Goal: Task Accomplishment & Management: Manage account settings

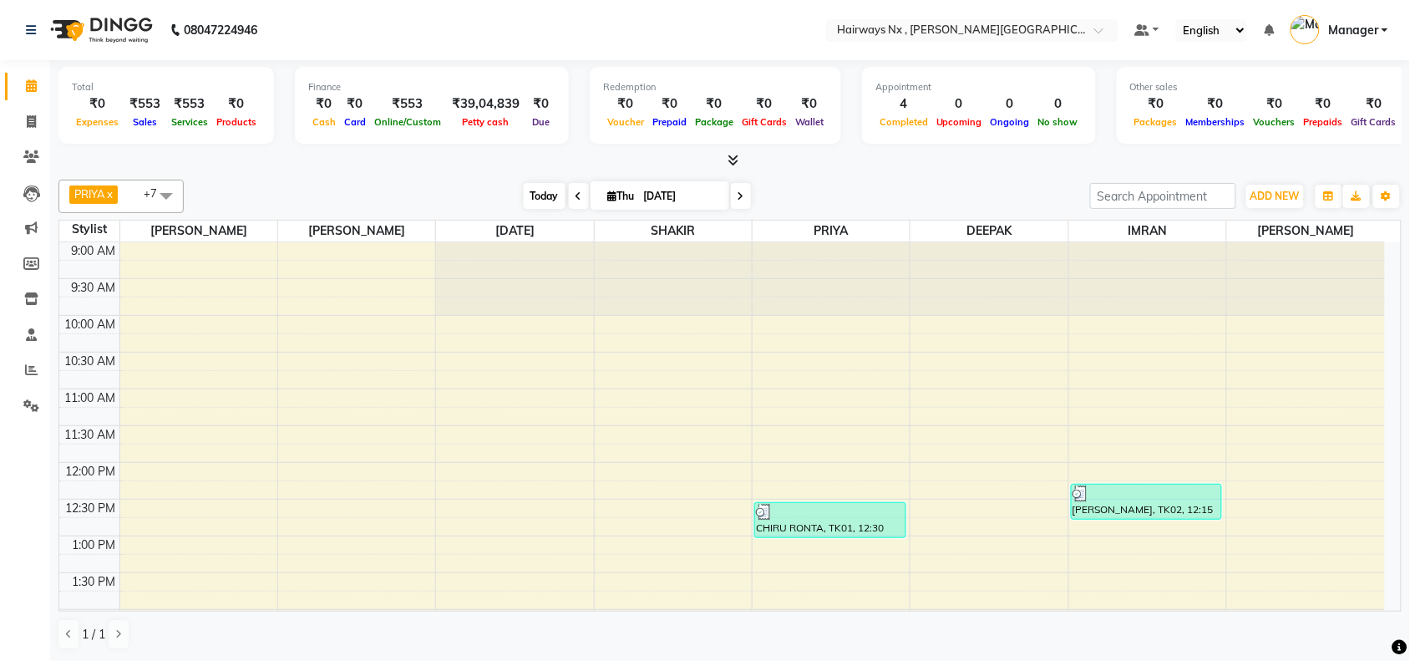
scroll to position [595, 0]
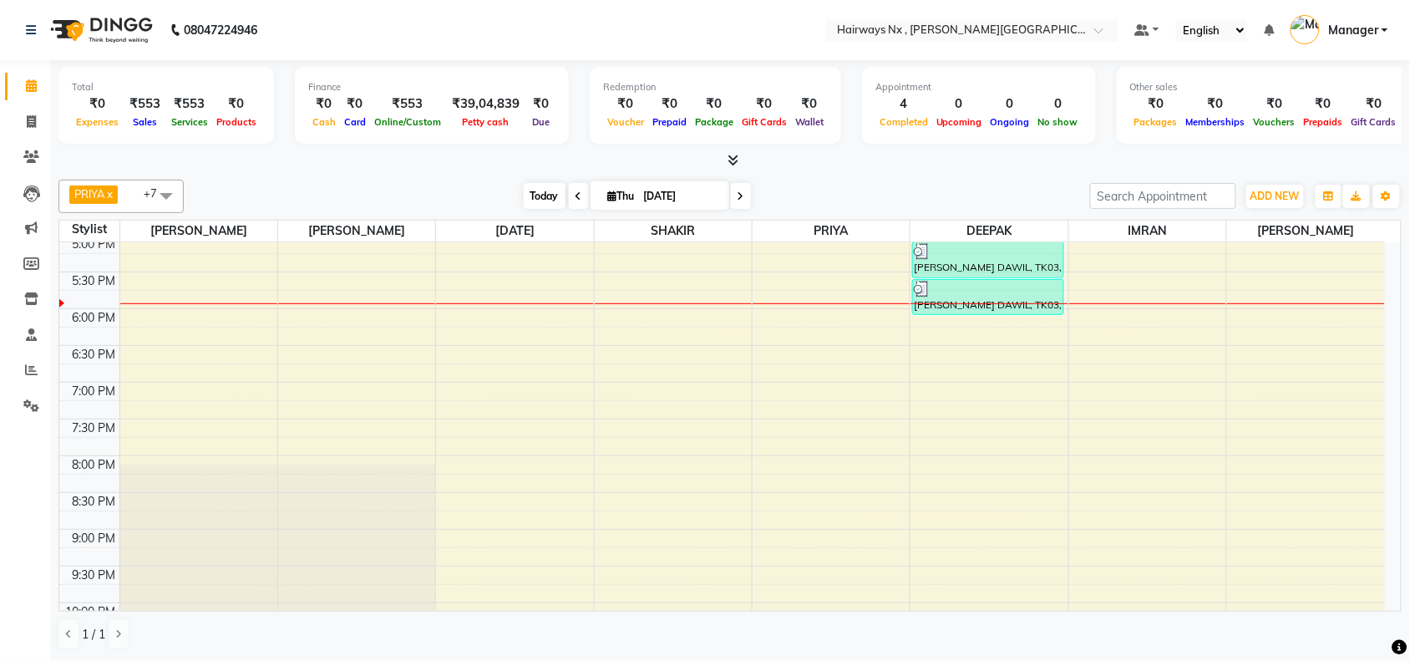
click at [529, 199] on span "Today" at bounding box center [545, 196] width 42 height 26
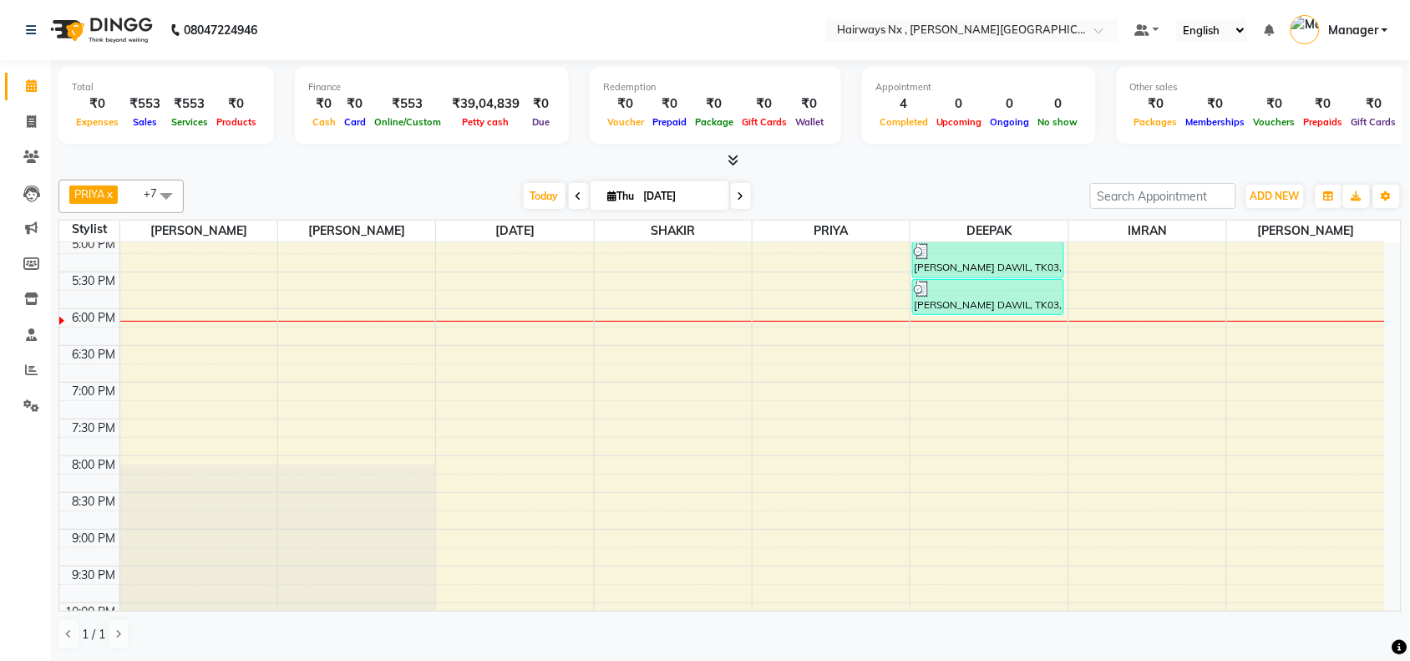
click at [519, 149] on div "Total ₹0 Expenses ₹553 Sales ₹553 Services ₹0 Products Finance ₹0 Cash ₹0 Card …" at bounding box center [729, 114] width 1343 height 109
click at [524, 201] on span "Today" at bounding box center [545, 196] width 42 height 26
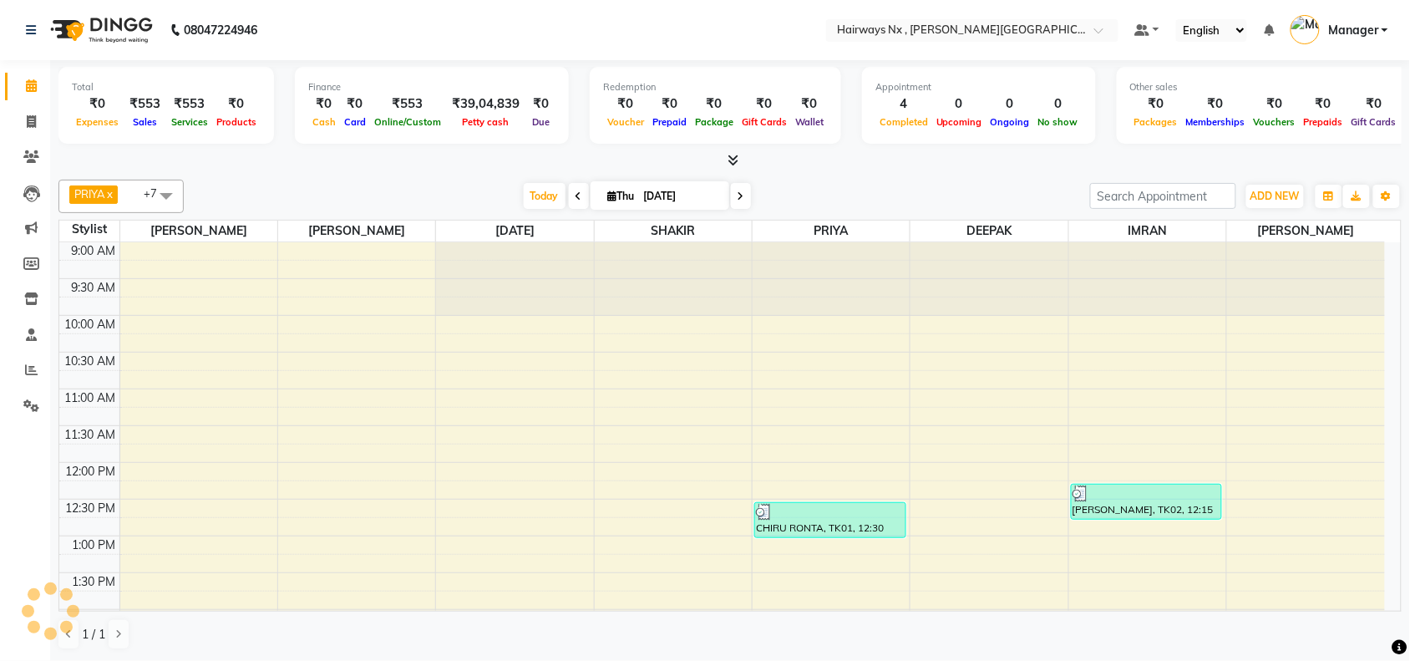
scroll to position [670, 0]
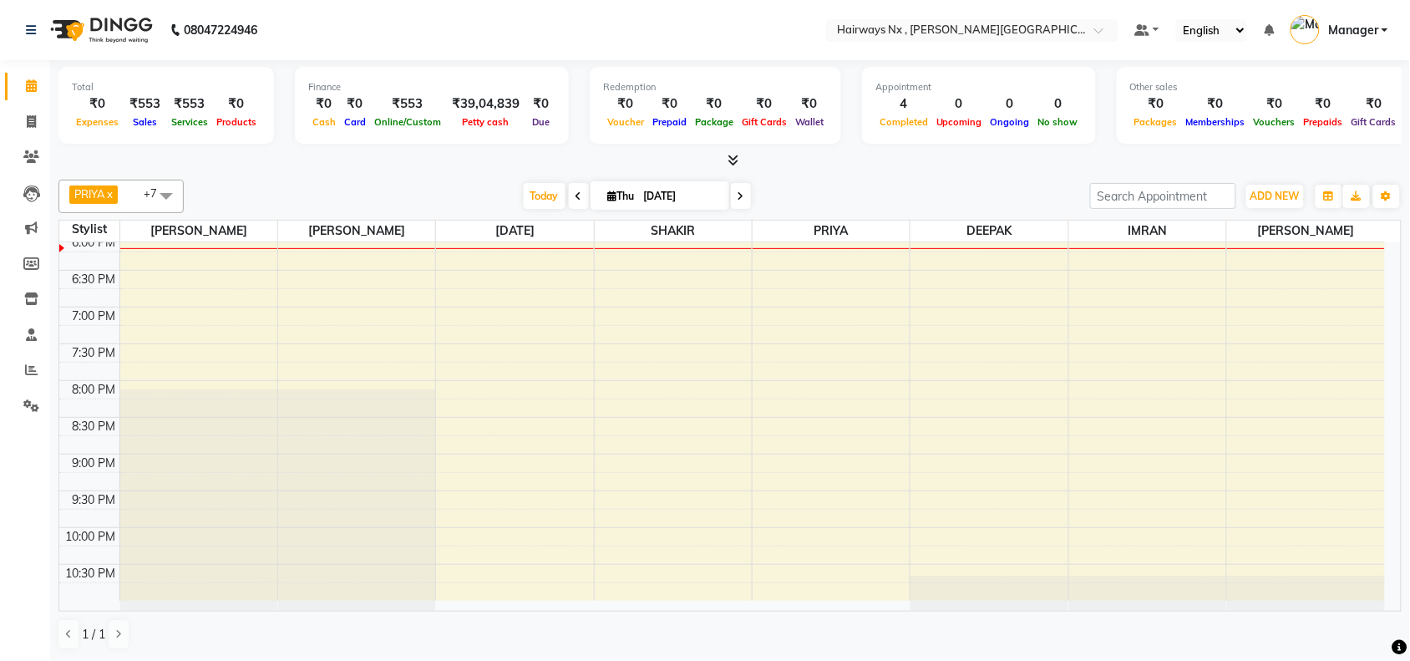
click at [514, 256] on div "9:00 AM 9:30 AM 10:00 AM 10:30 AM 11:00 AM 11:30 AM 12:00 PM 12:30 PM 1:00 PM 1…" at bounding box center [721, 86] width 1325 height 1028
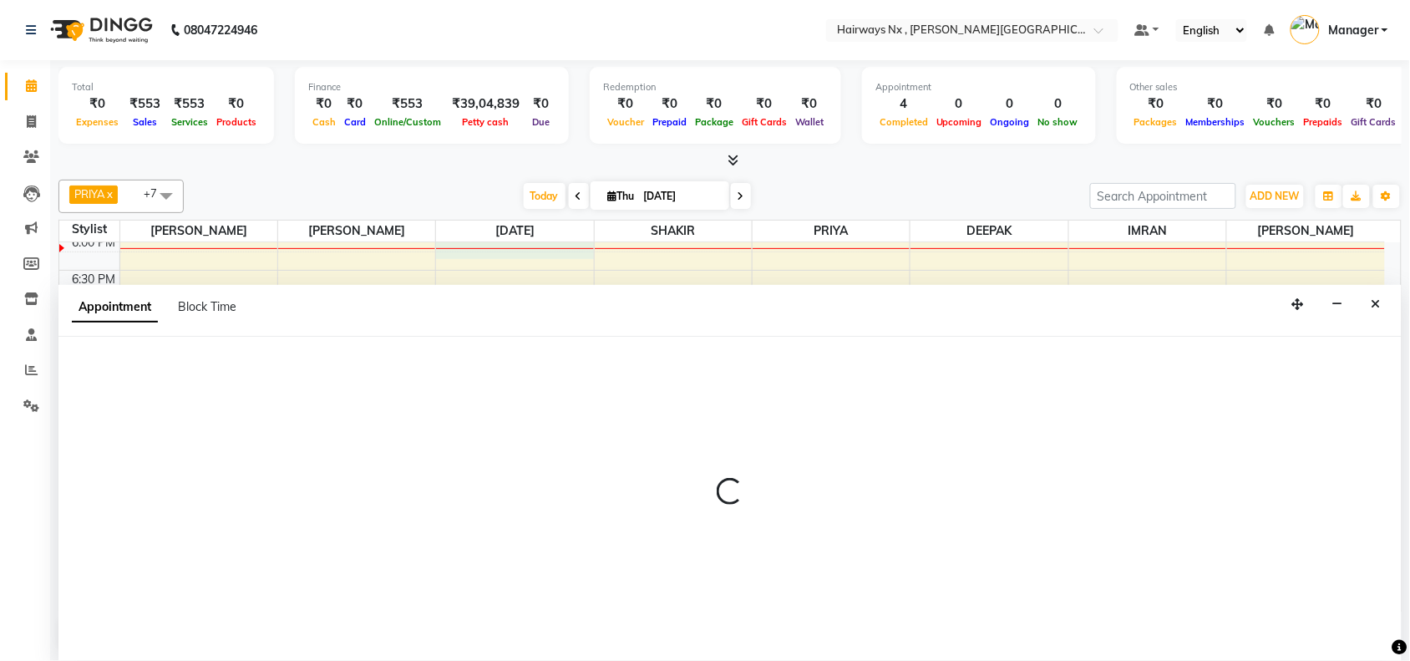
scroll to position [1, 0]
select select "66431"
select select "1080"
select select "tentative"
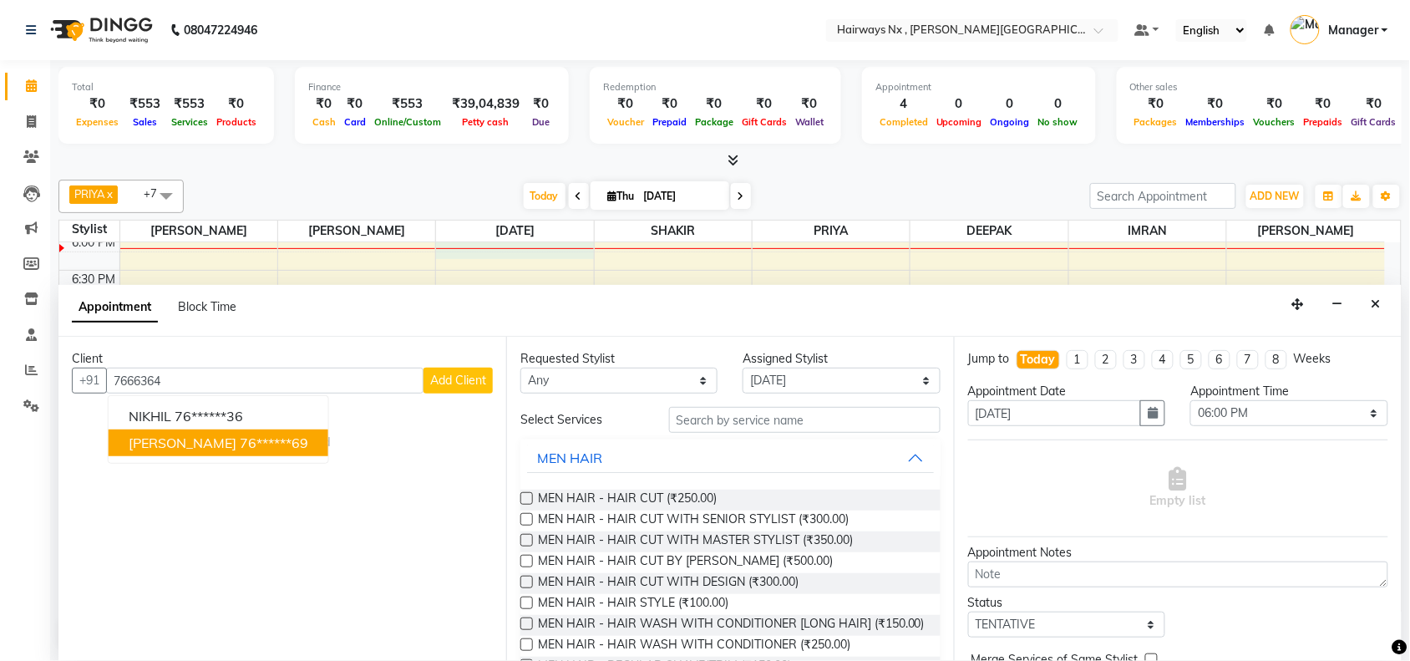
click at [241, 448] on ngb-highlight "76******69" at bounding box center [274, 442] width 68 height 17
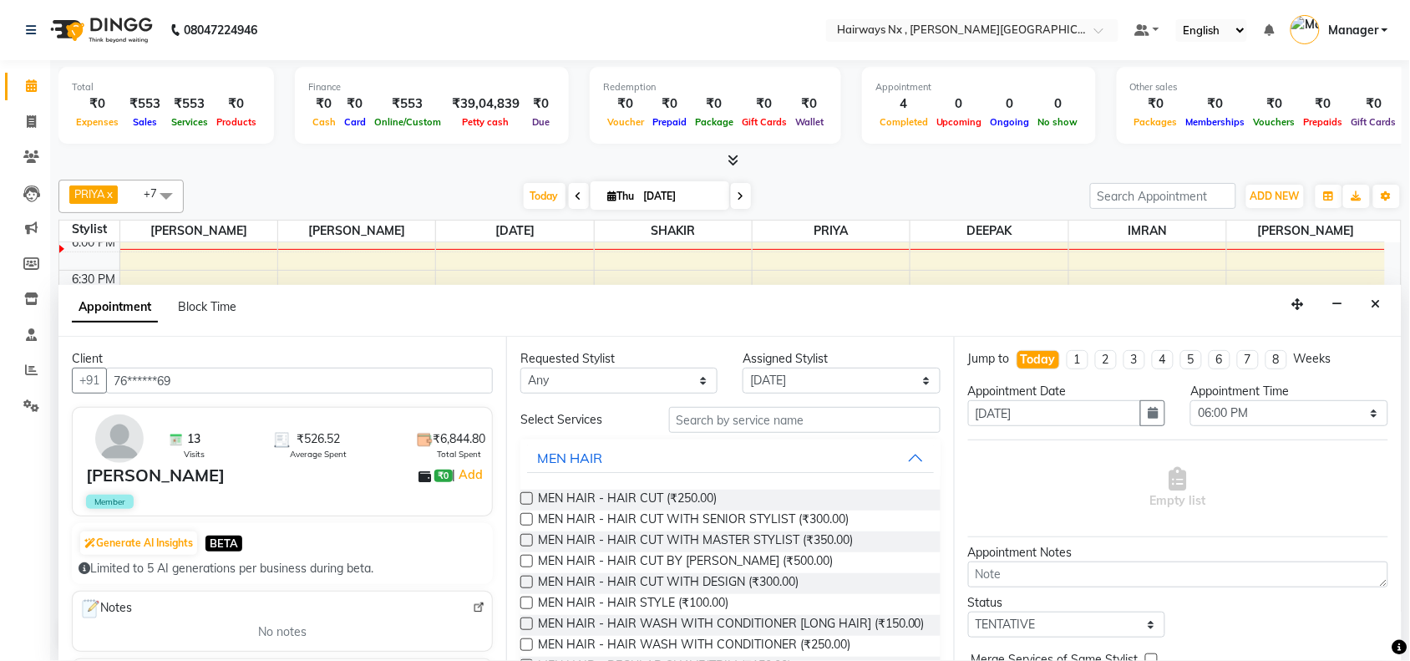
type input "76******69"
click at [523, 516] on label at bounding box center [526, 519] width 13 height 13
click at [523, 516] on input "checkbox" at bounding box center [525, 520] width 11 height 11
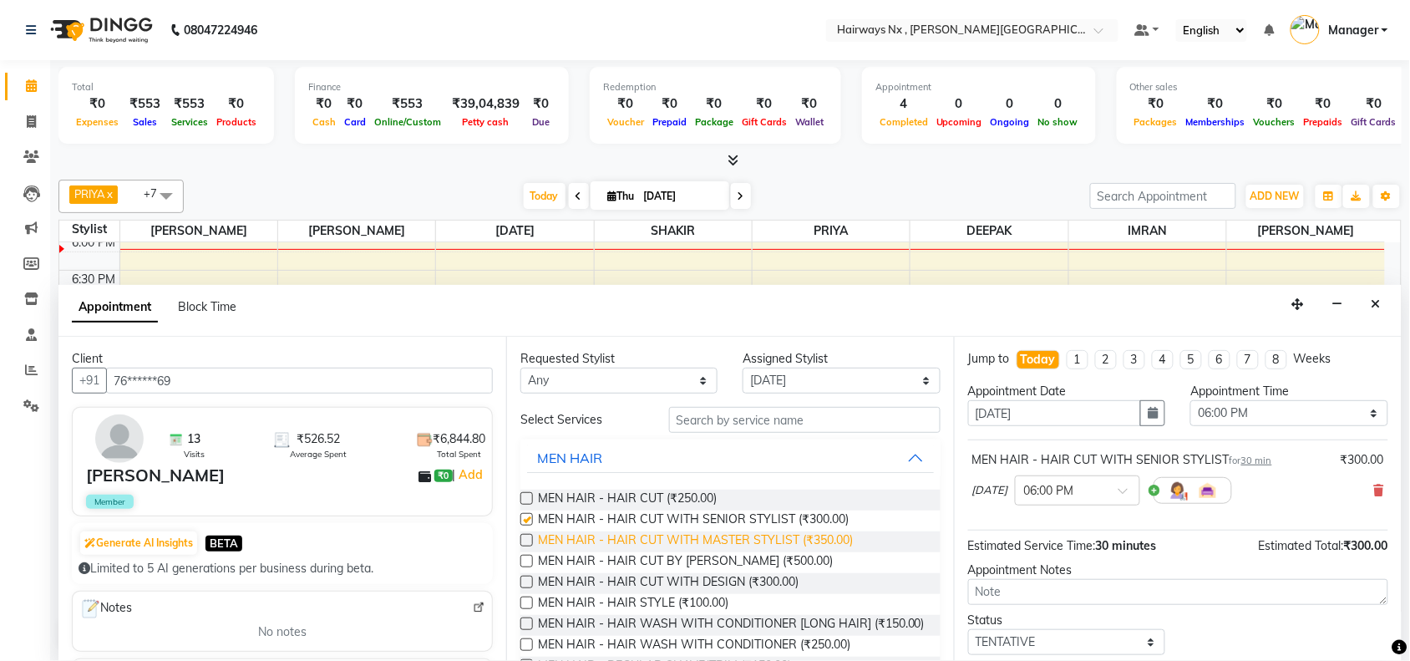
checkbox input "false"
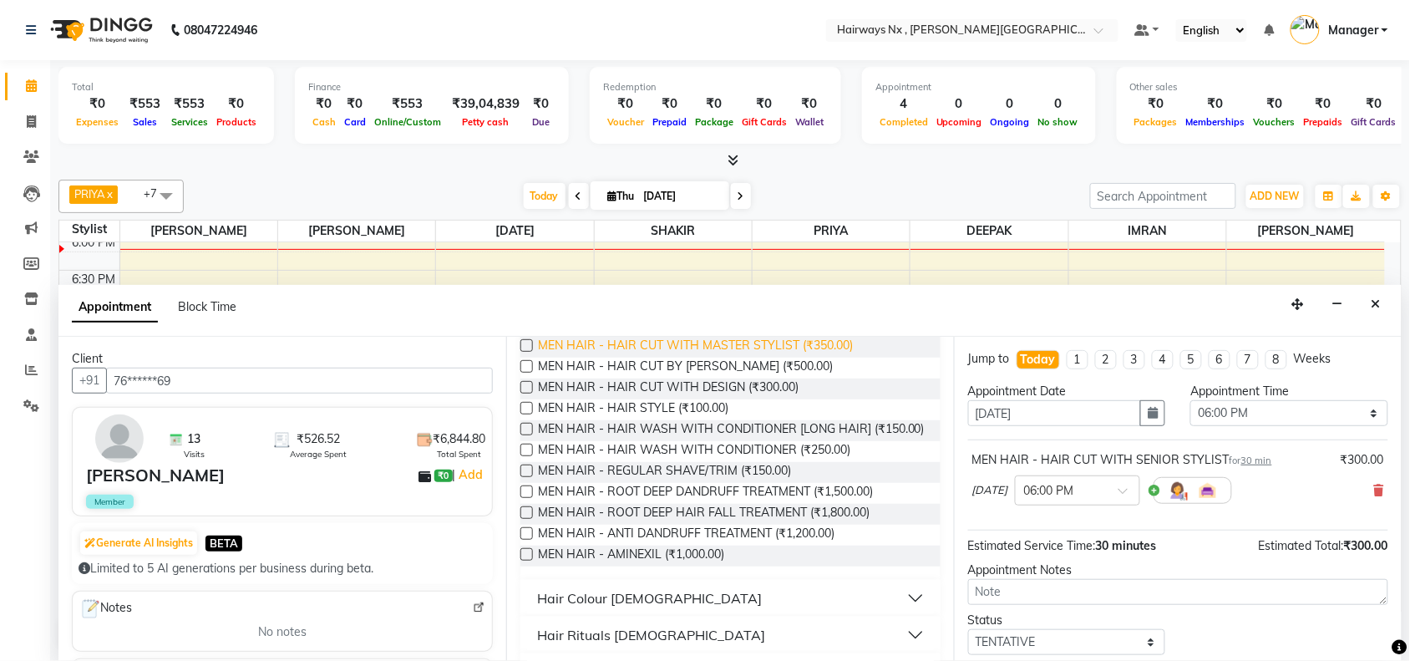
scroll to position [209, 0]
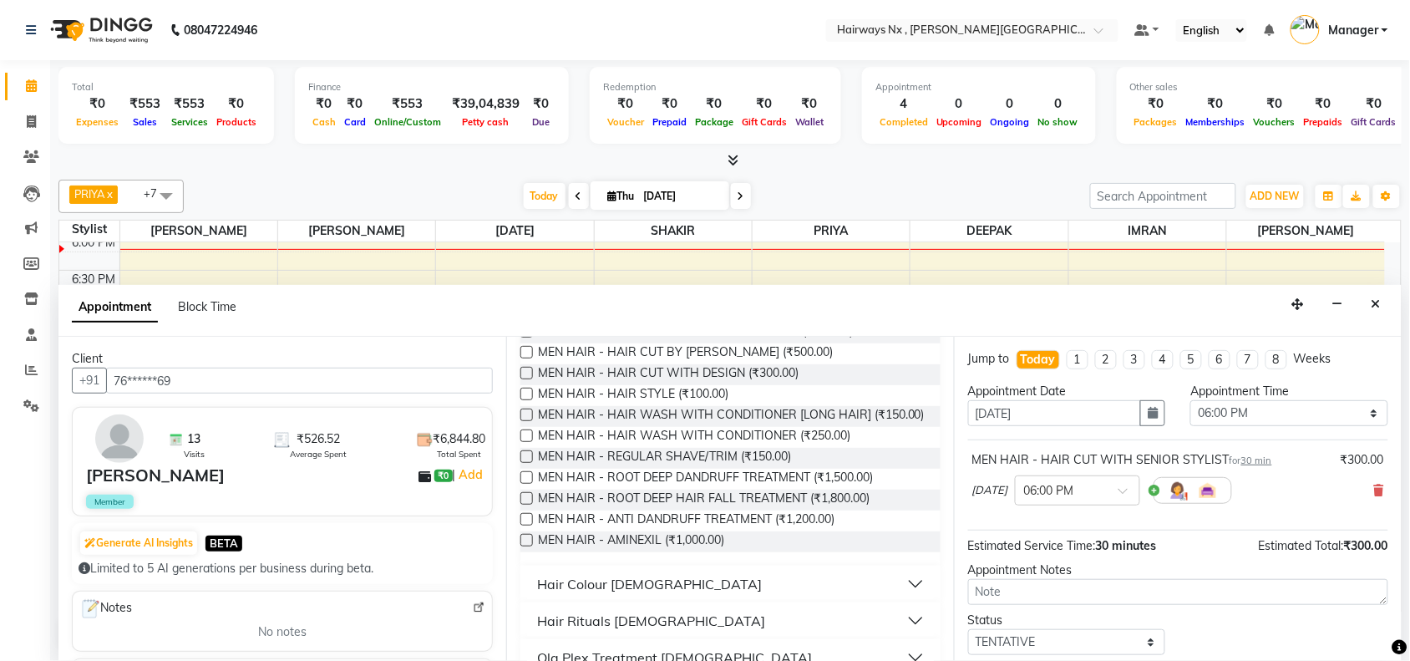
click at [526, 463] on label at bounding box center [526, 456] width 13 height 13
click at [526, 463] on input "checkbox" at bounding box center [525, 458] width 11 height 11
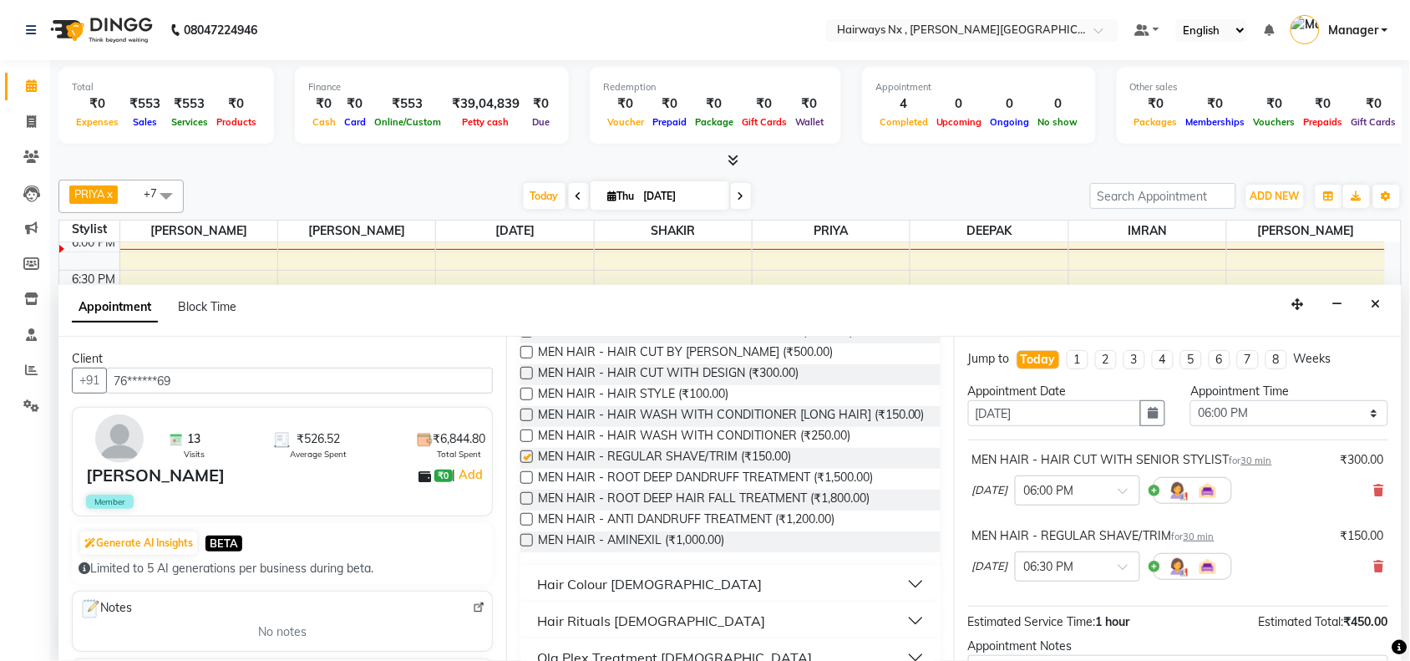
checkbox input "false"
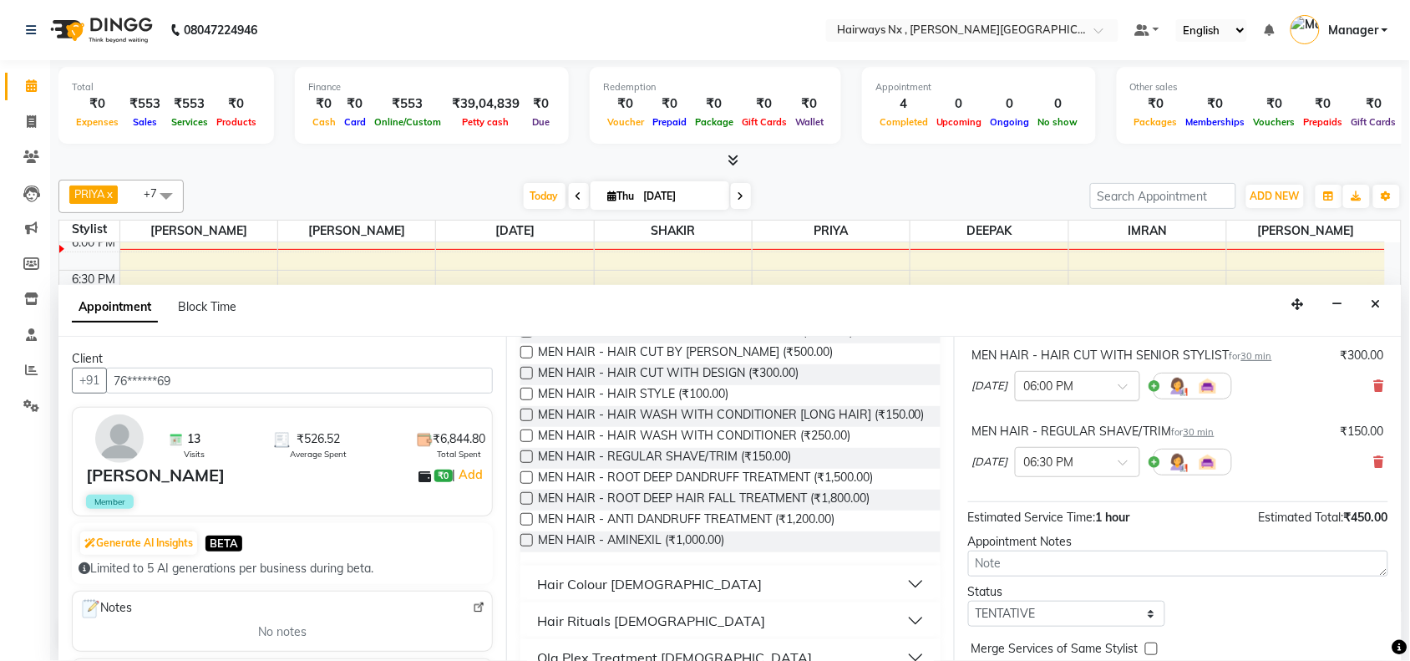
scroll to position [176, 0]
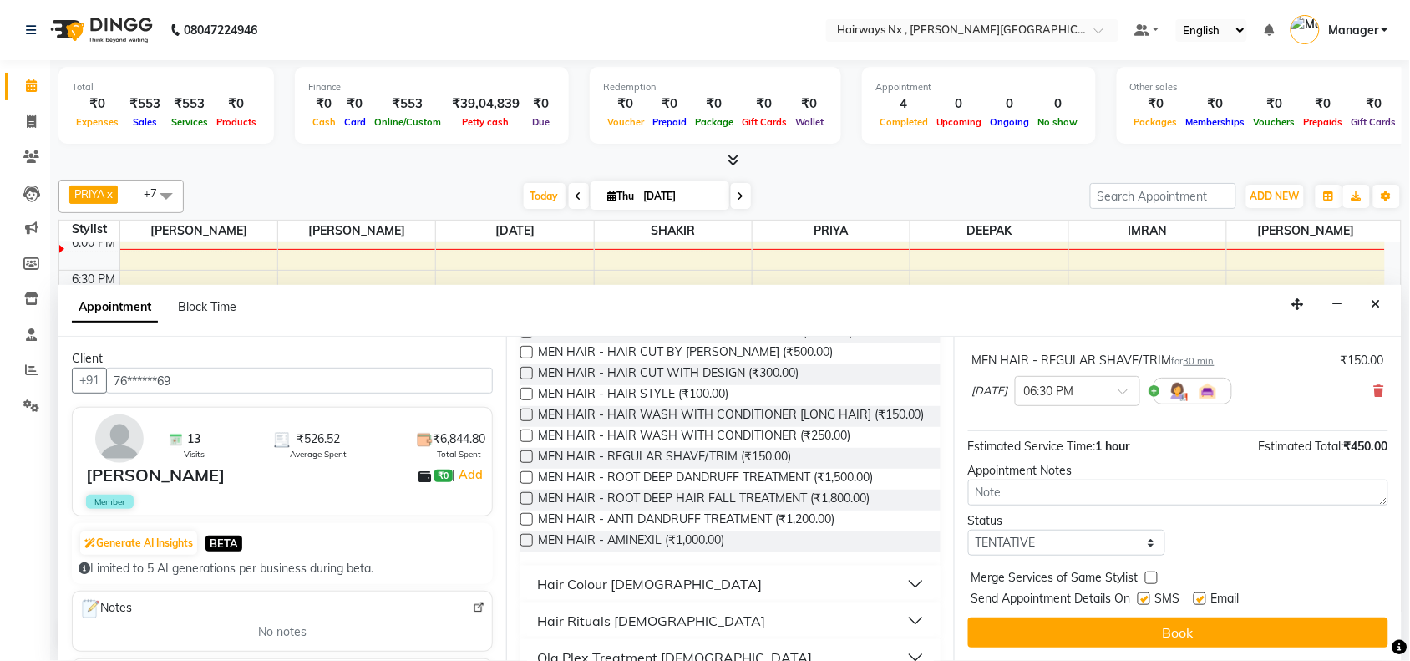
click at [1141, 600] on label at bounding box center [1143, 598] width 13 height 13
click at [1141, 600] on input "checkbox" at bounding box center [1142, 600] width 11 height 11
checkbox input "false"
click at [1203, 599] on label at bounding box center [1199, 598] width 13 height 13
click at [1203, 599] on input "checkbox" at bounding box center [1198, 600] width 11 height 11
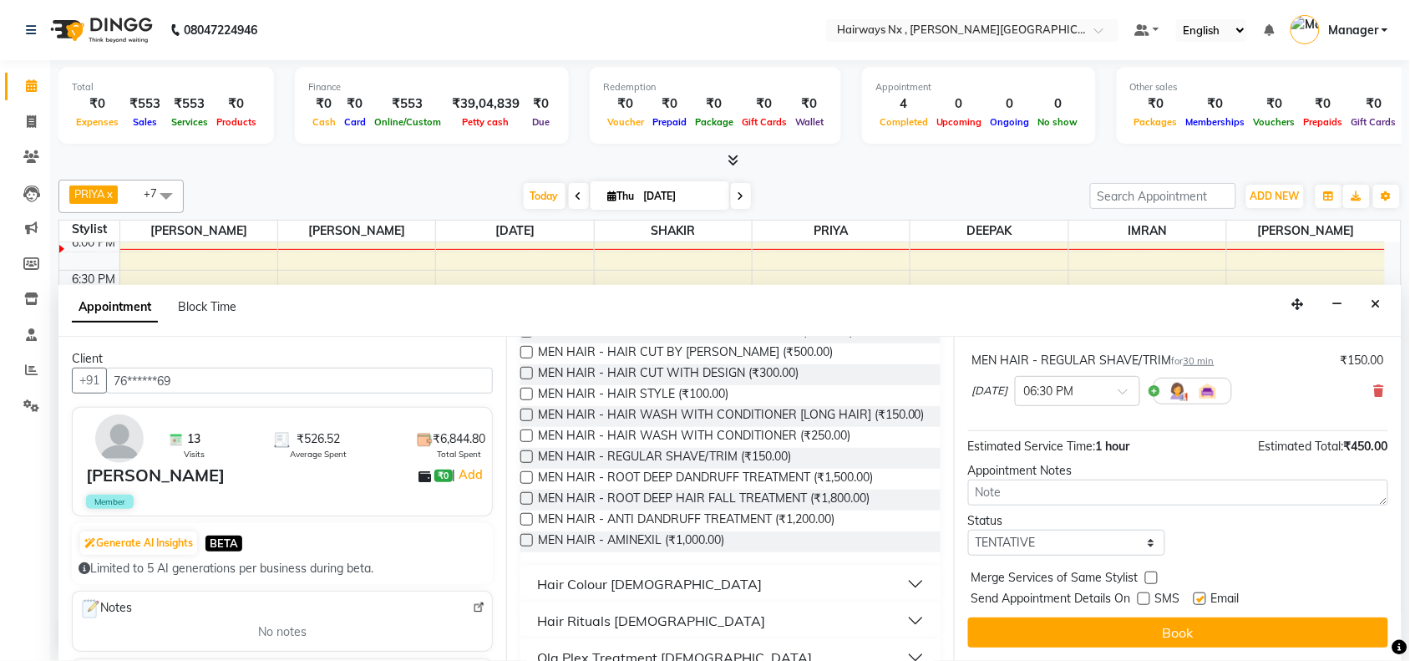
checkbox input "false"
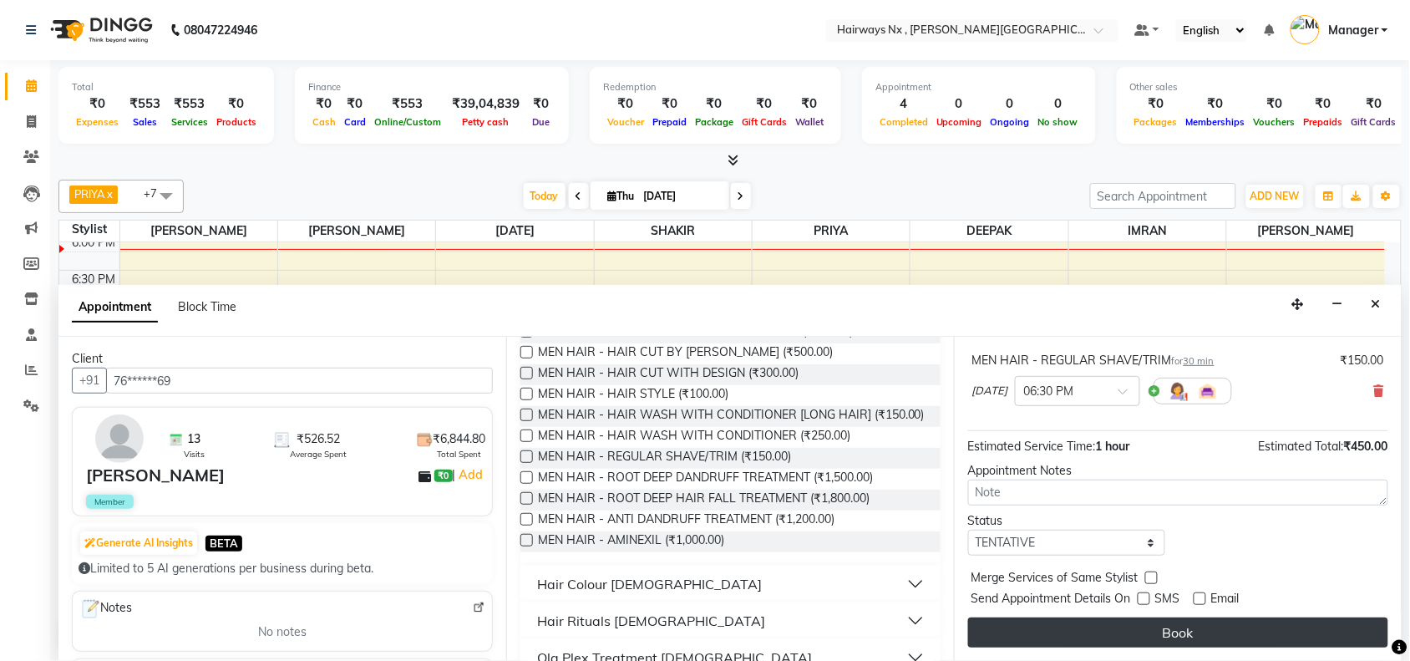
click at [1203, 632] on button "Book" at bounding box center [1178, 632] width 420 height 30
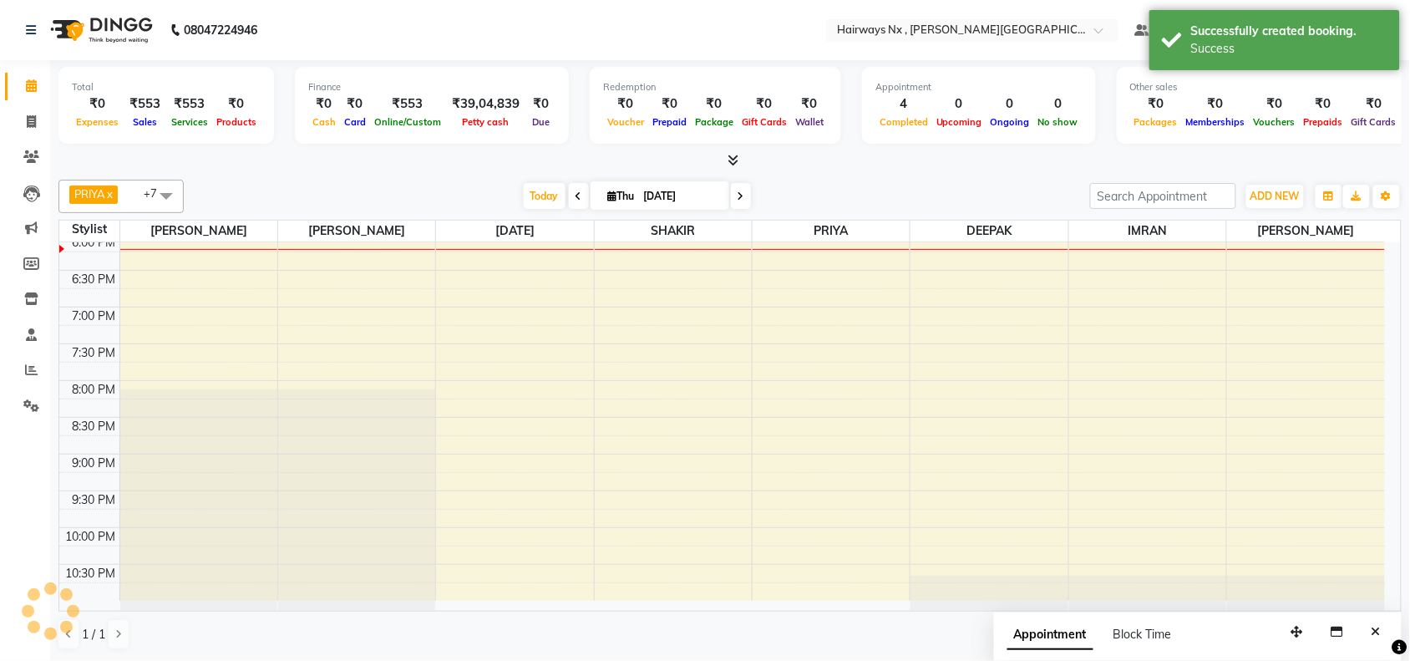
scroll to position [0, 0]
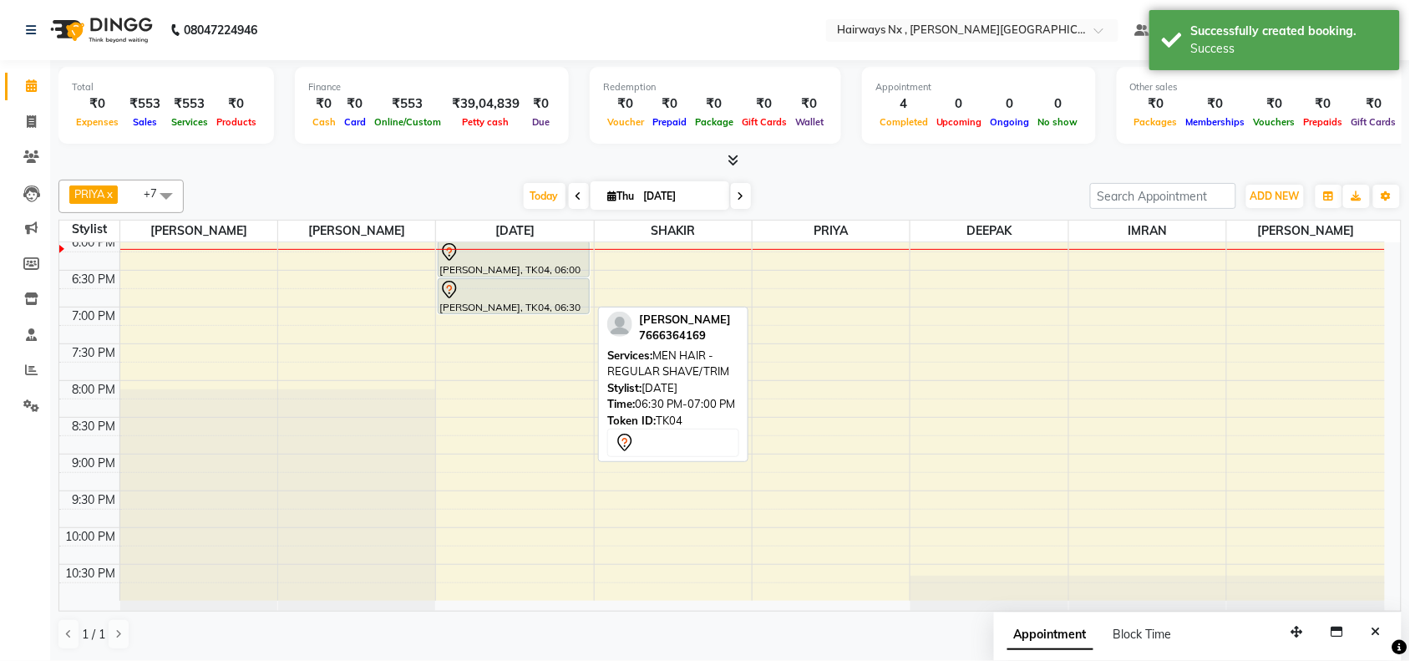
click at [501, 298] on div at bounding box center [513, 290] width 149 height 20
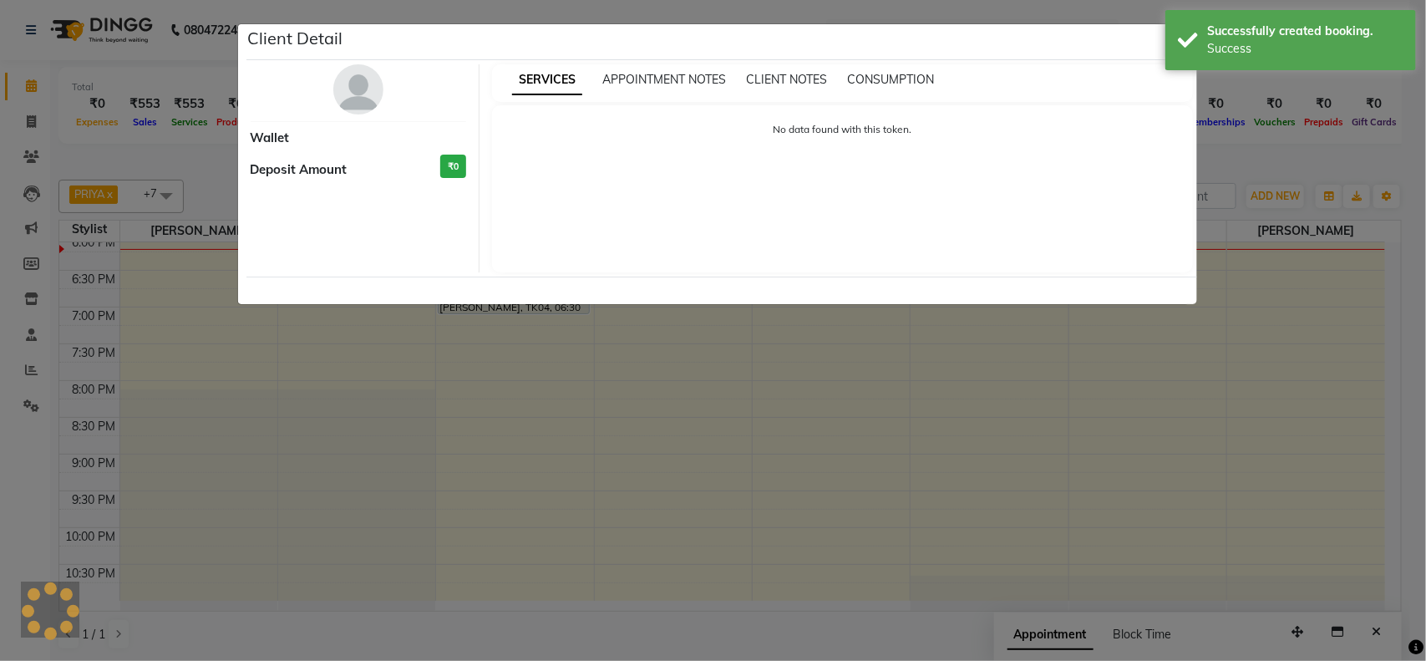
select select "7"
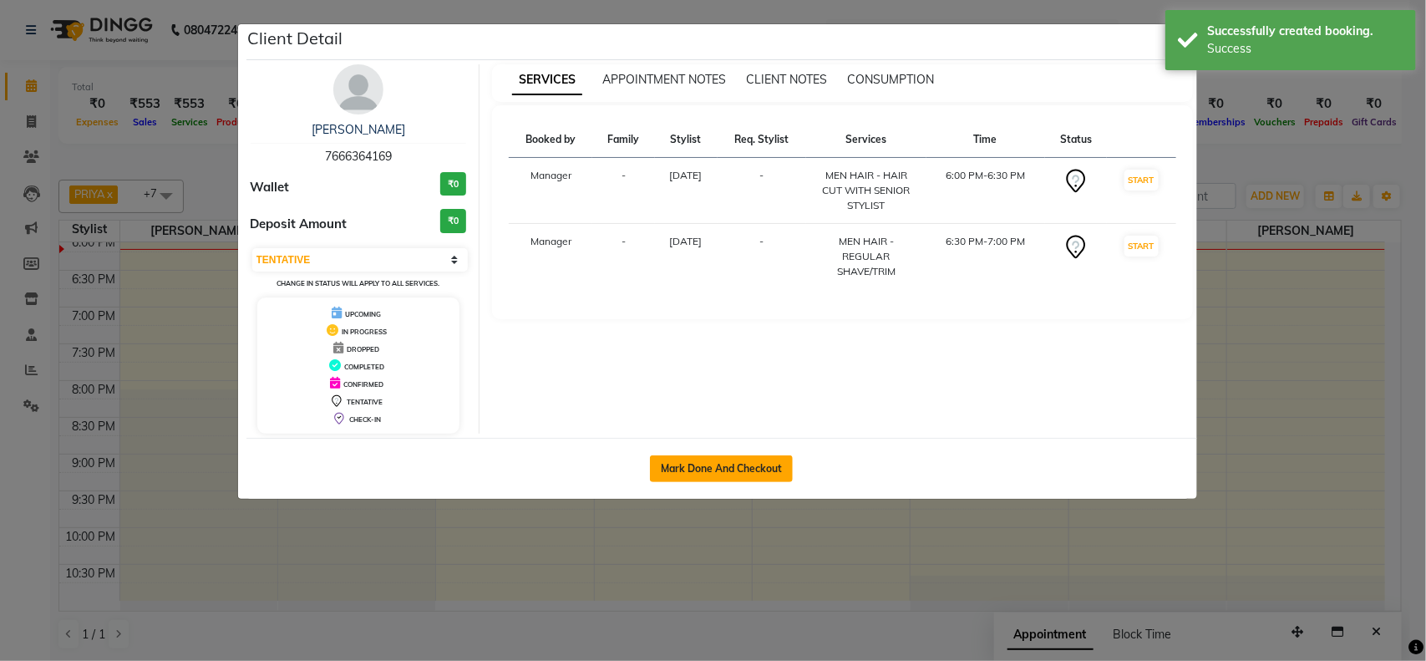
click at [701, 474] on button "Mark Done And Checkout" at bounding box center [721, 468] width 143 height 27
select select "service"
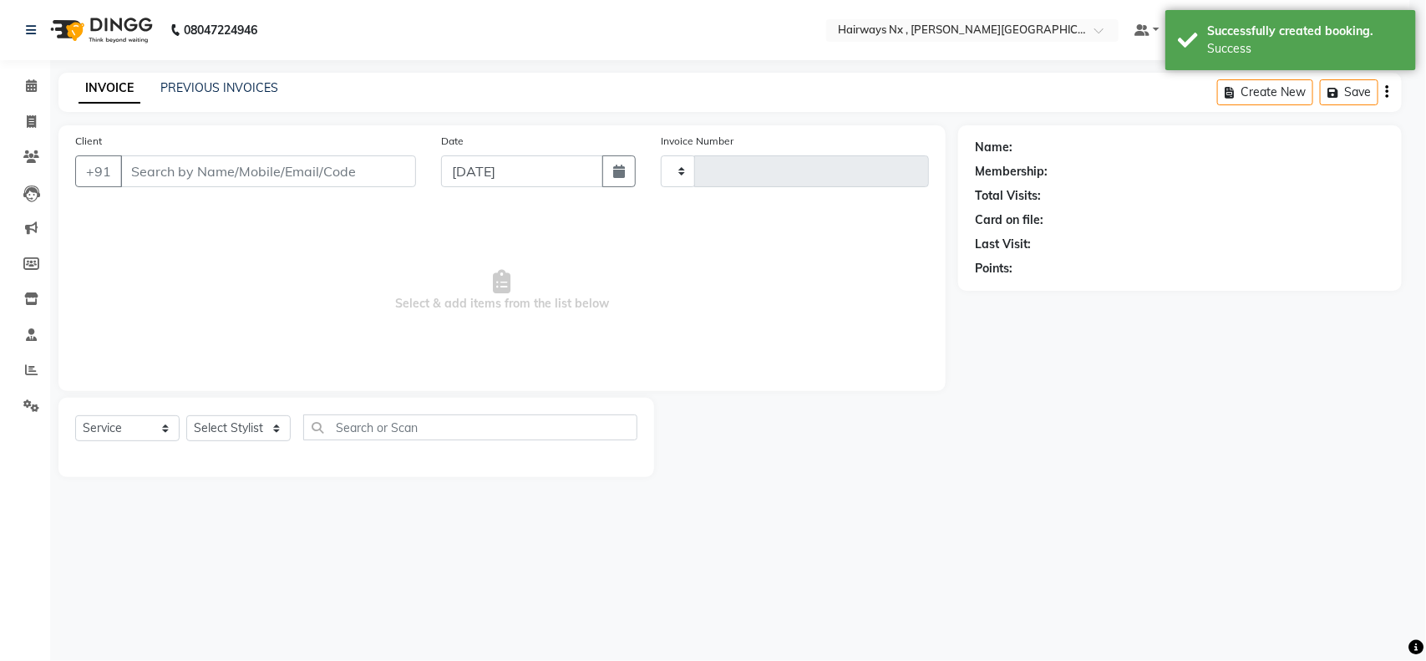
type input "1123"
select select "778"
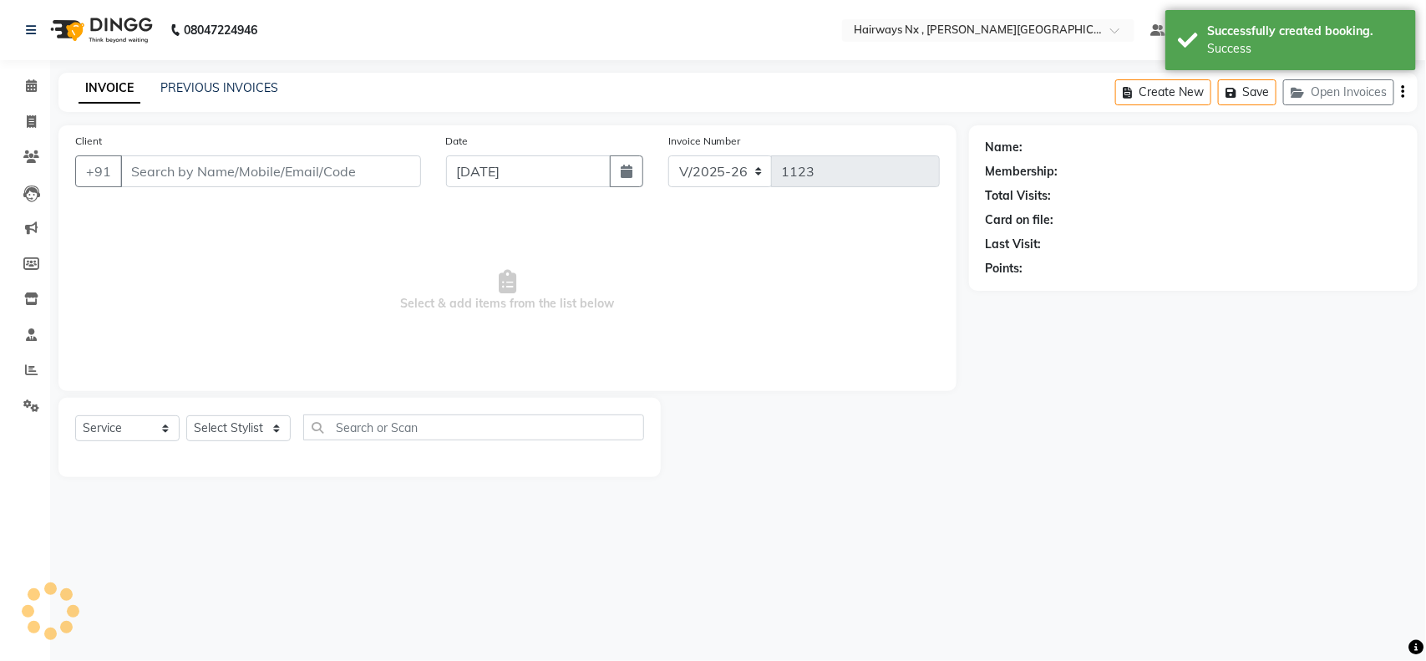
type input "76******69"
select select "66431"
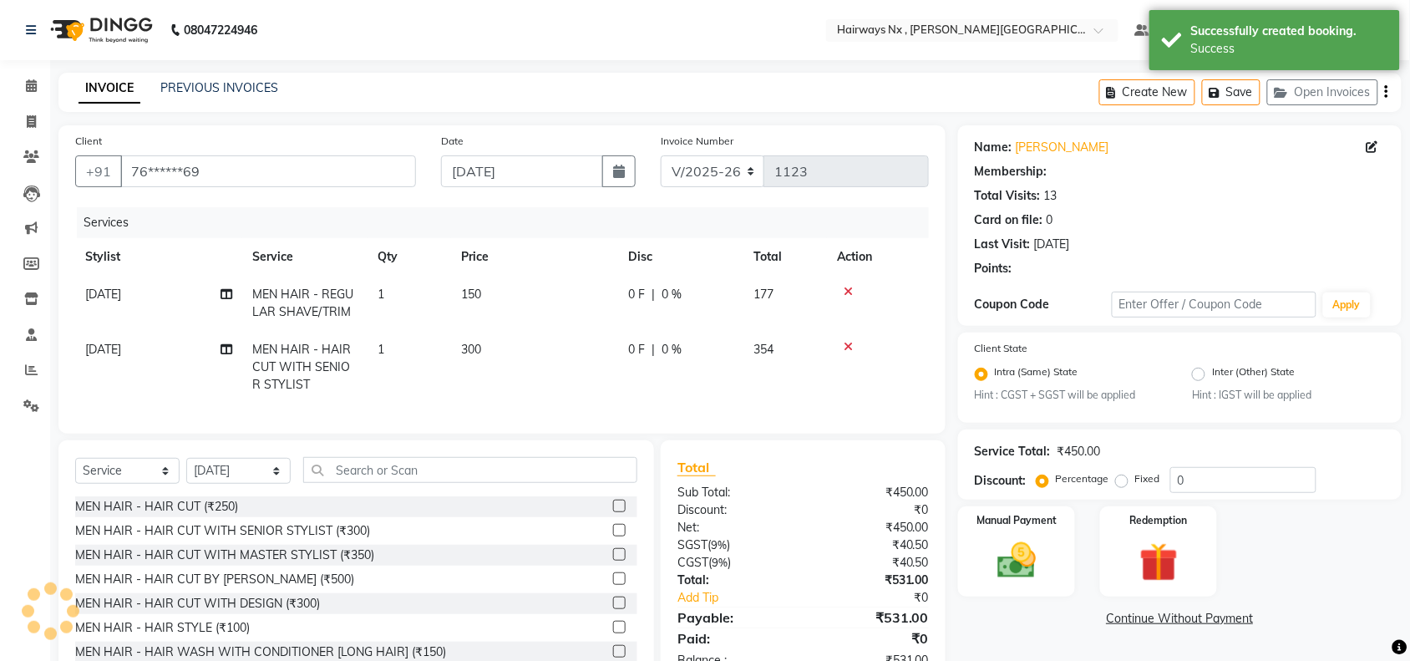
select select "1: Object"
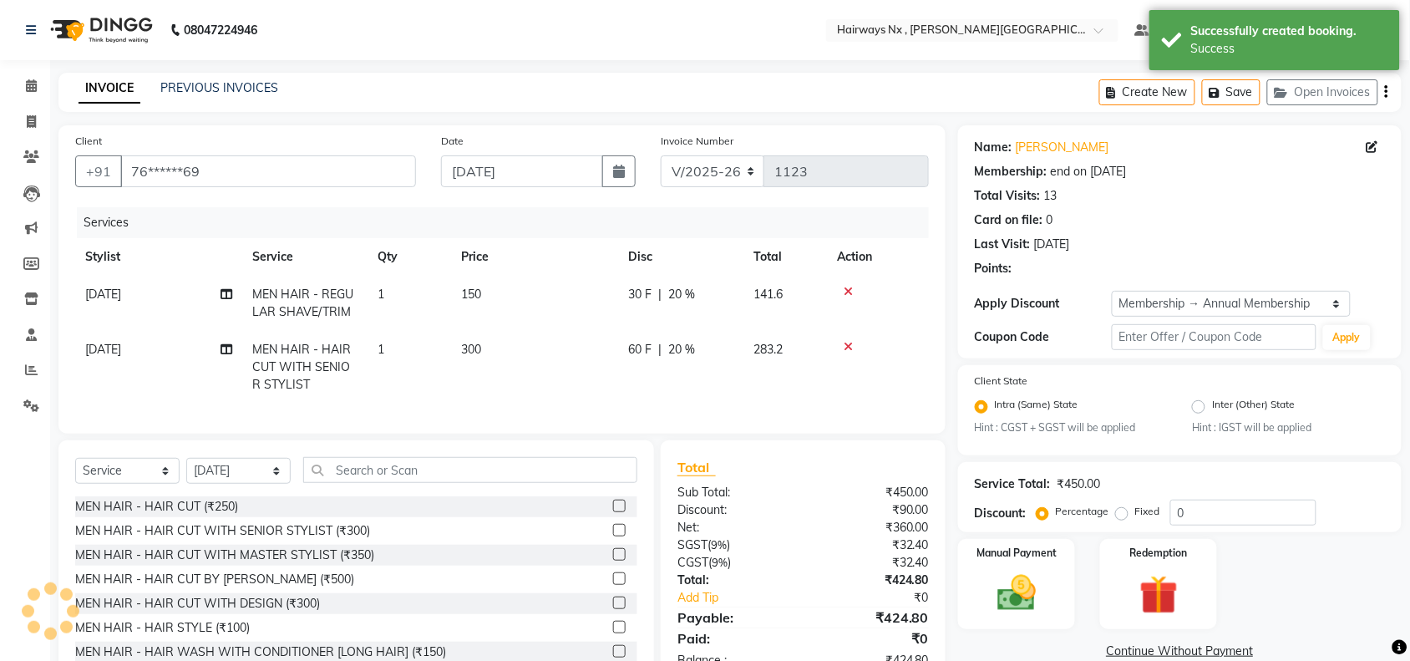
type input "20"
drag, startPoint x: 707, startPoint y: 172, endPoint x: 710, endPoint y: 185, distance: 12.8
click at [707, 174] on select "INV/25-26 V/2025-26" at bounding box center [713, 171] width 104 height 32
select select "6959"
click at [661, 155] on select "INV/25-26 V/2025-26" at bounding box center [713, 171] width 104 height 32
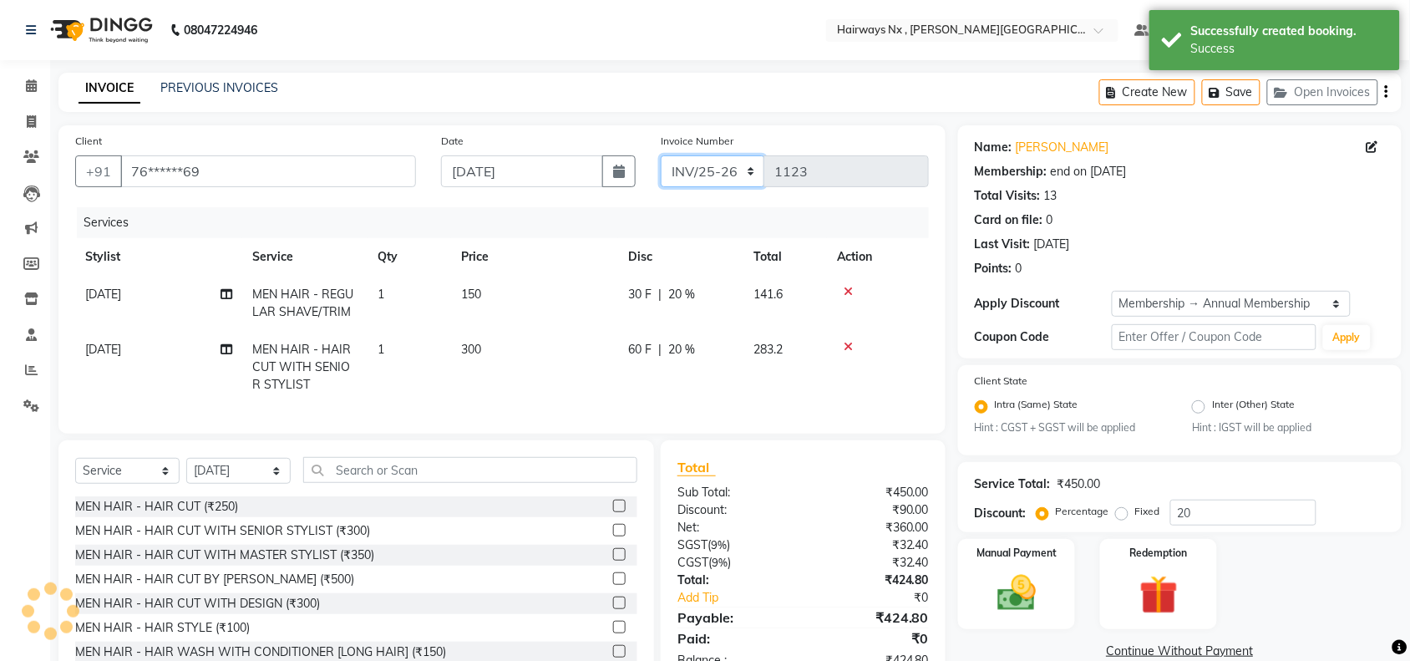
type input "0971"
click at [1385, 93] on icon "button" at bounding box center [1386, 92] width 3 height 1
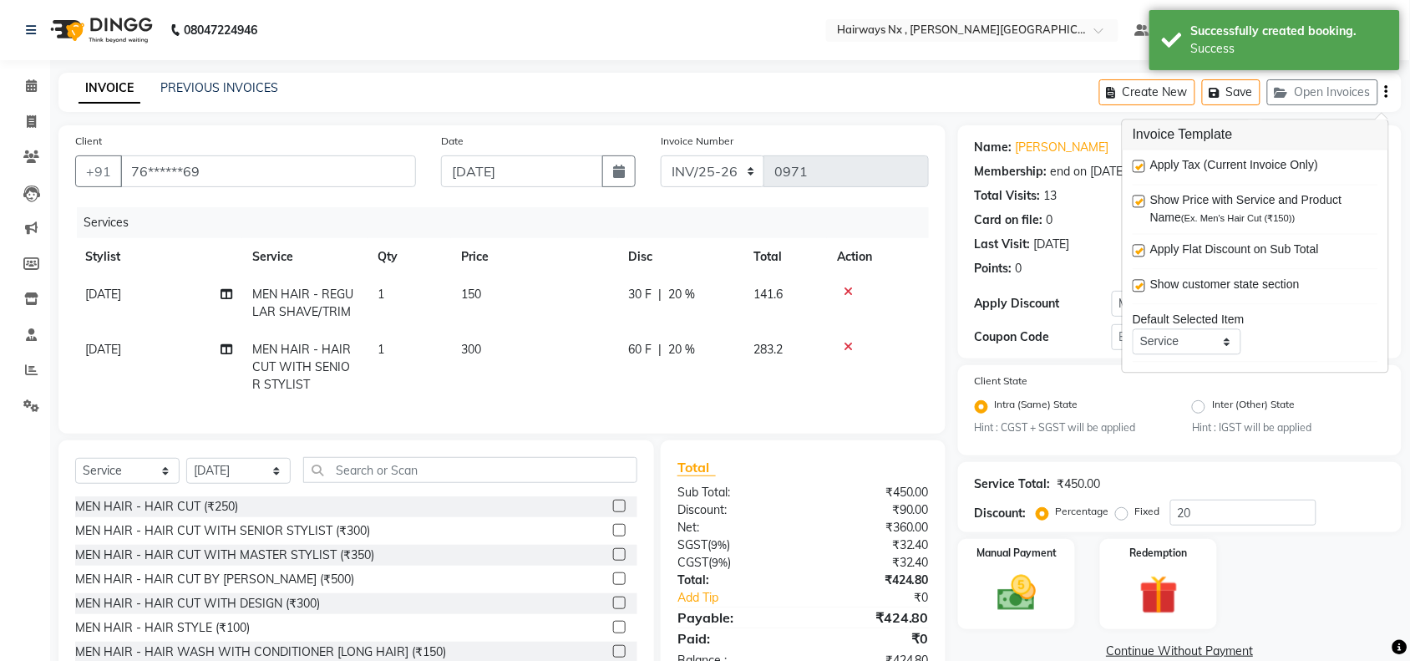
click at [1136, 169] on label at bounding box center [1138, 166] width 13 height 13
click at [1136, 169] on input "checkbox" at bounding box center [1137, 167] width 11 height 11
checkbox input "false"
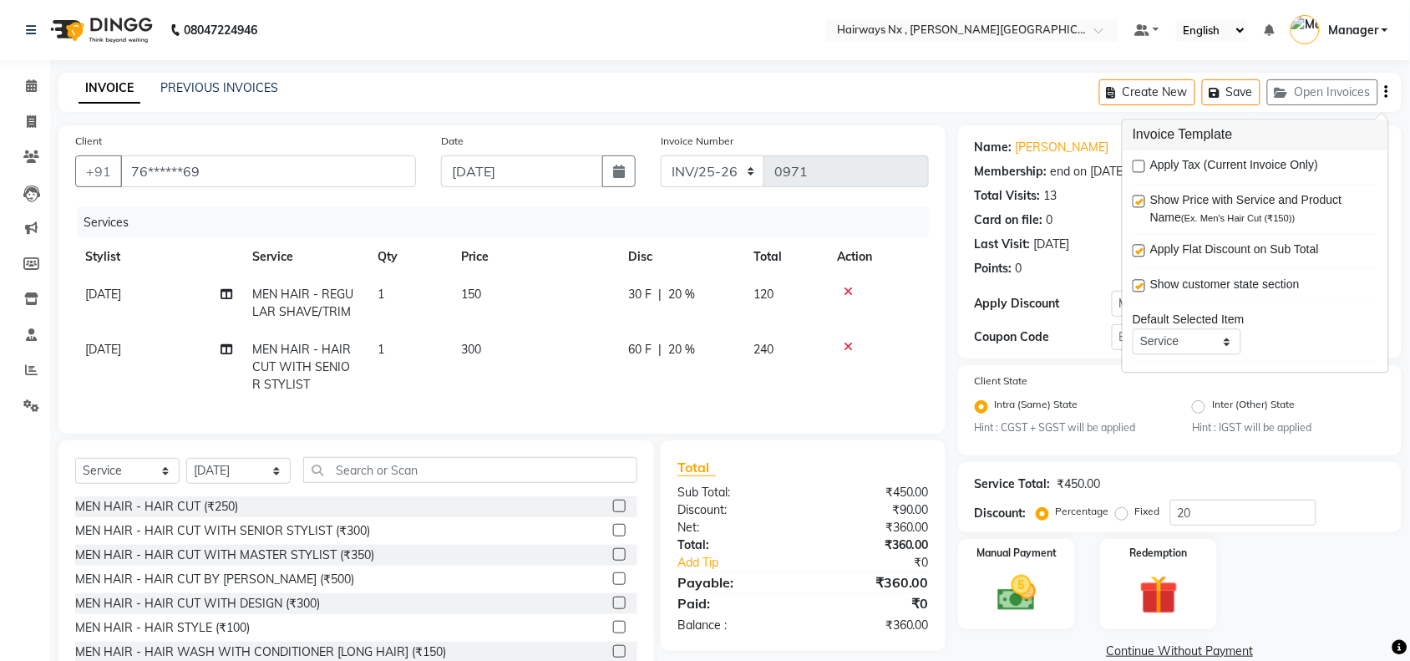
scroll to position [65, 0]
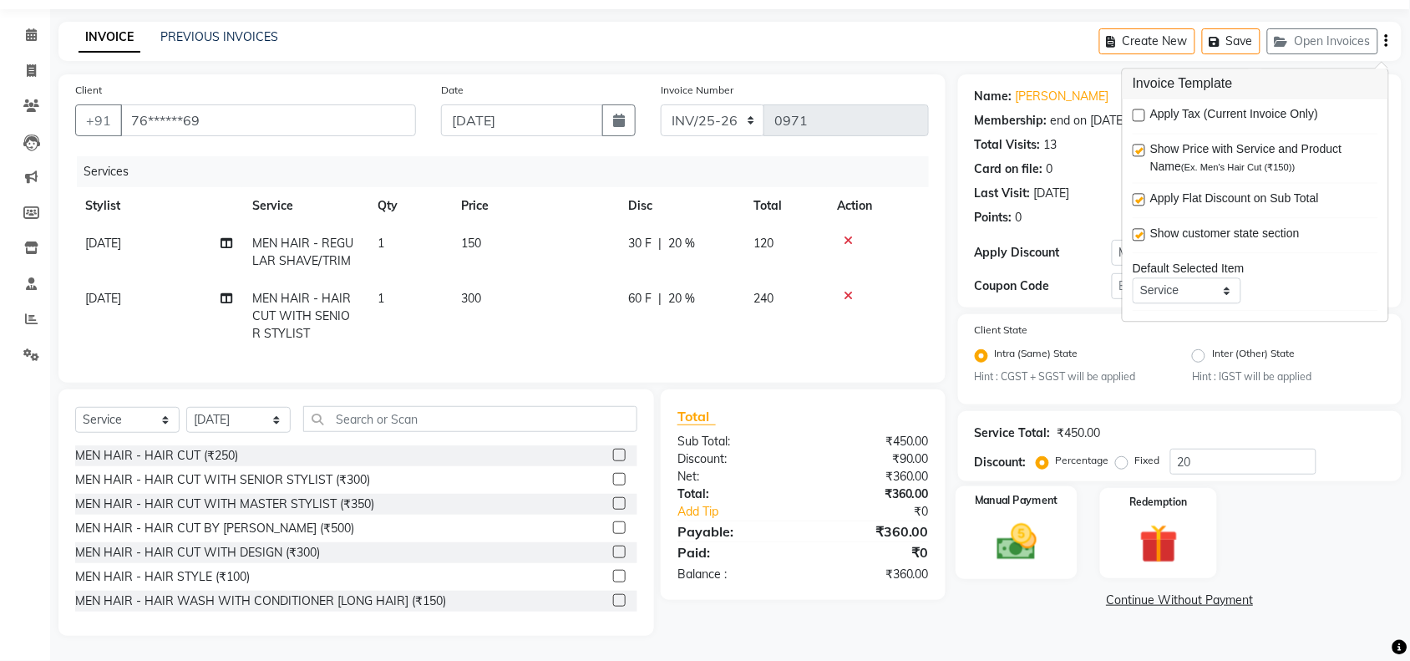
click at [1015, 535] on img at bounding box center [1016, 542] width 65 height 46
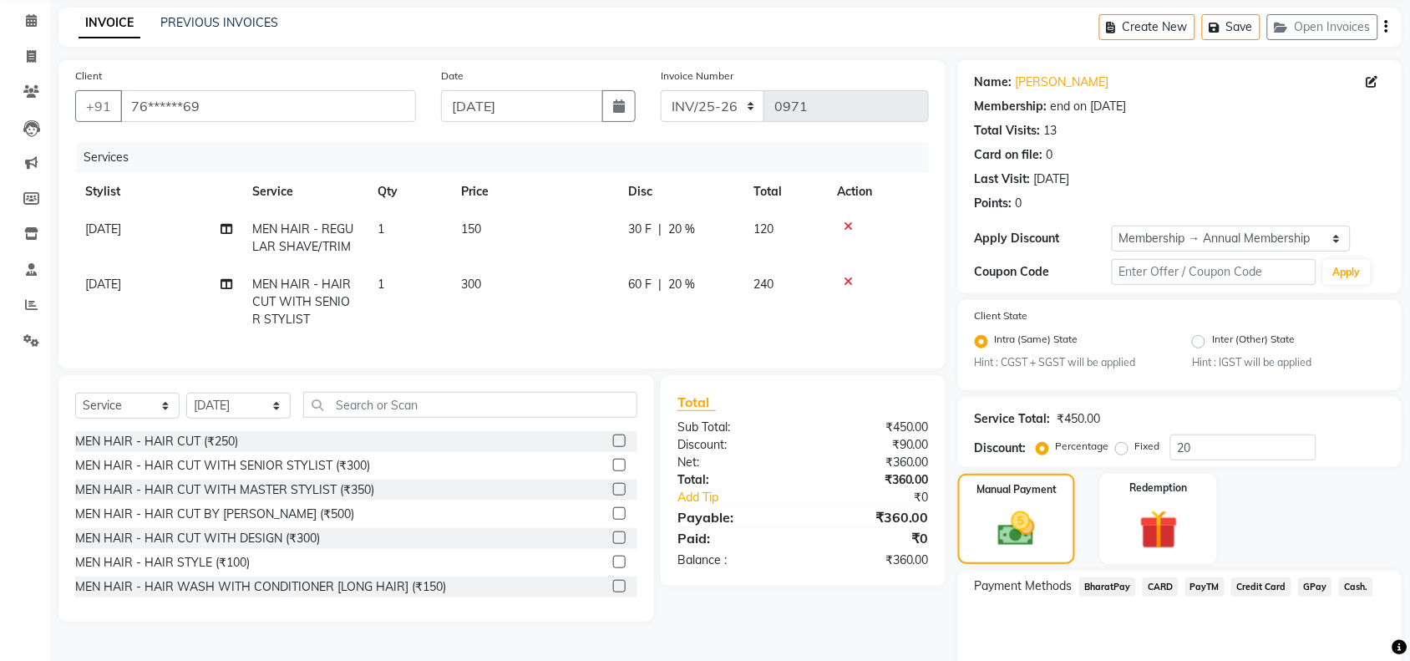
scroll to position [132, 0]
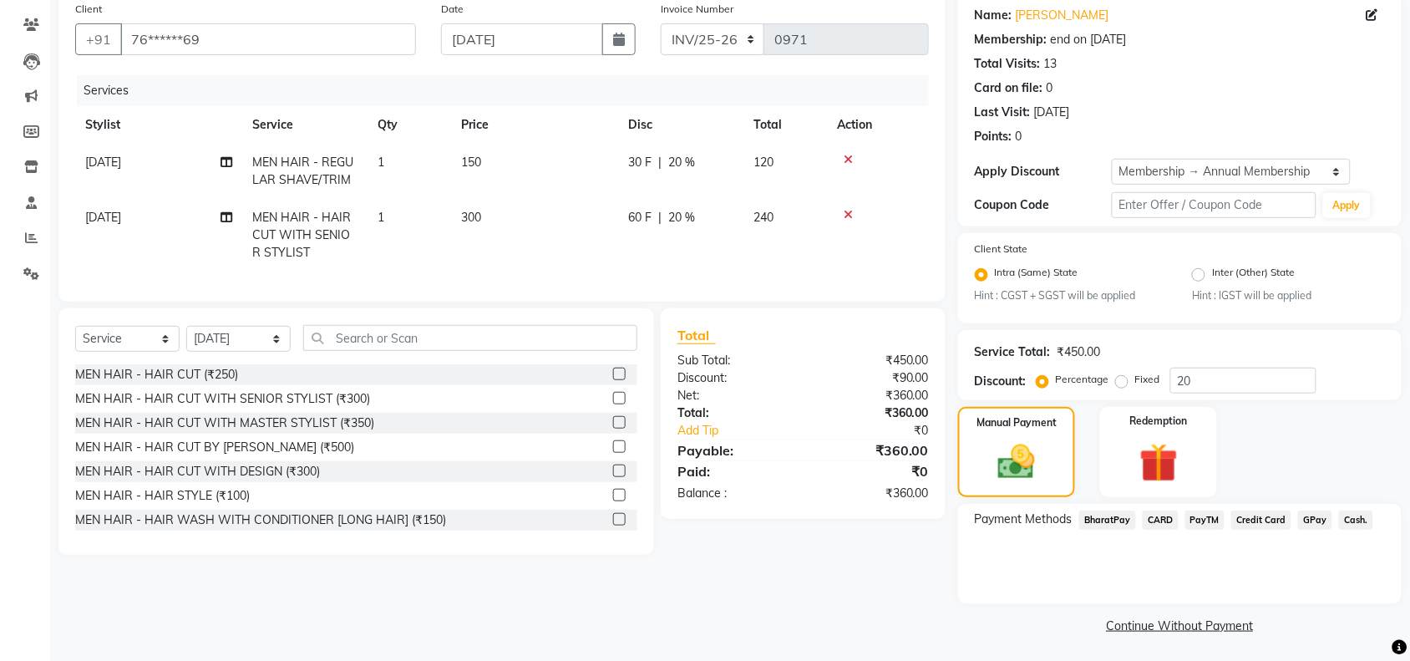
click at [1342, 512] on span "Cash." at bounding box center [1356, 519] width 34 height 19
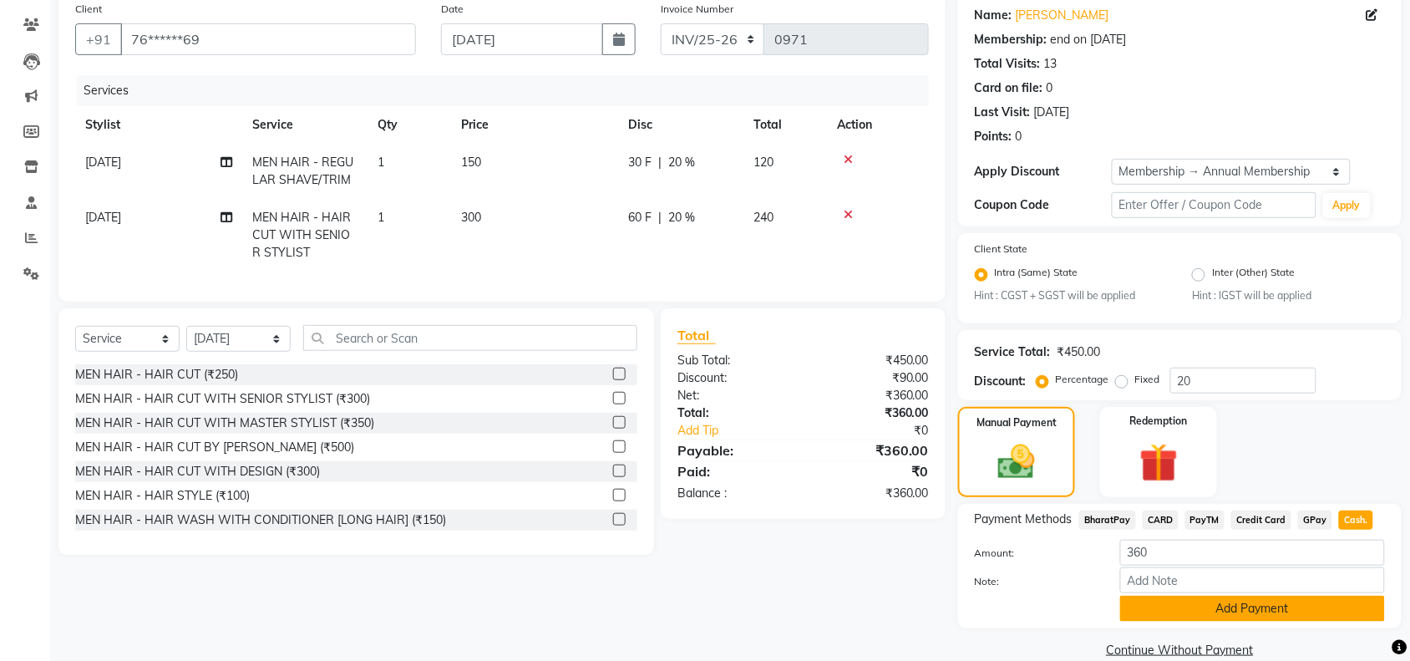
scroll to position [156, 0]
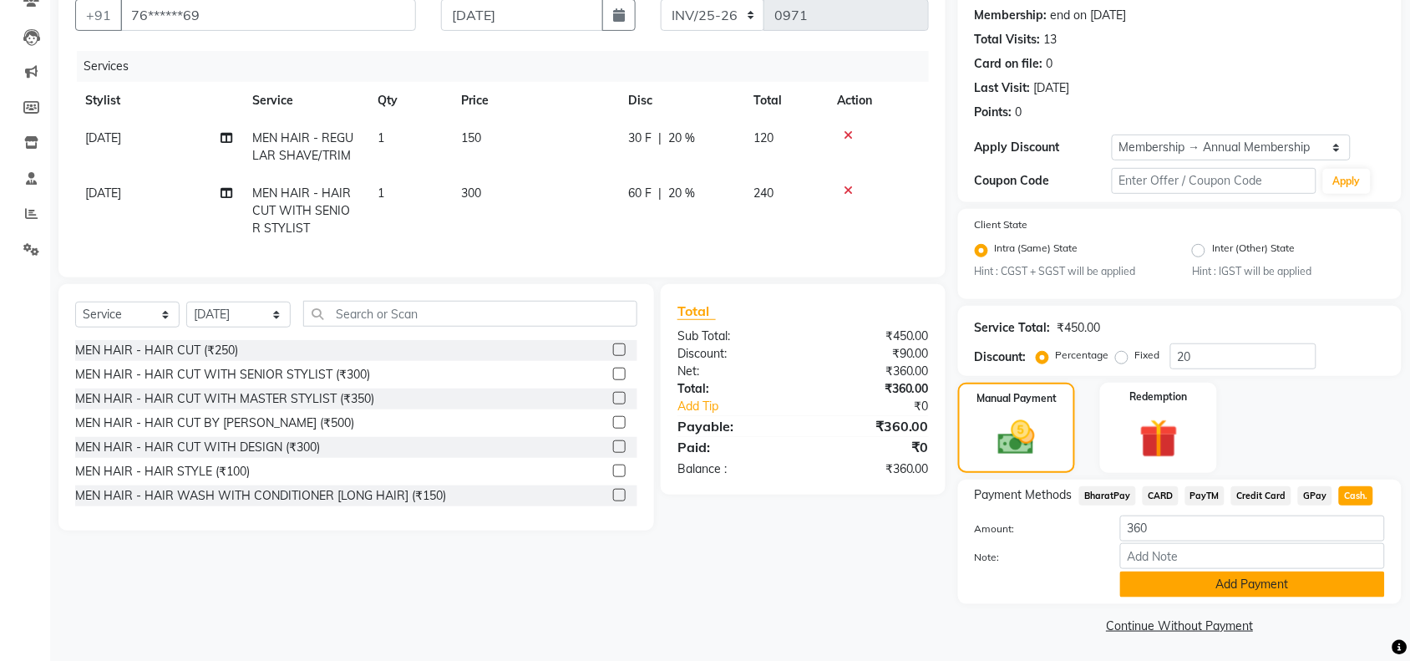
click at [1165, 590] on button "Add Payment" at bounding box center [1252, 584] width 265 height 26
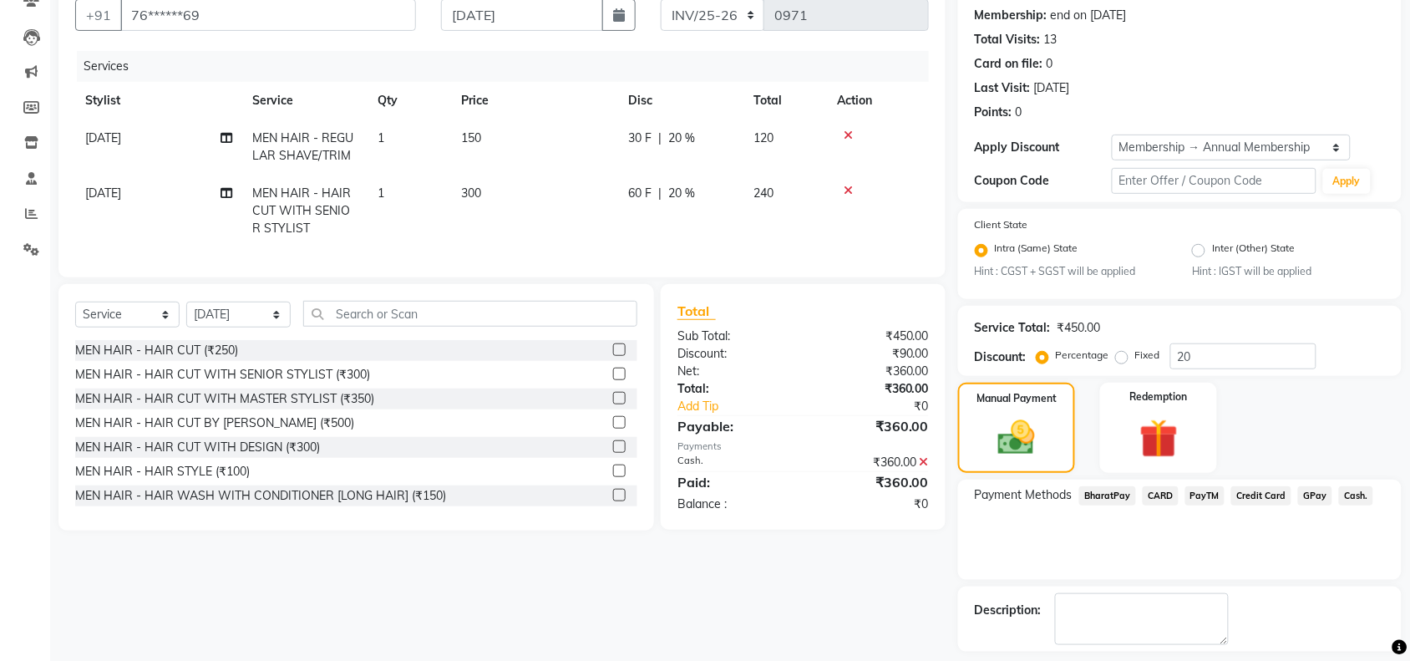
scroll to position [227, 0]
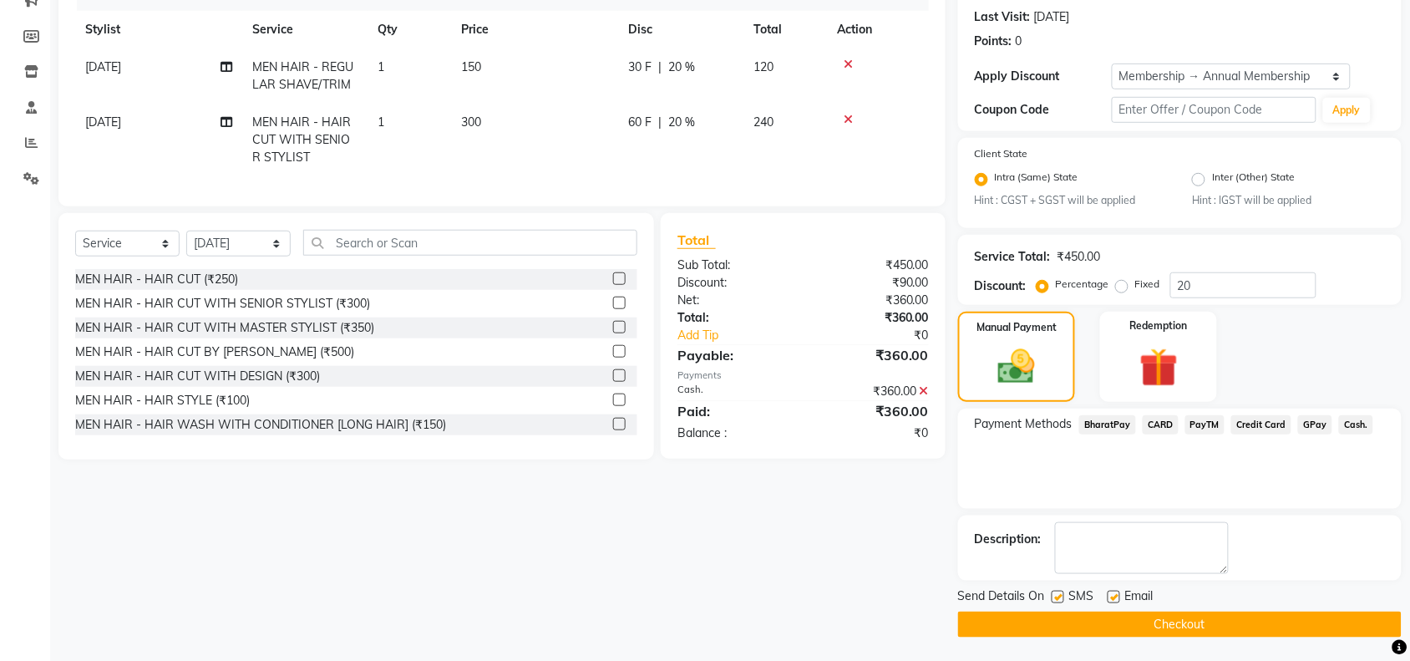
click at [1058, 598] on label at bounding box center [1057, 596] width 13 height 13
click at [1058, 598] on input "checkbox" at bounding box center [1056, 597] width 11 height 11
checkbox input "false"
click at [1116, 595] on label at bounding box center [1113, 596] width 13 height 13
click at [1116, 595] on input "checkbox" at bounding box center [1112, 597] width 11 height 11
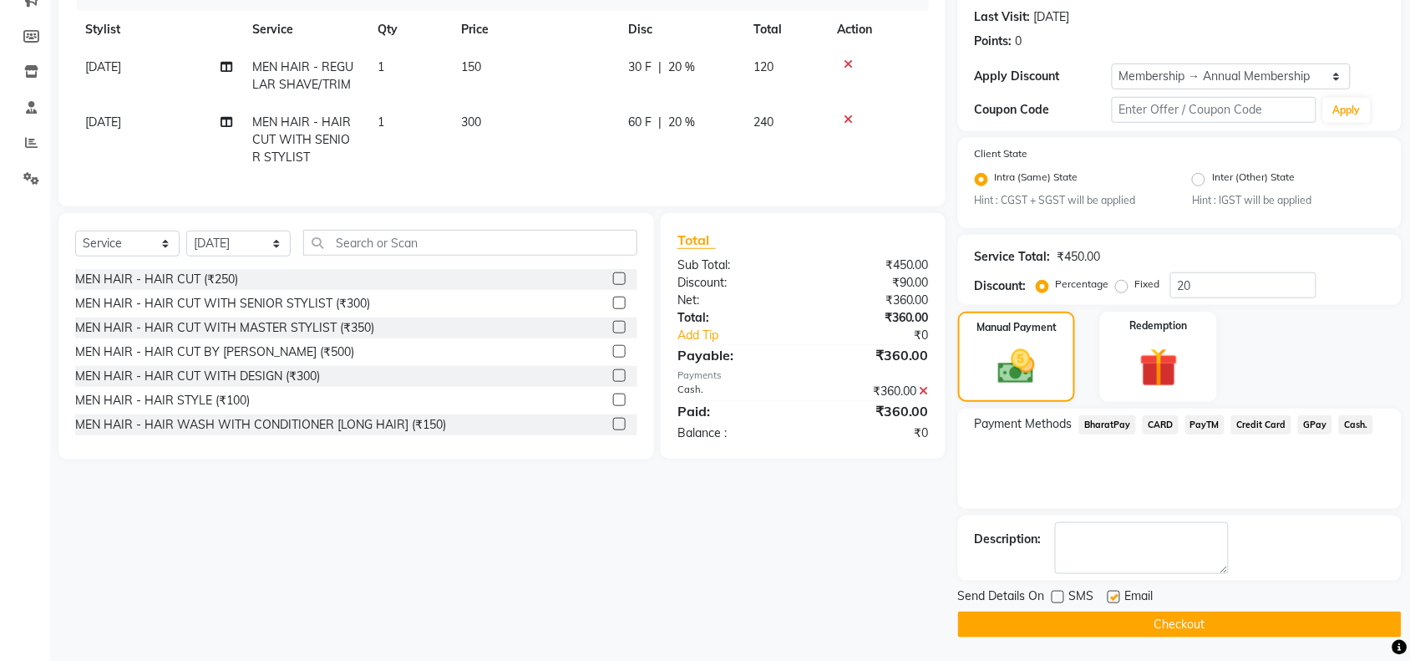
checkbox input "false"
click at [1116, 606] on div "Send Details On SMS Email Checkout" at bounding box center [1179, 612] width 443 height 50
click at [1113, 626] on button "Checkout" at bounding box center [1179, 624] width 443 height 26
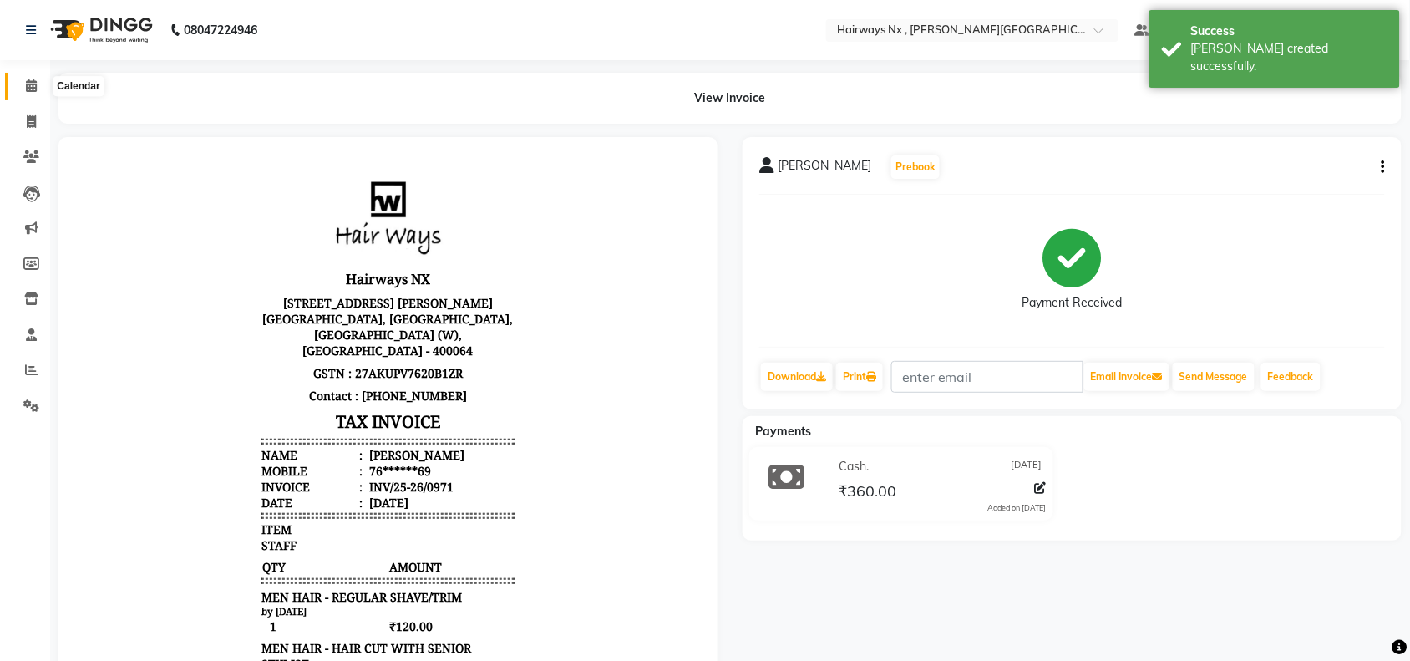
click at [36, 86] on span at bounding box center [31, 86] width 29 height 19
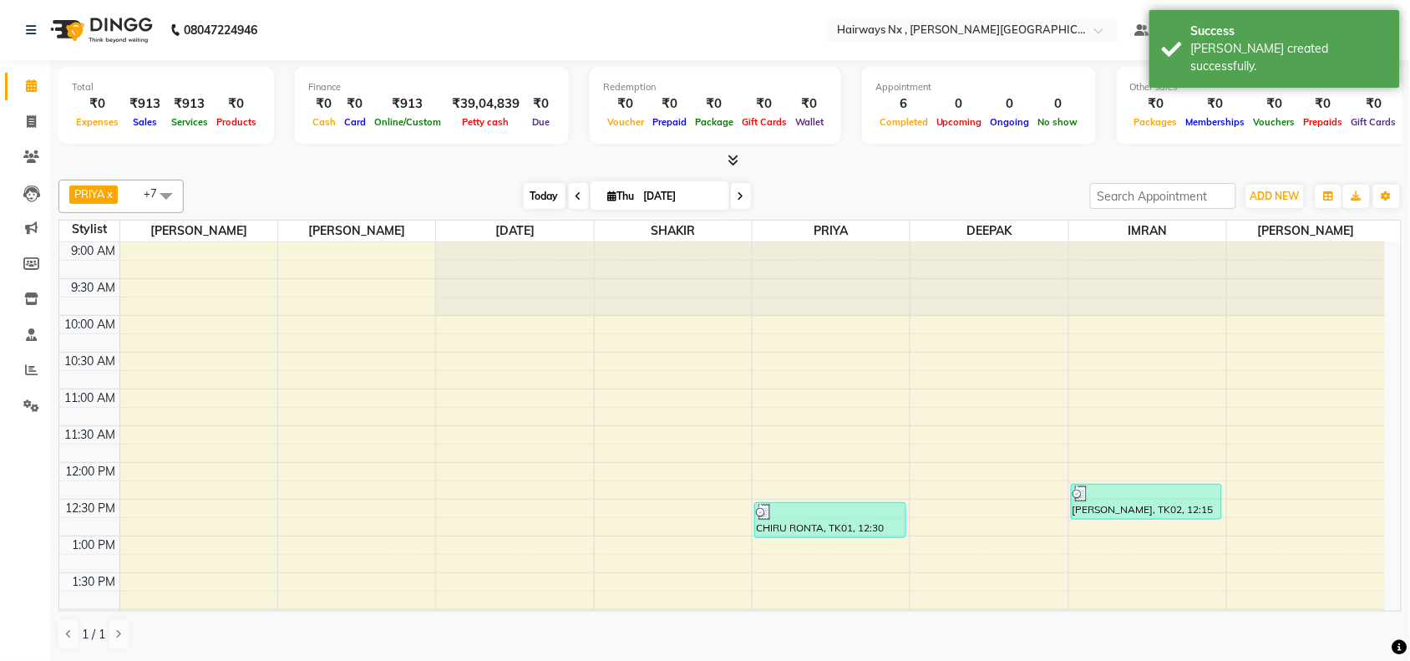
click at [528, 190] on span "Today" at bounding box center [545, 196] width 42 height 26
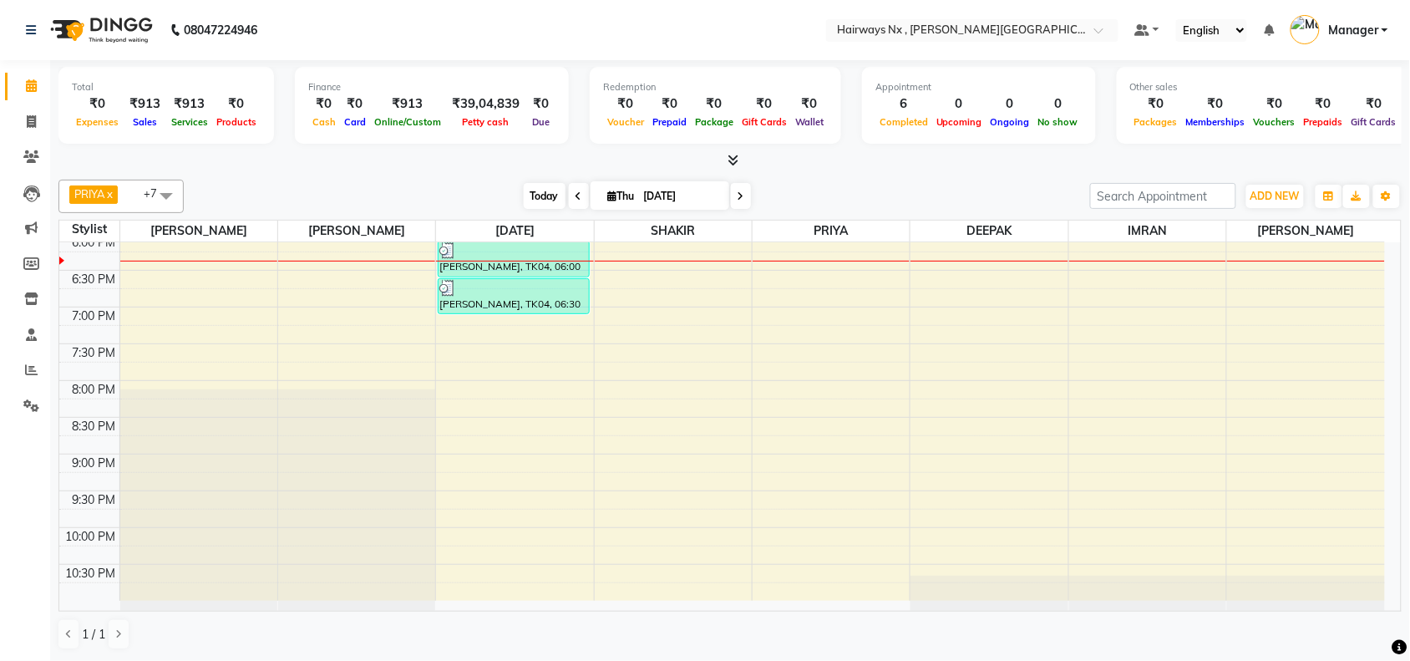
click at [533, 195] on span "Today" at bounding box center [545, 196] width 42 height 26
click at [366, 260] on div at bounding box center [356, 86] width 157 height 1028
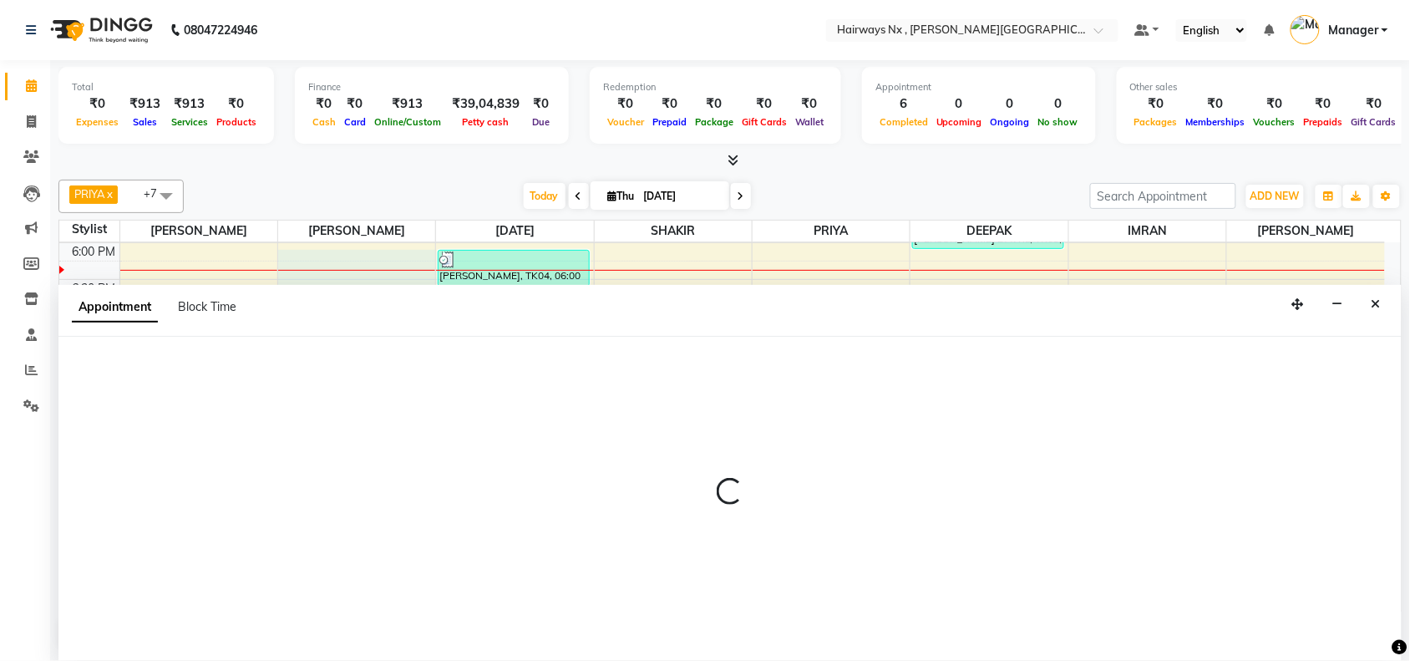
scroll to position [1, 0]
select select "12973"
select select "tentative"
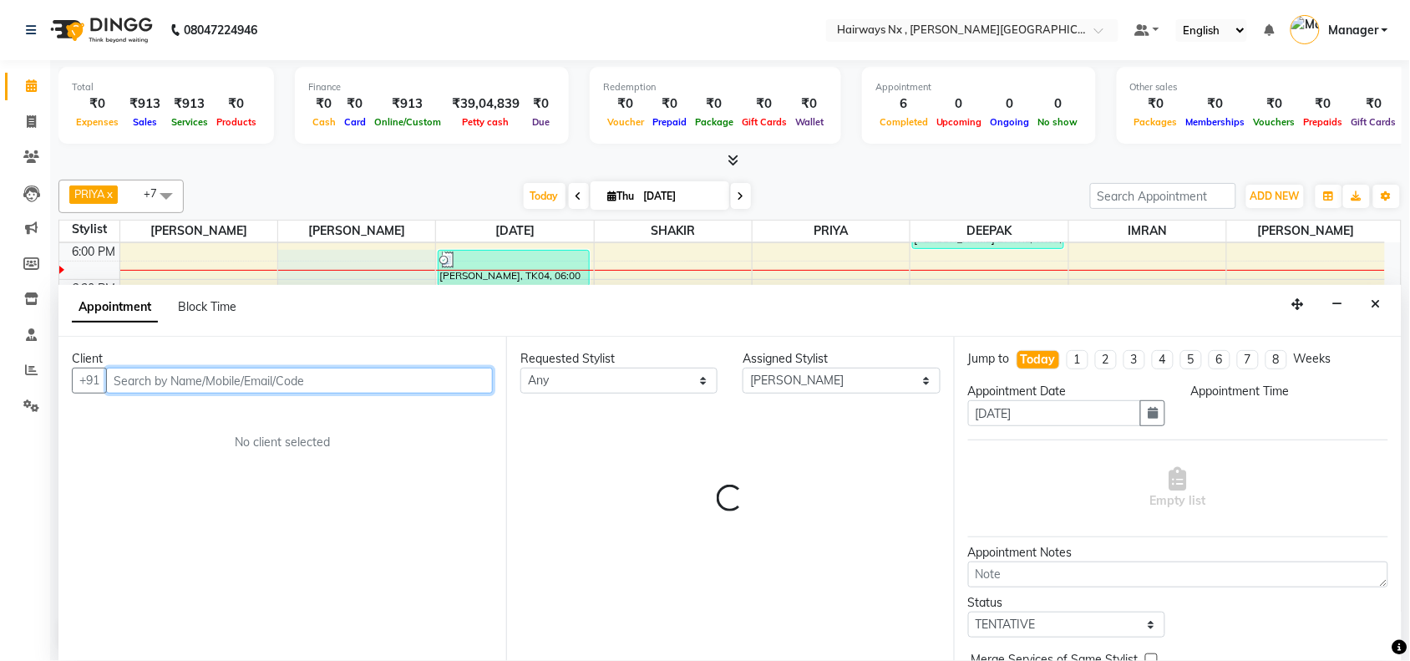
select select "1080"
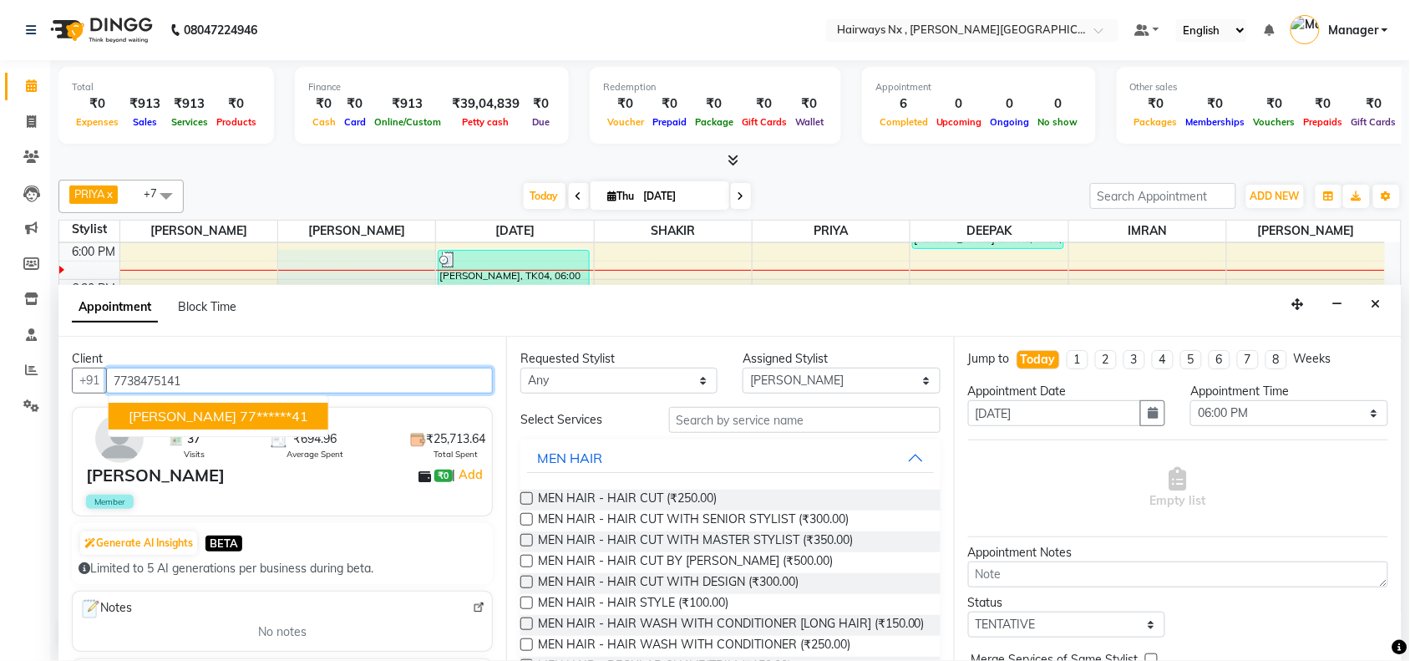
click at [213, 403] on button "[PERSON_NAME] 77******41" at bounding box center [219, 416] width 220 height 27
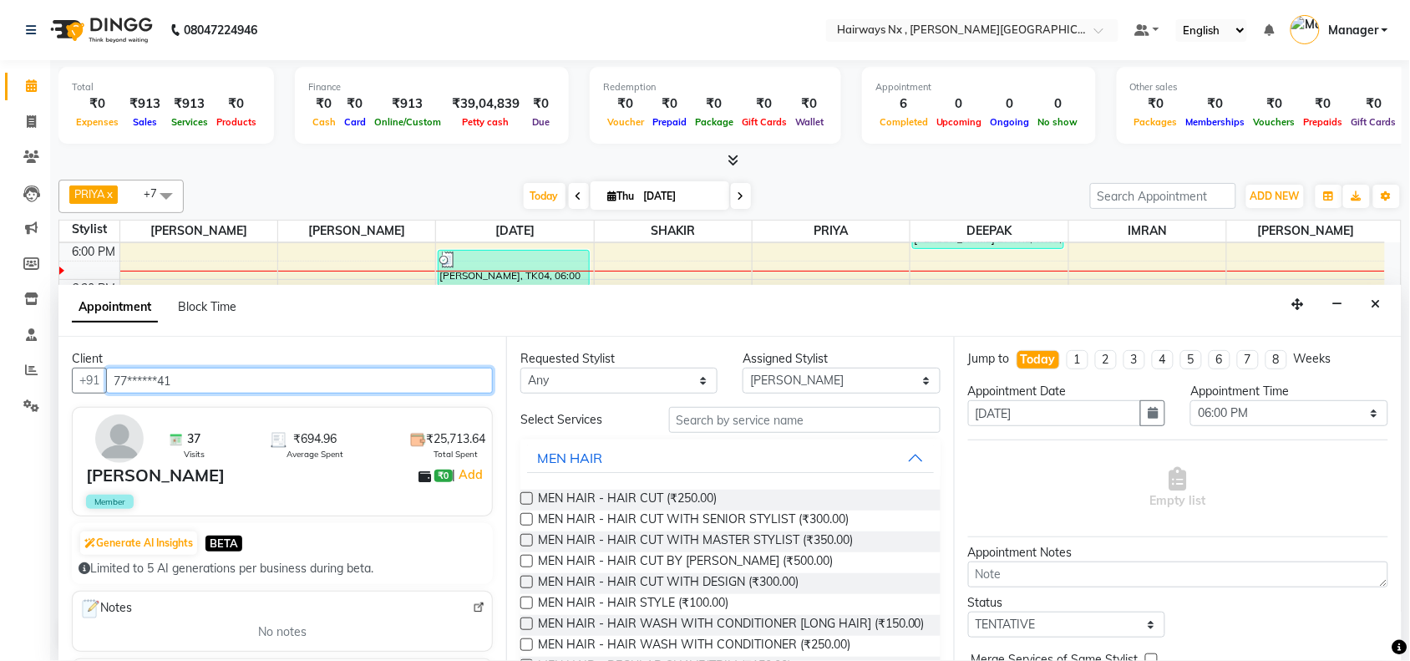
type input "77******41"
click at [524, 516] on label at bounding box center [526, 519] width 13 height 13
click at [524, 516] on input "checkbox" at bounding box center [525, 520] width 11 height 11
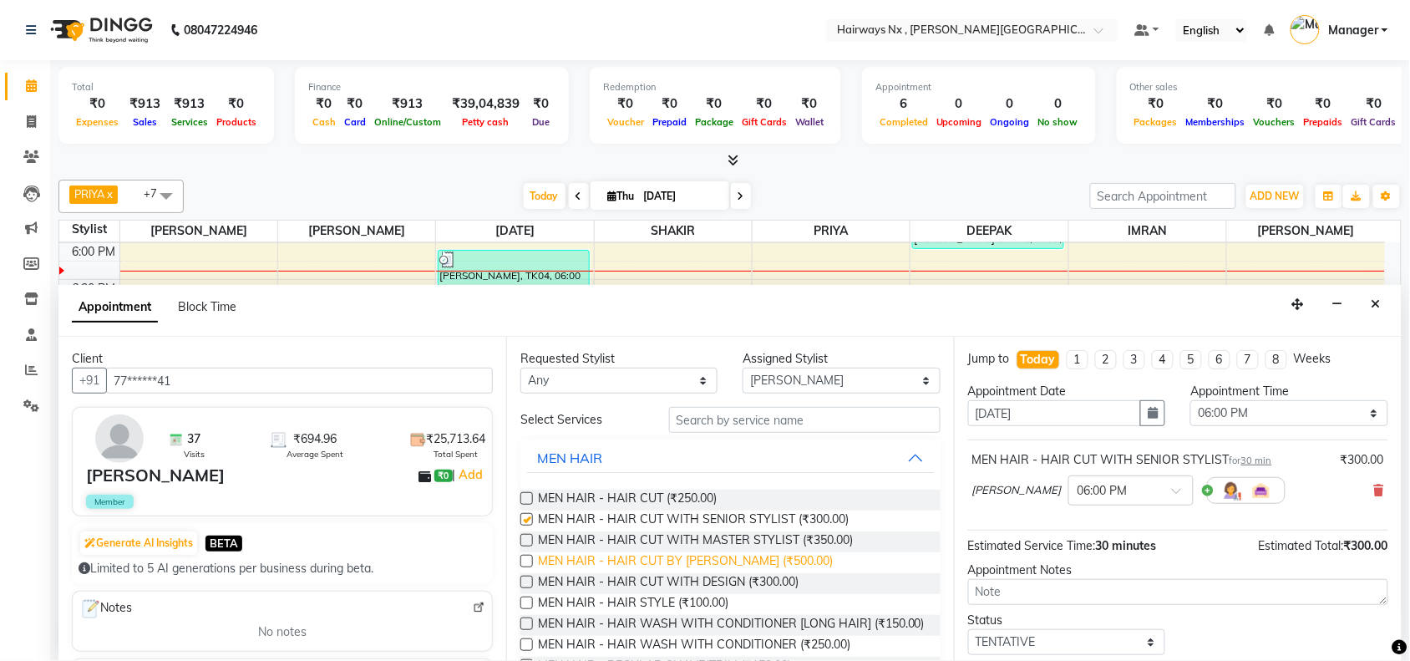
checkbox input "false"
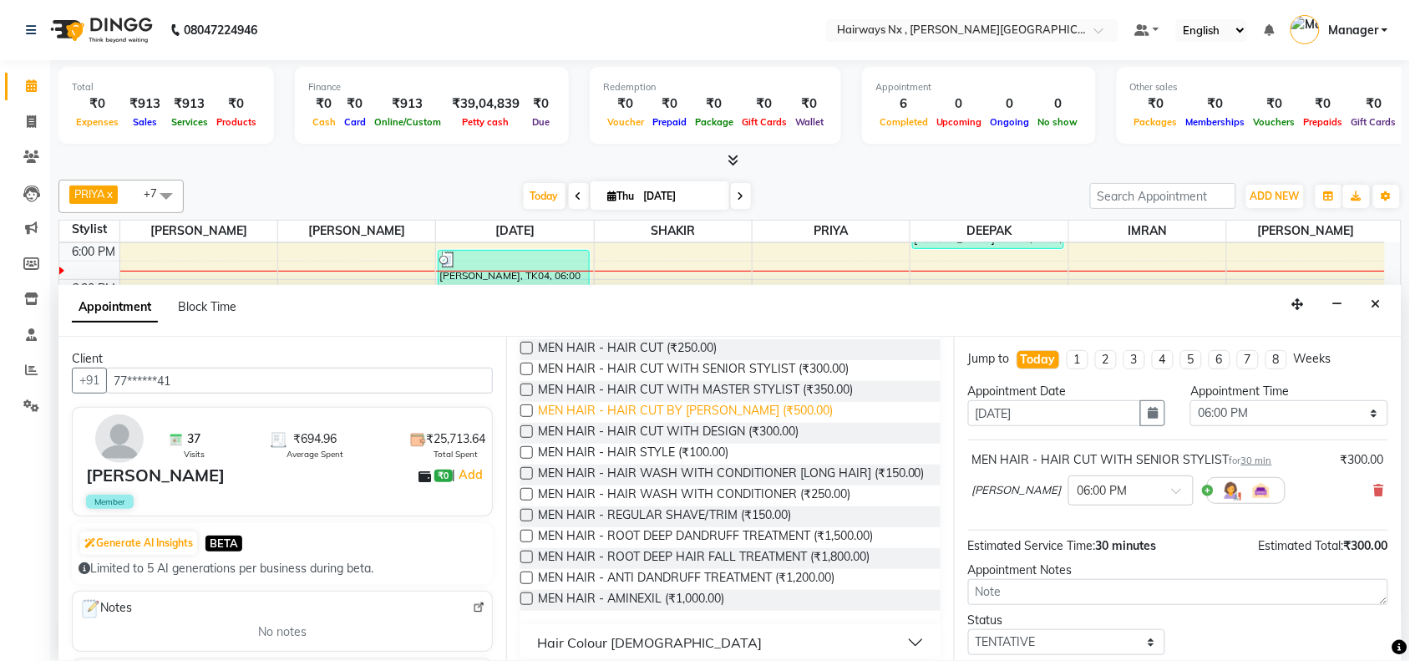
scroll to position [209, 0]
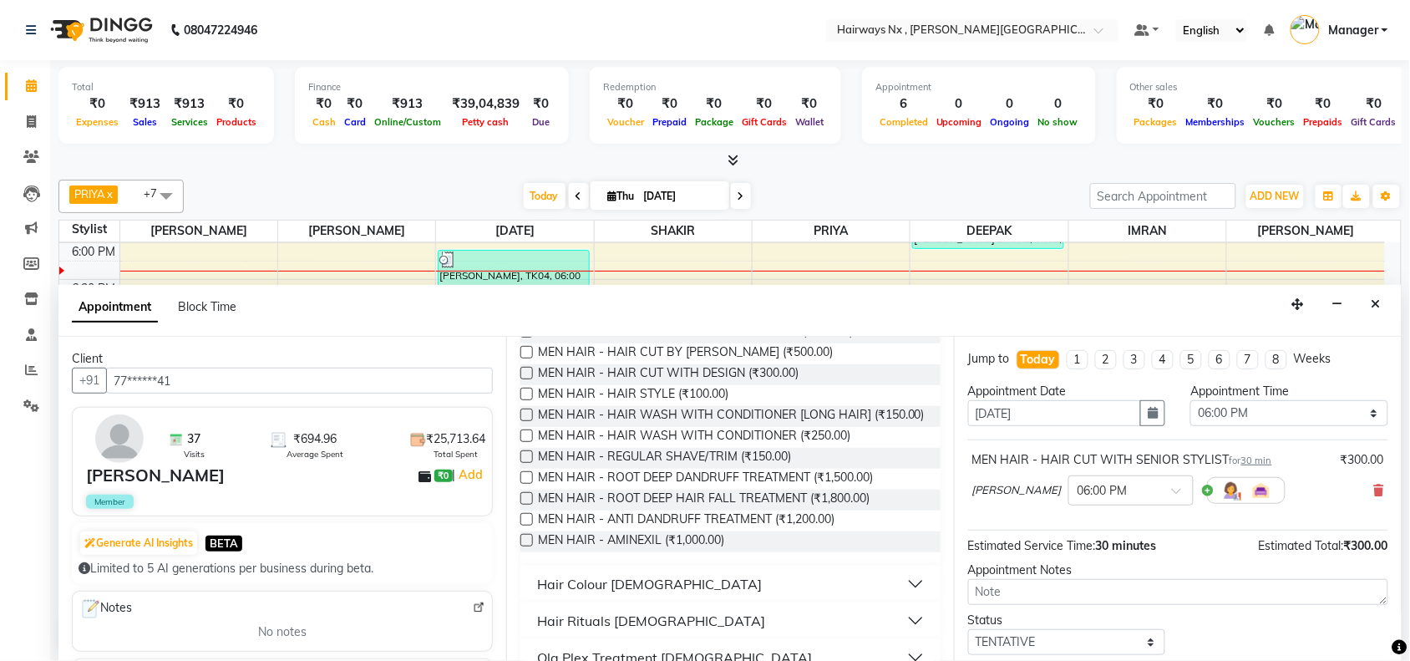
click at [520, 463] on label at bounding box center [526, 456] width 13 height 13
click at [520, 463] on input "checkbox" at bounding box center [525, 458] width 11 height 11
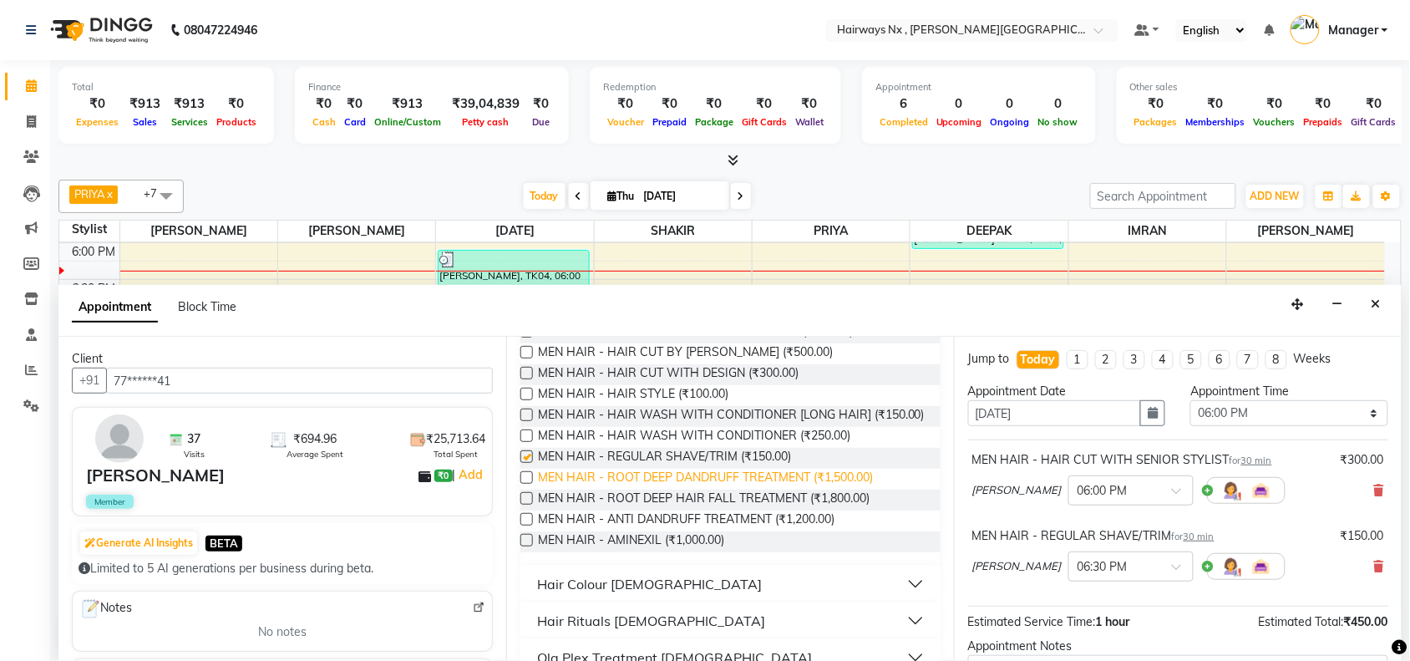
scroll to position [6, 0]
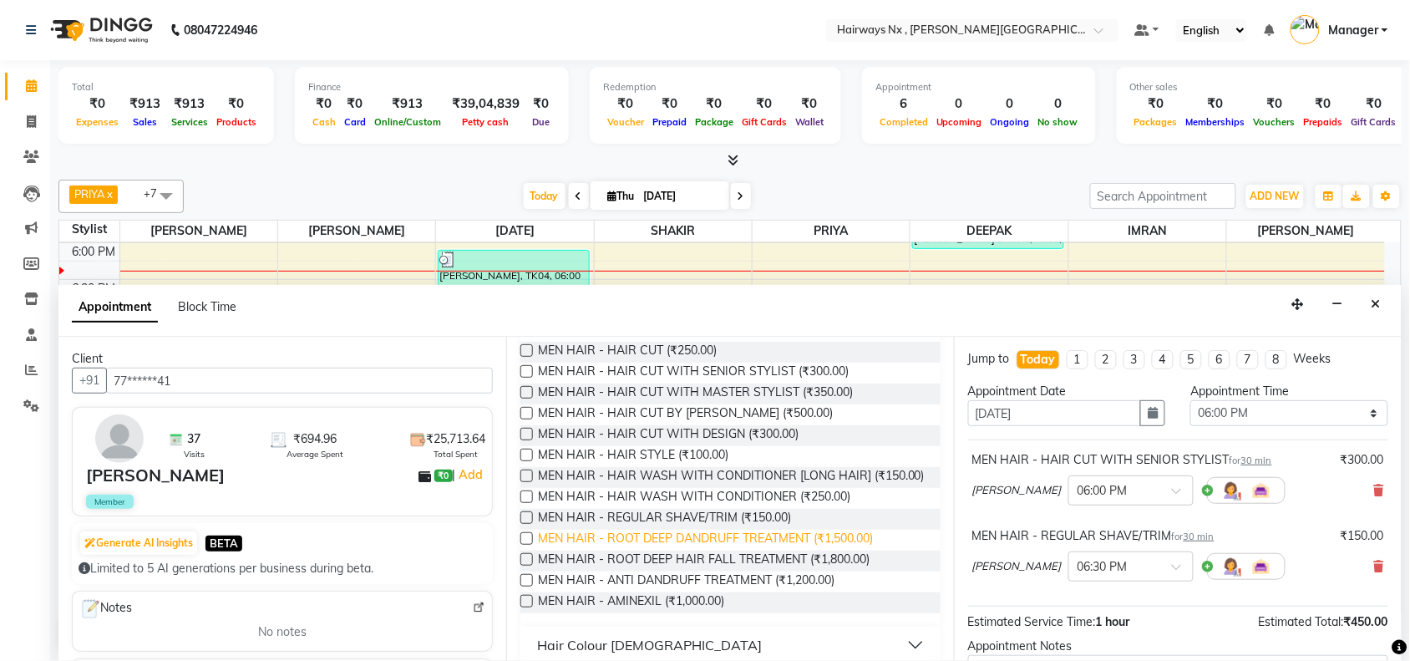
checkbox input "false"
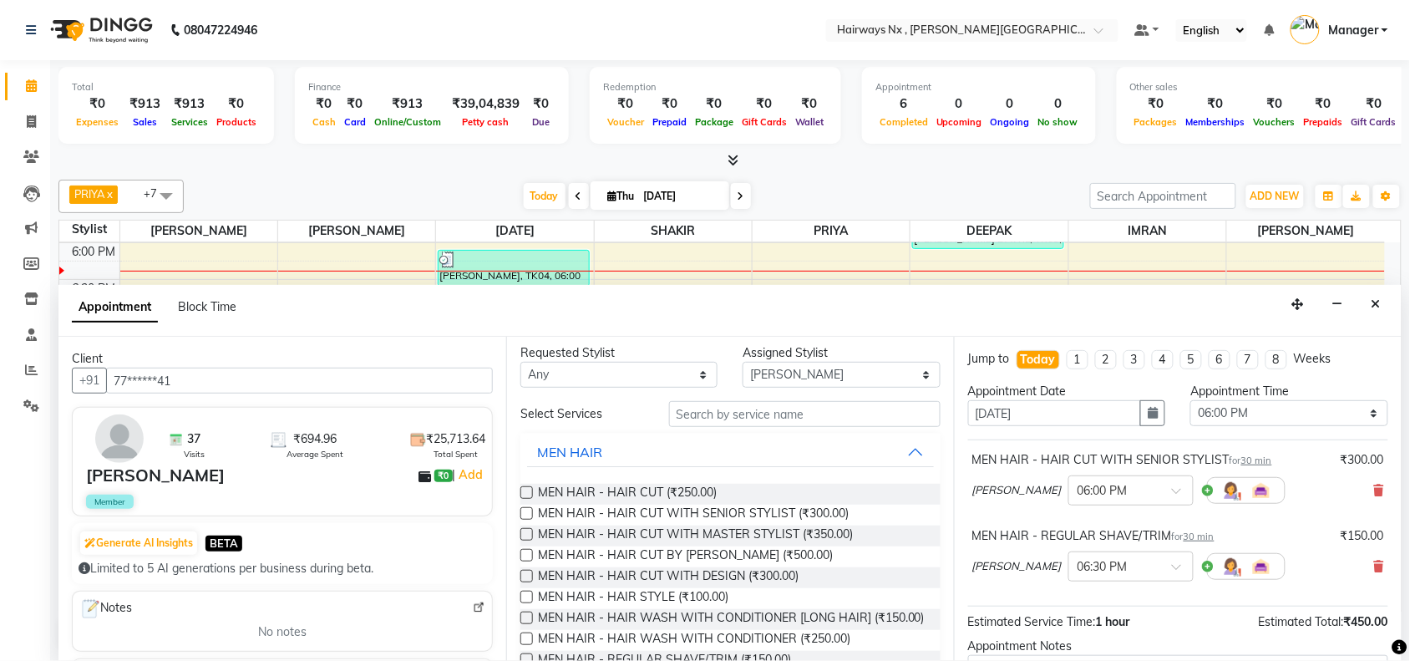
scroll to position [0, 0]
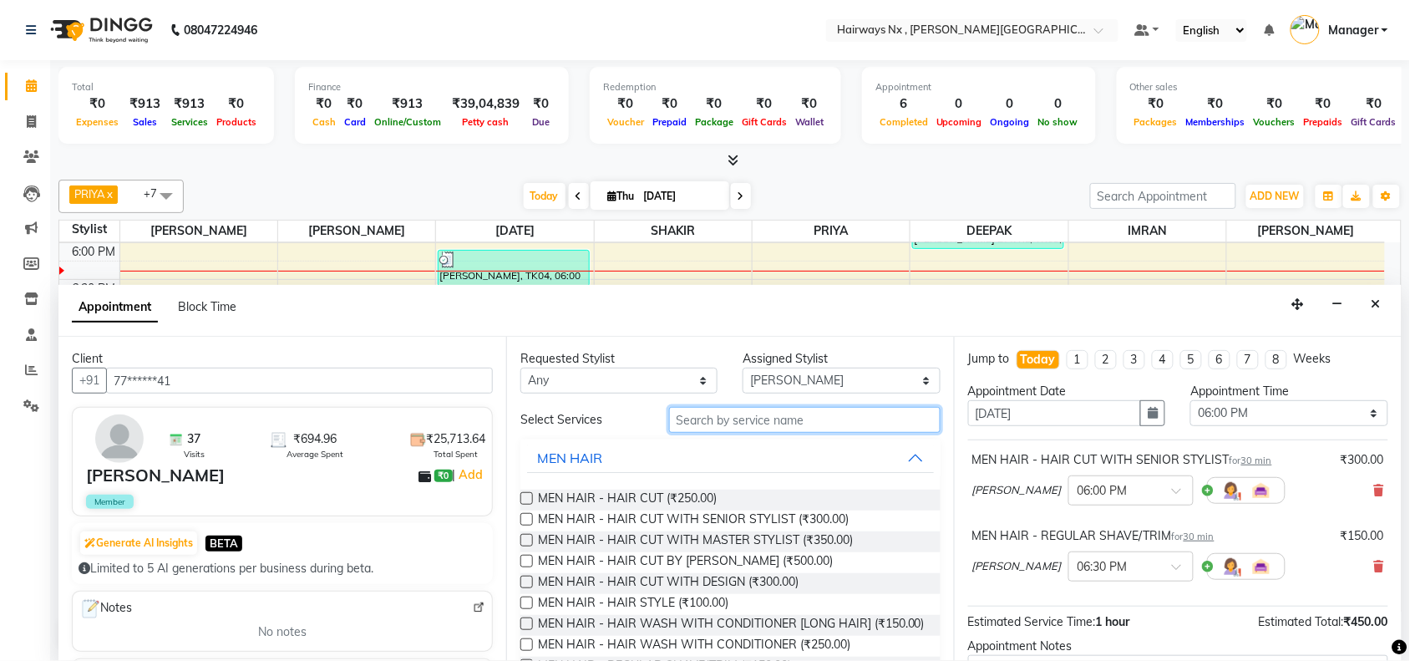
click at [718, 420] on input "text" at bounding box center [804, 420] width 271 height 26
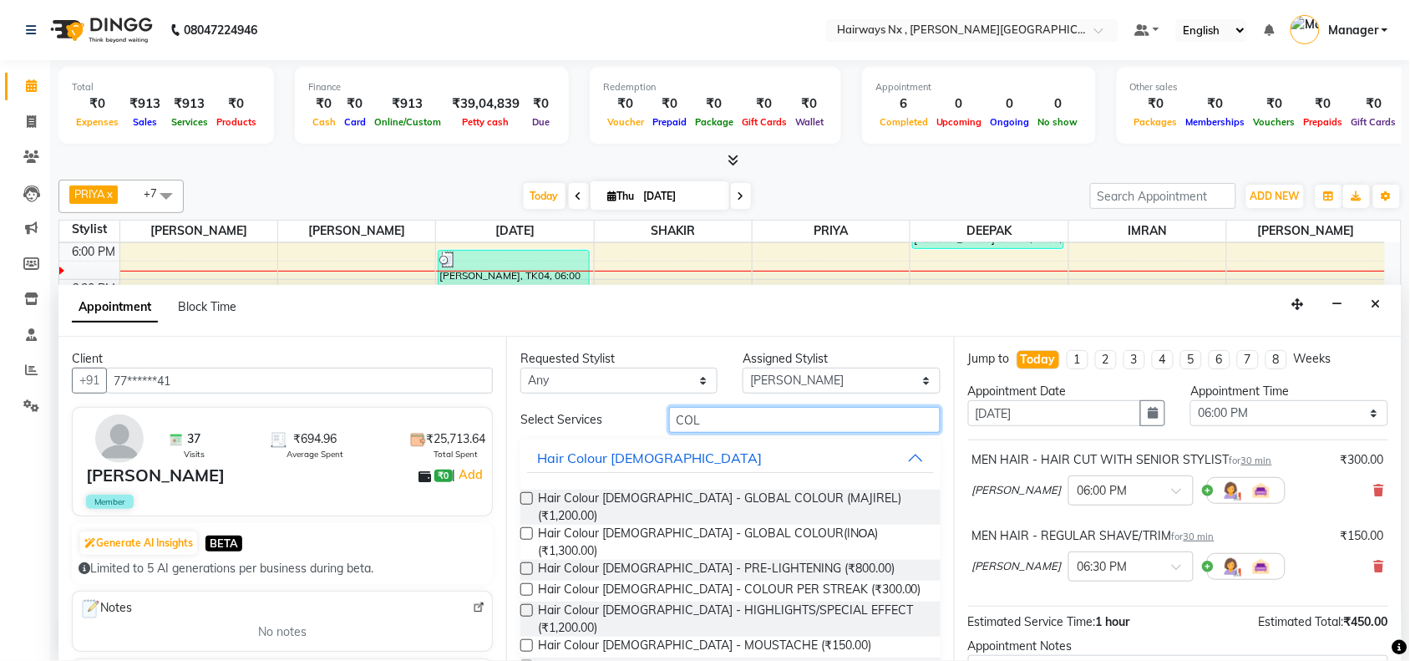
type input "COL"
click at [526, 527] on label at bounding box center [526, 533] width 13 height 13
click at [526, 529] on input "checkbox" at bounding box center [525, 534] width 11 height 11
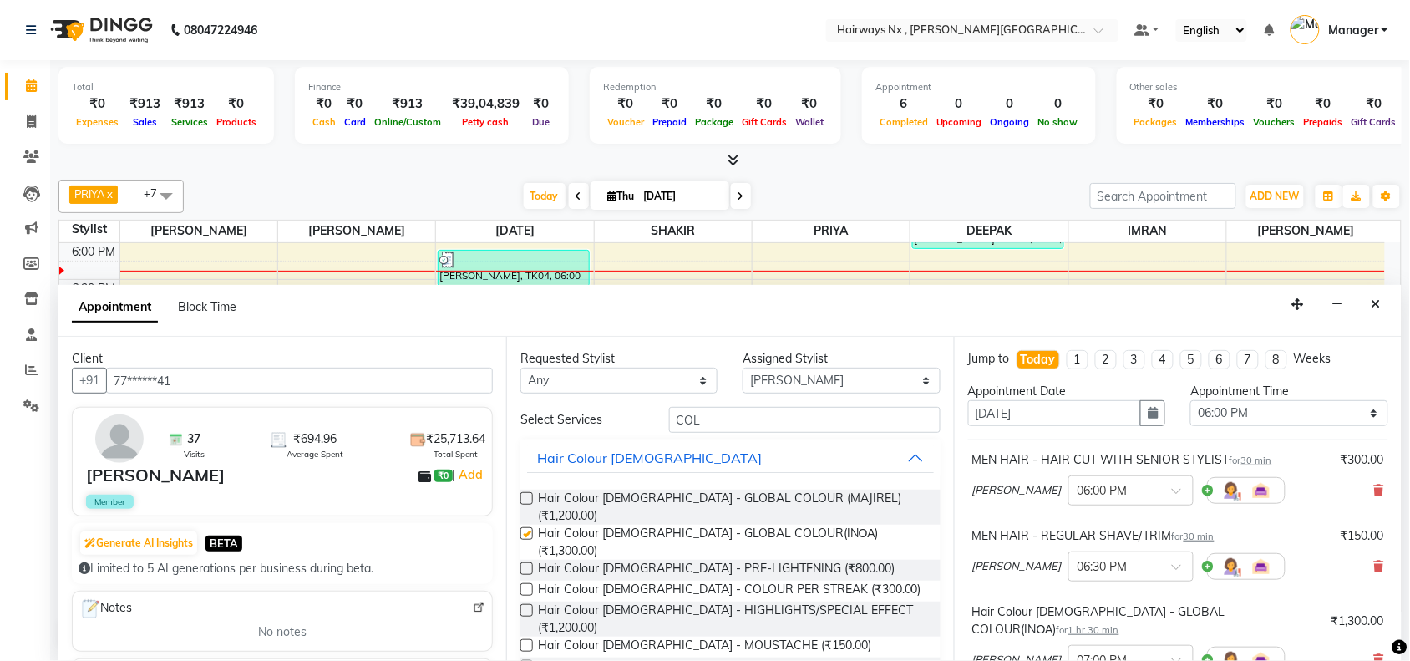
checkbox input "false"
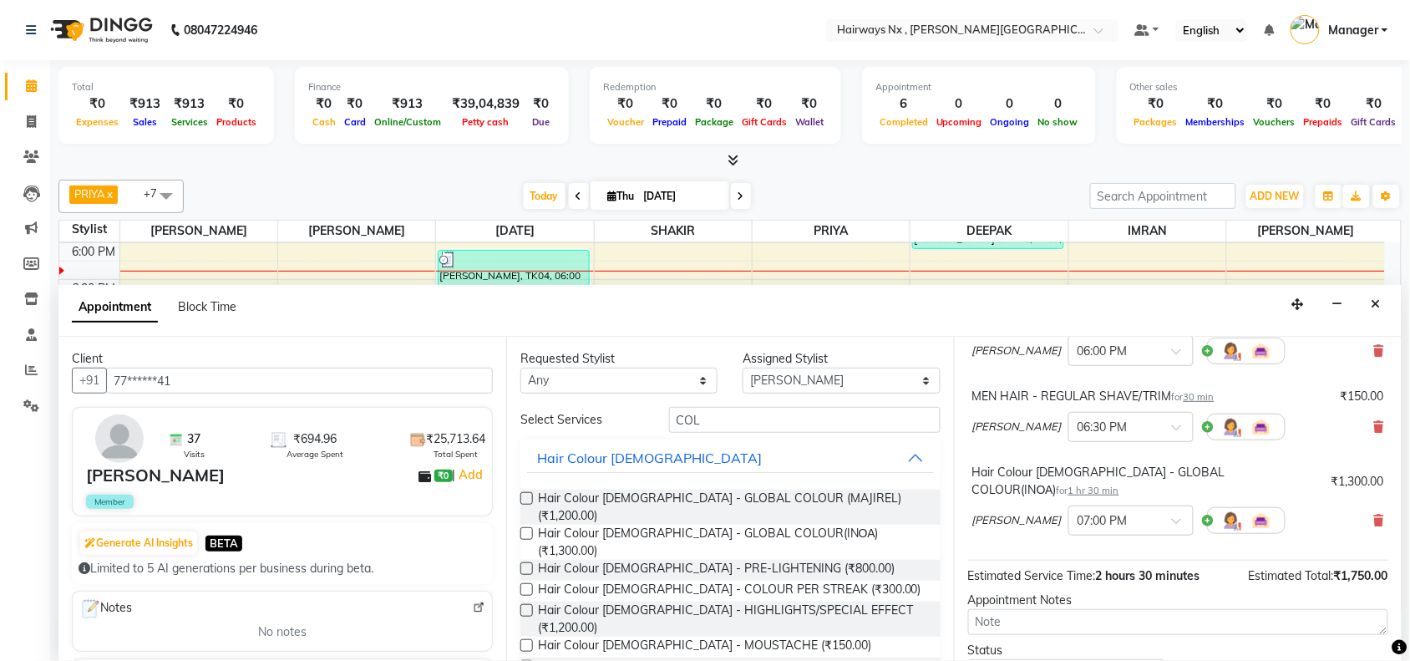
scroll to position [252, 0]
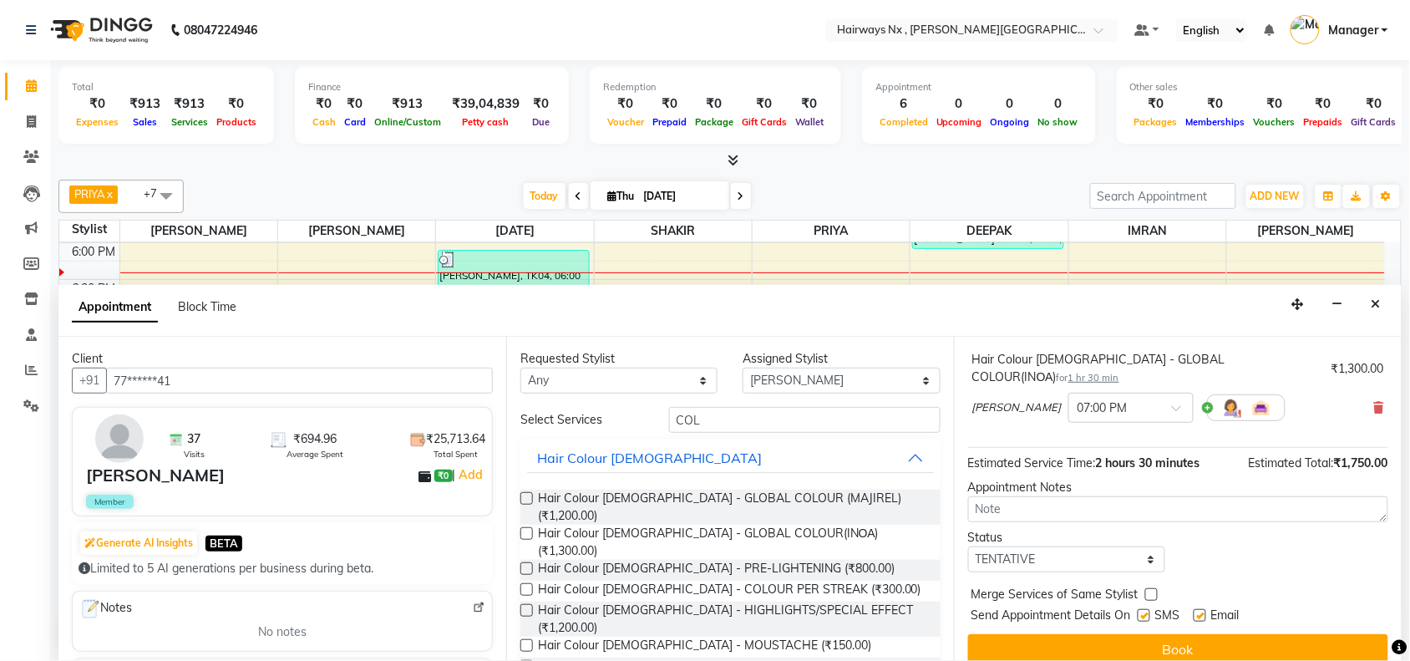
click at [1147, 609] on label at bounding box center [1143, 615] width 13 height 13
click at [1147, 611] on input "checkbox" at bounding box center [1142, 616] width 11 height 11
checkbox input "false"
click at [1195, 609] on label at bounding box center [1199, 615] width 13 height 13
click at [1195, 611] on input "checkbox" at bounding box center [1198, 616] width 11 height 11
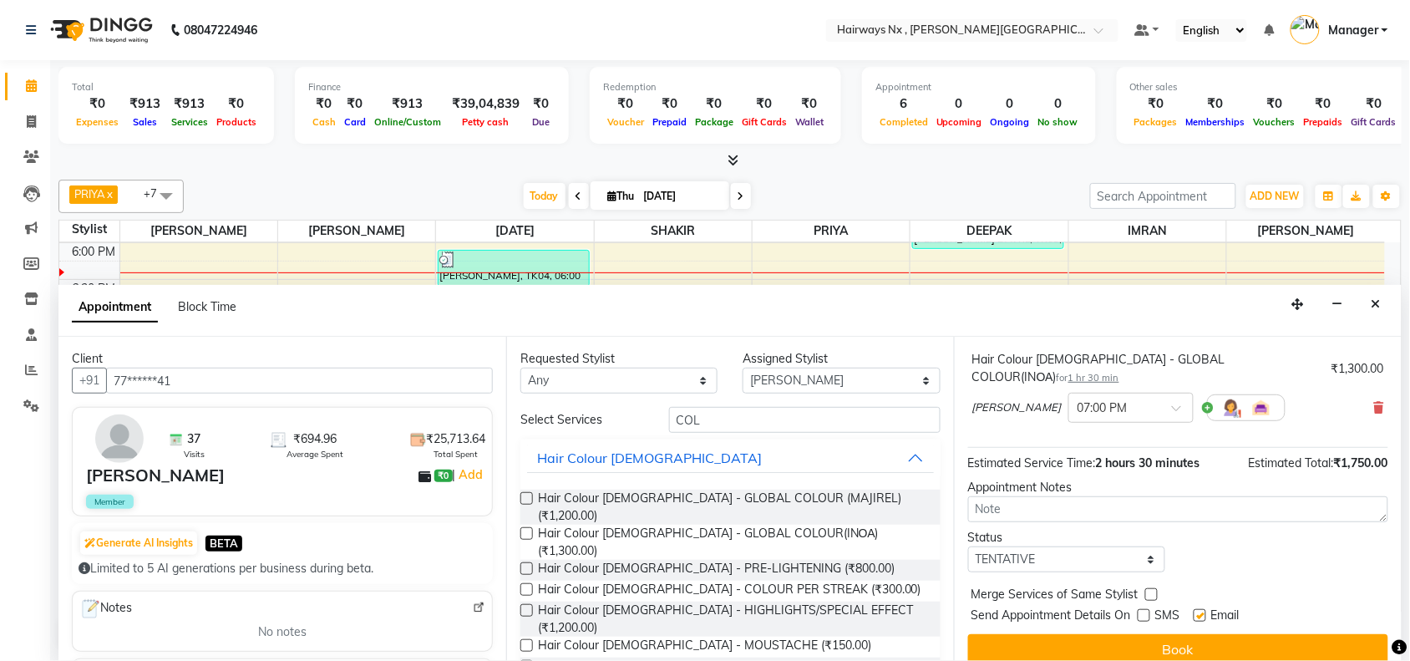
checkbox input "false"
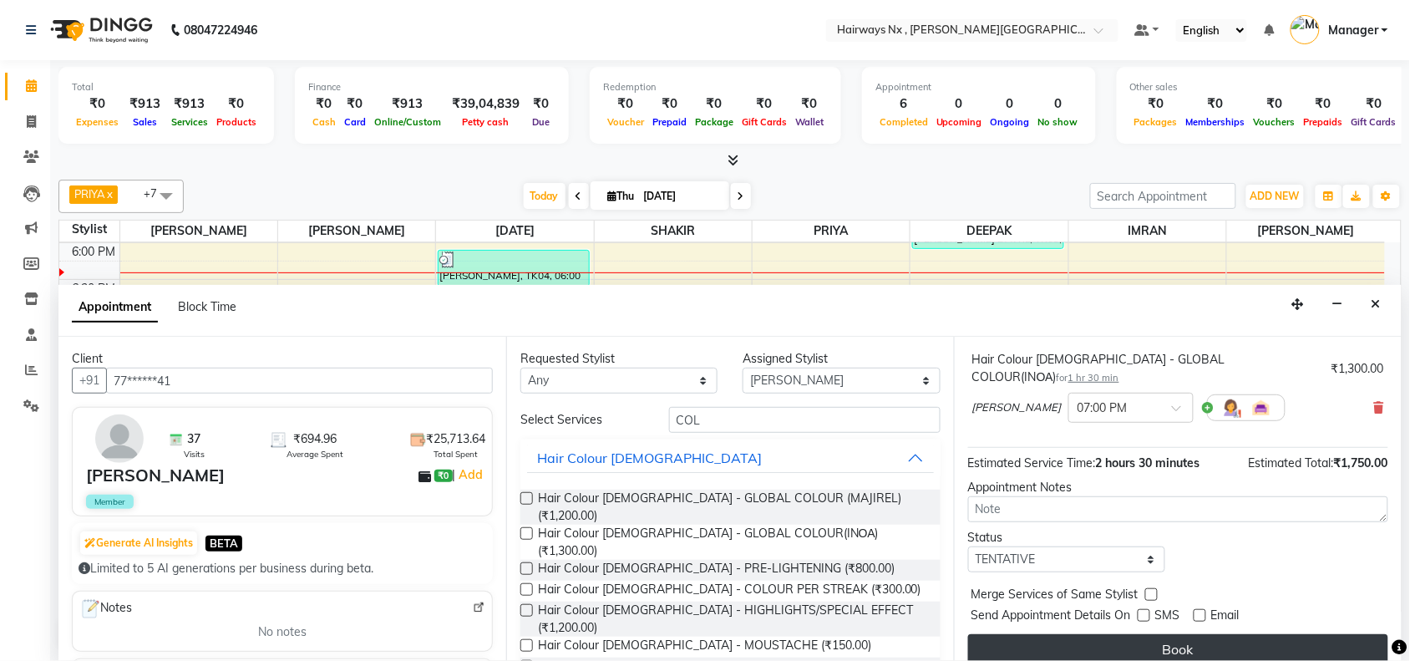
click at [1192, 634] on button "Book" at bounding box center [1178, 649] width 420 height 30
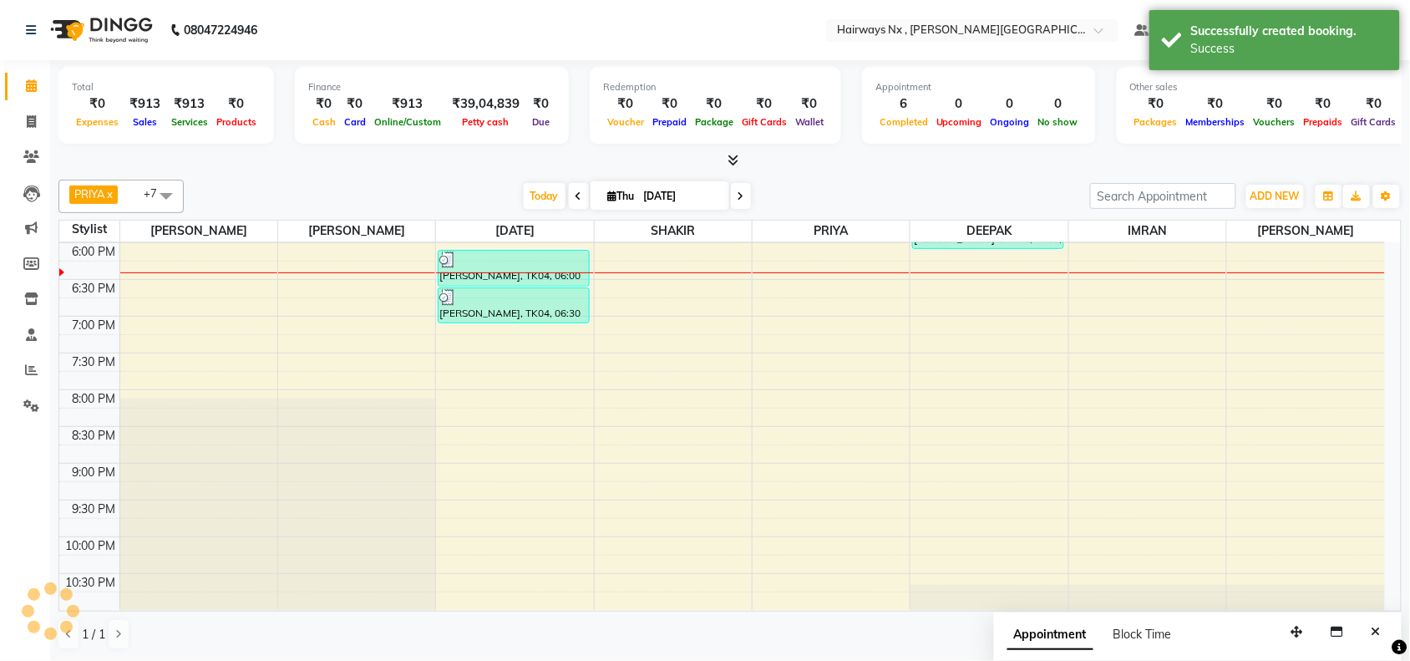
scroll to position [0, 0]
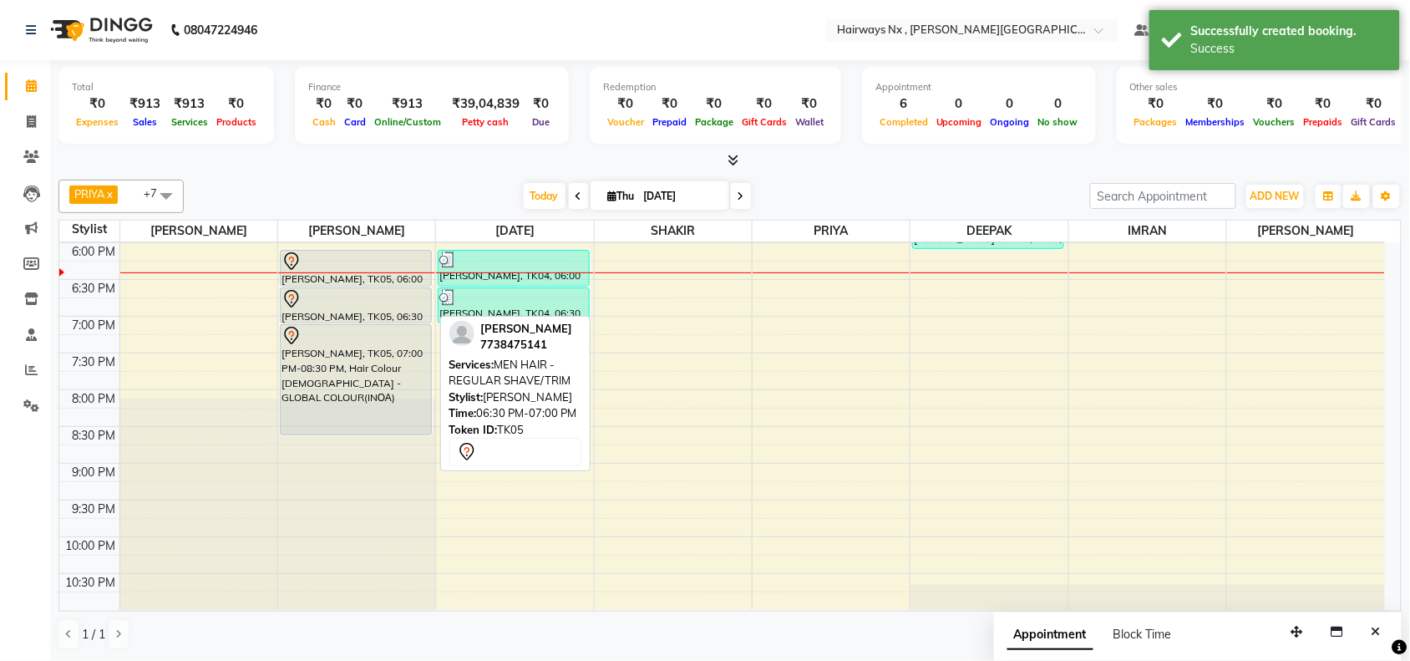
click at [337, 322] on div at bounding box center [356, 322] width 150 height 7
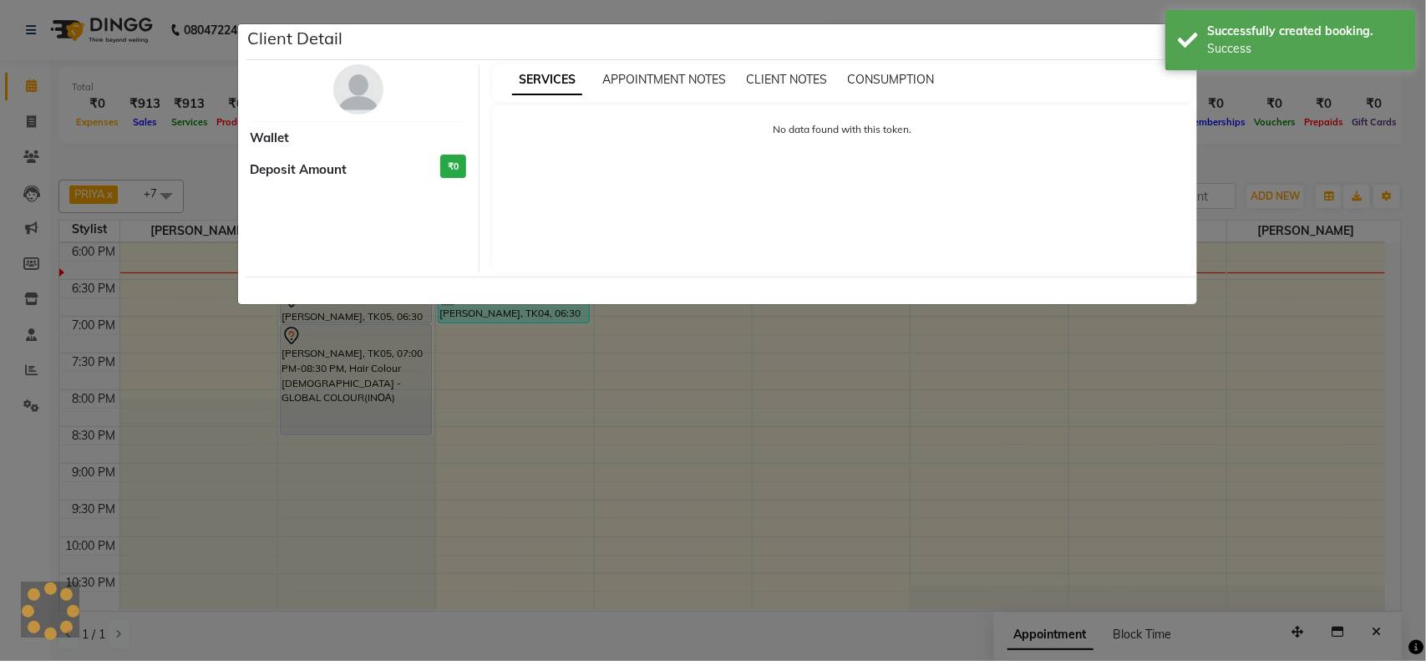
select select "7"
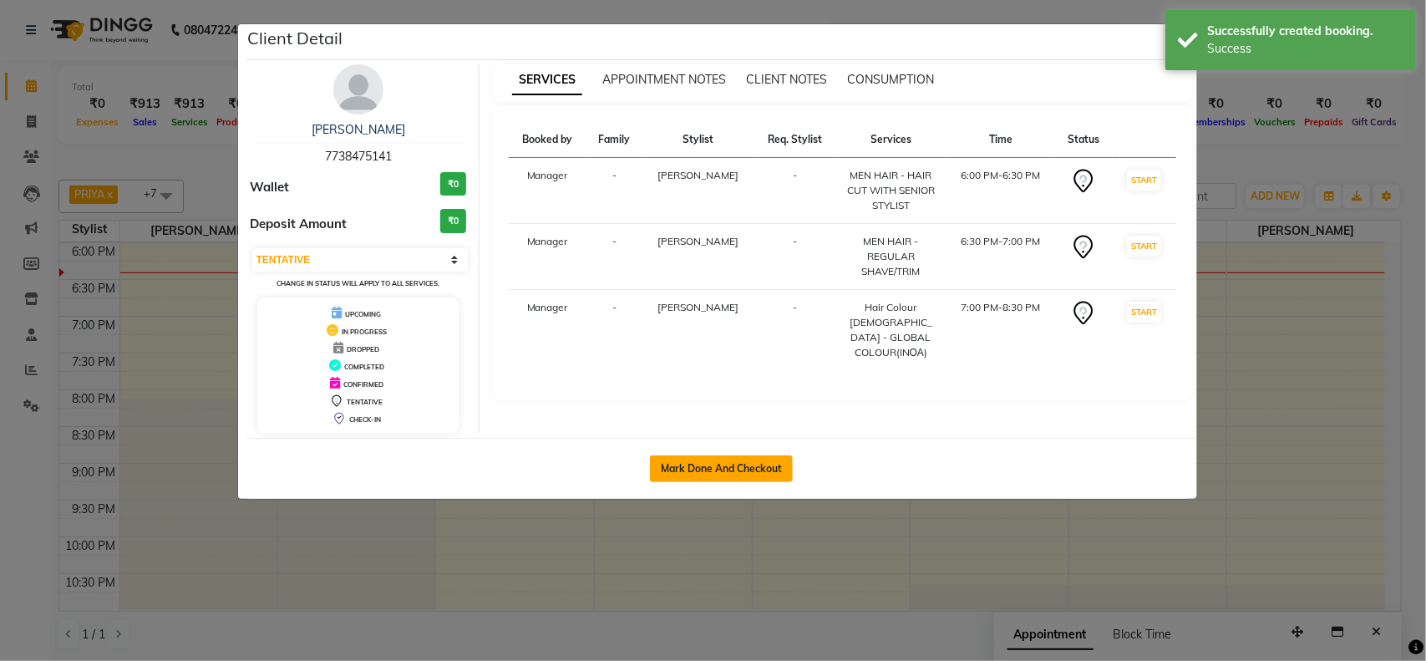
click at [728, 466] on button "Mark Done And Checkout" at bounding box center [721, 468] width 143 height 27
select select "service"
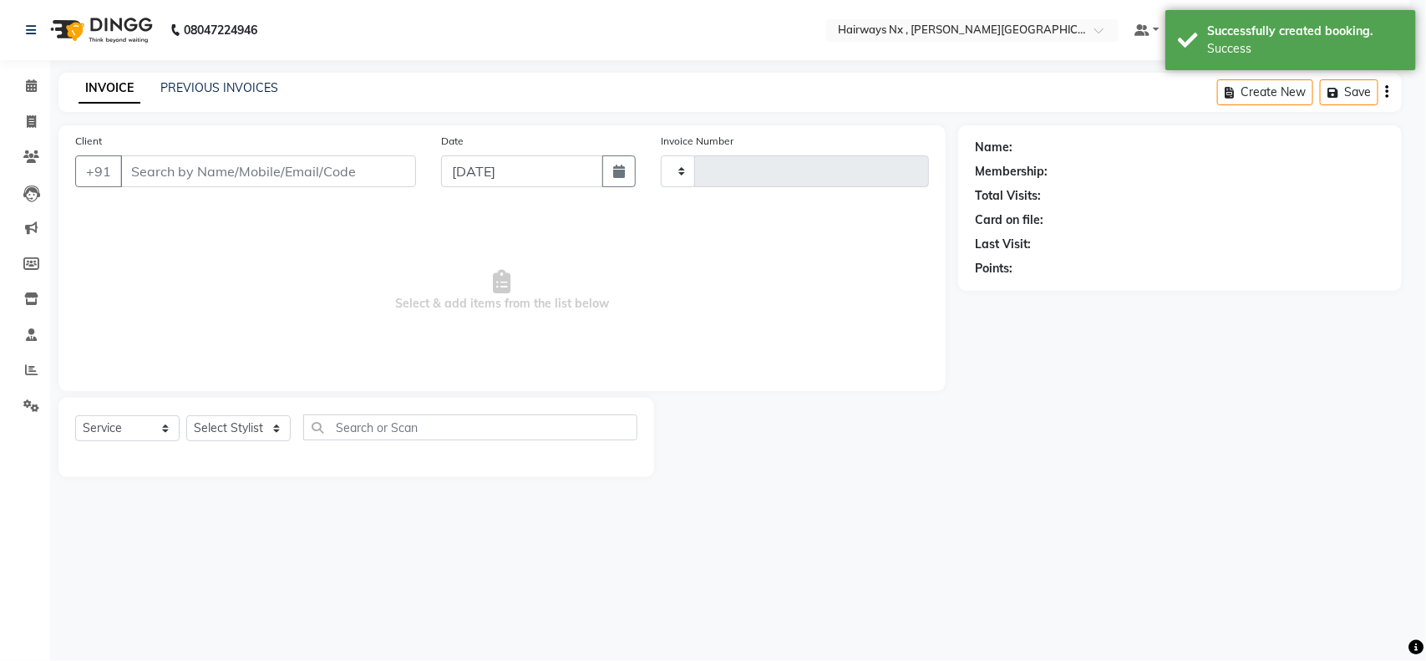
type input "1123"
select select "778"
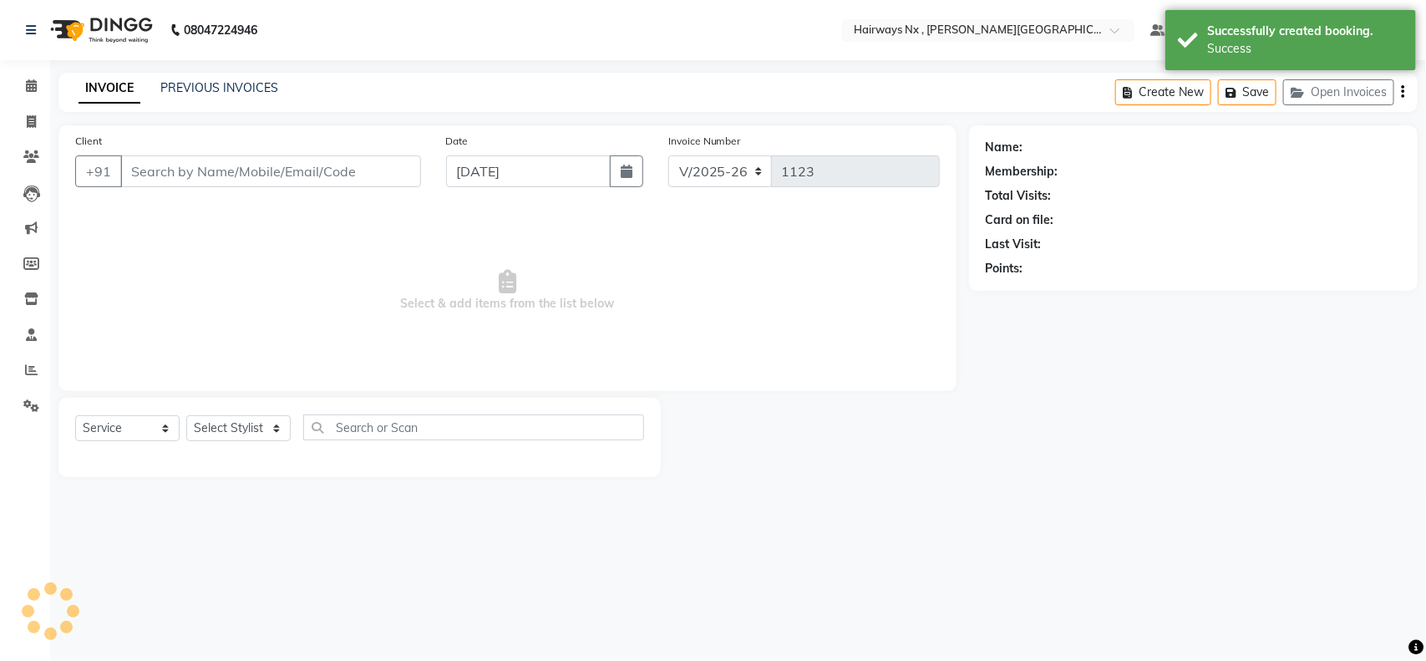
type input "77******41"
select select "12973"
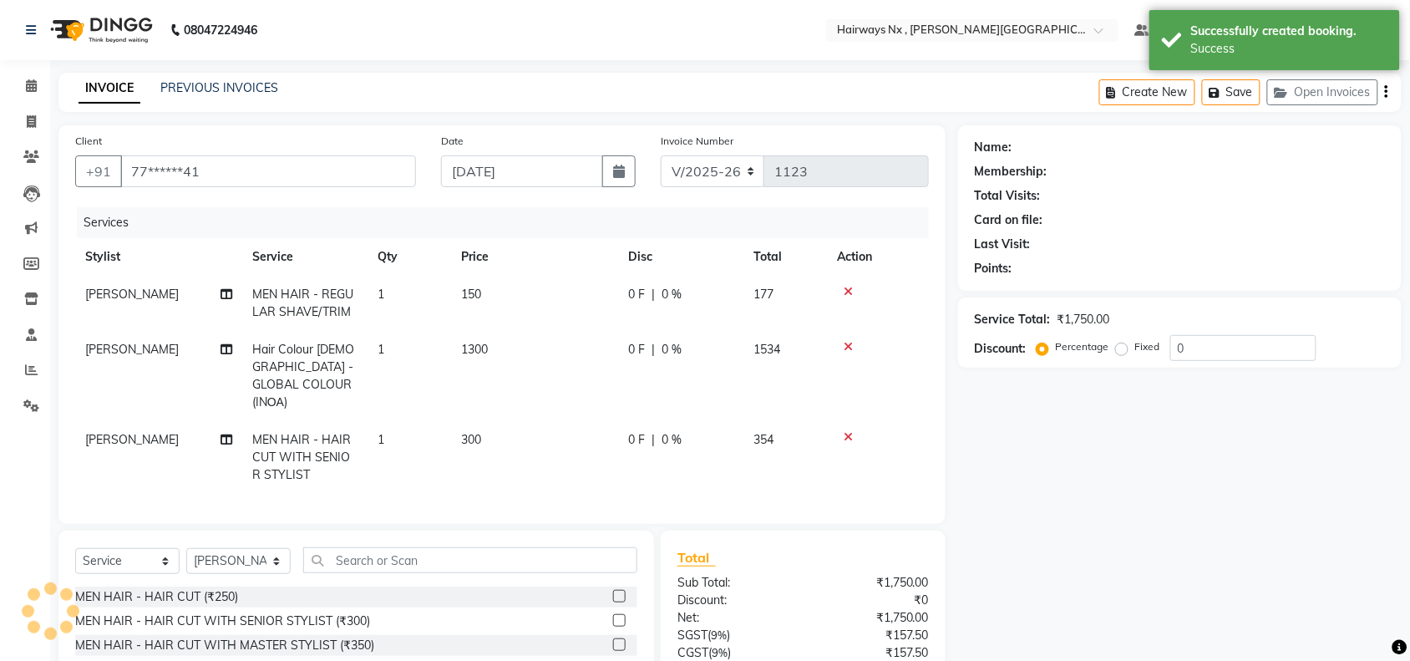
select select "1: Object"
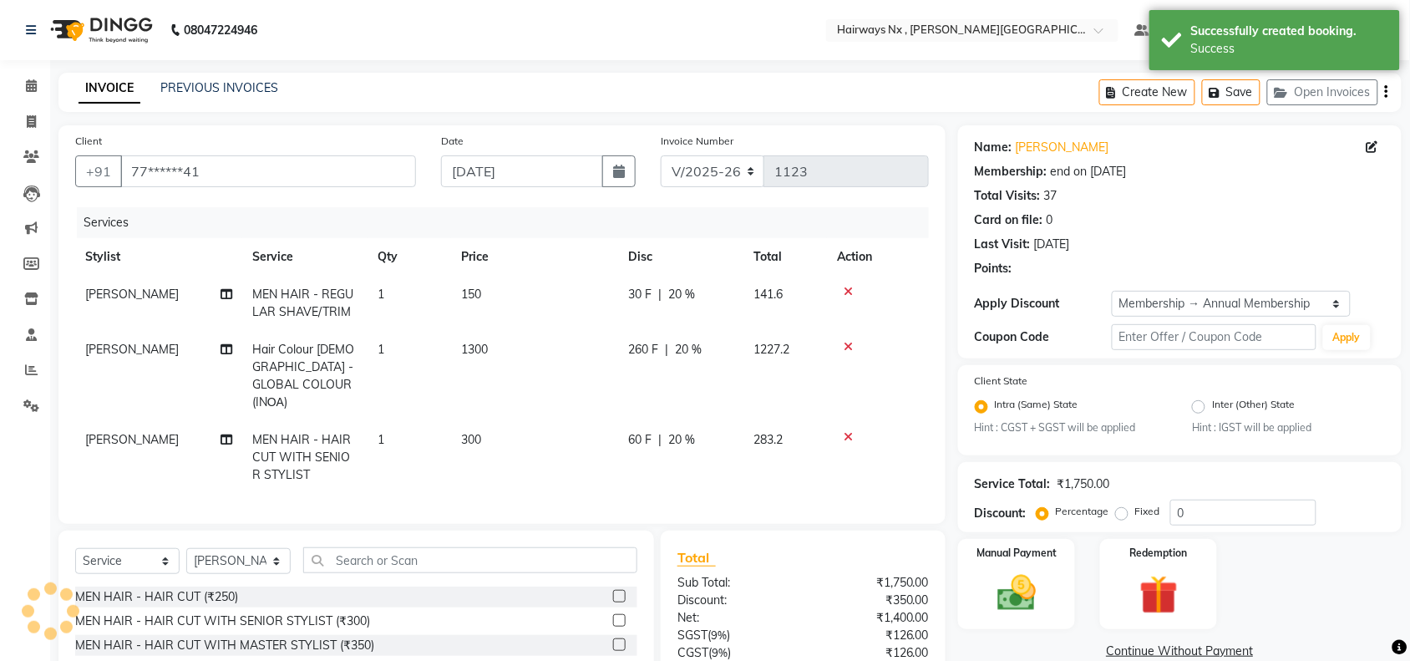
type input "20"
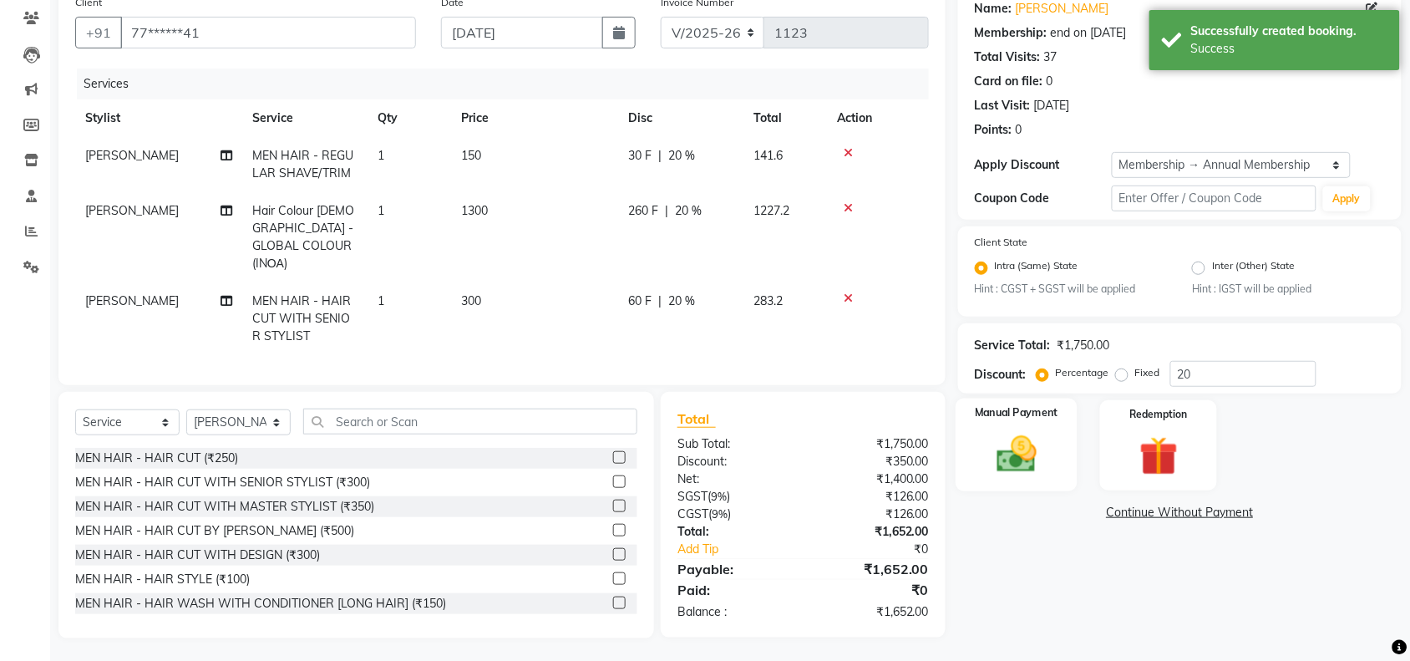
click at [1016, 444] on img at bounding box center [1016, 455] width 65 height 46
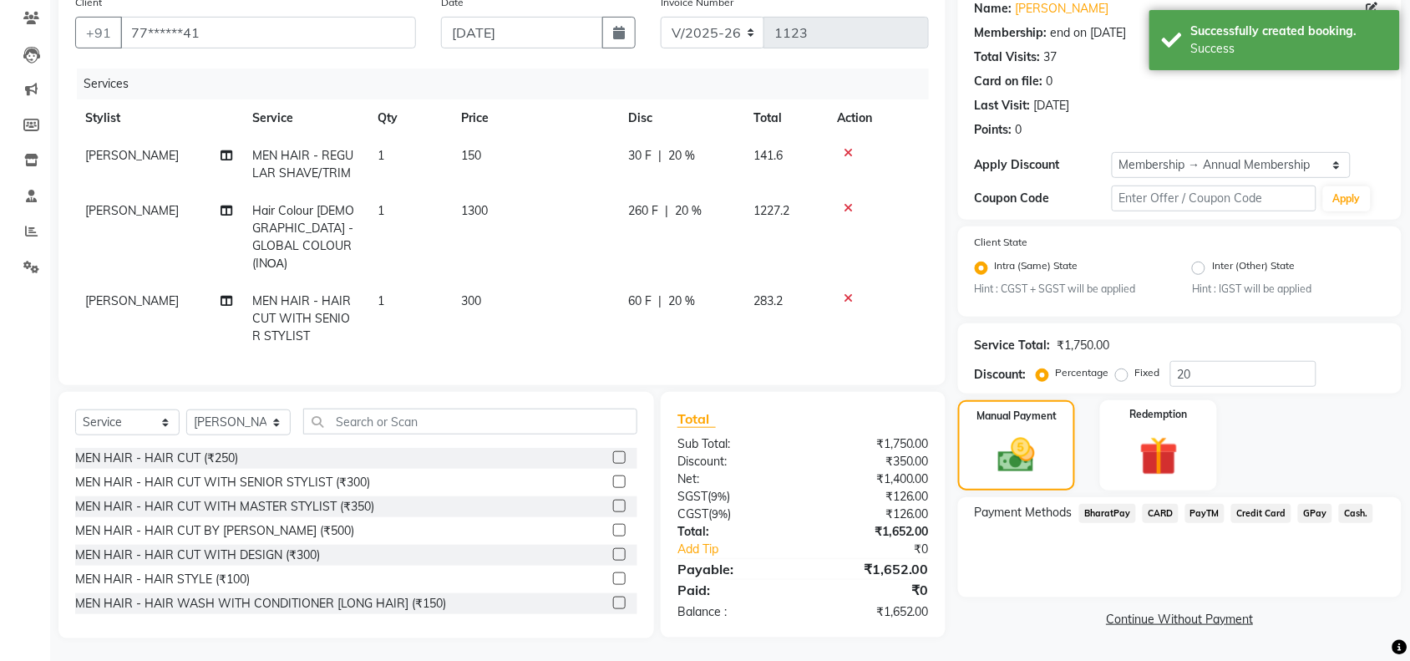
click at [1349, 514] on span "Cash." at bounding box center [1356, 513] width 34 height 19
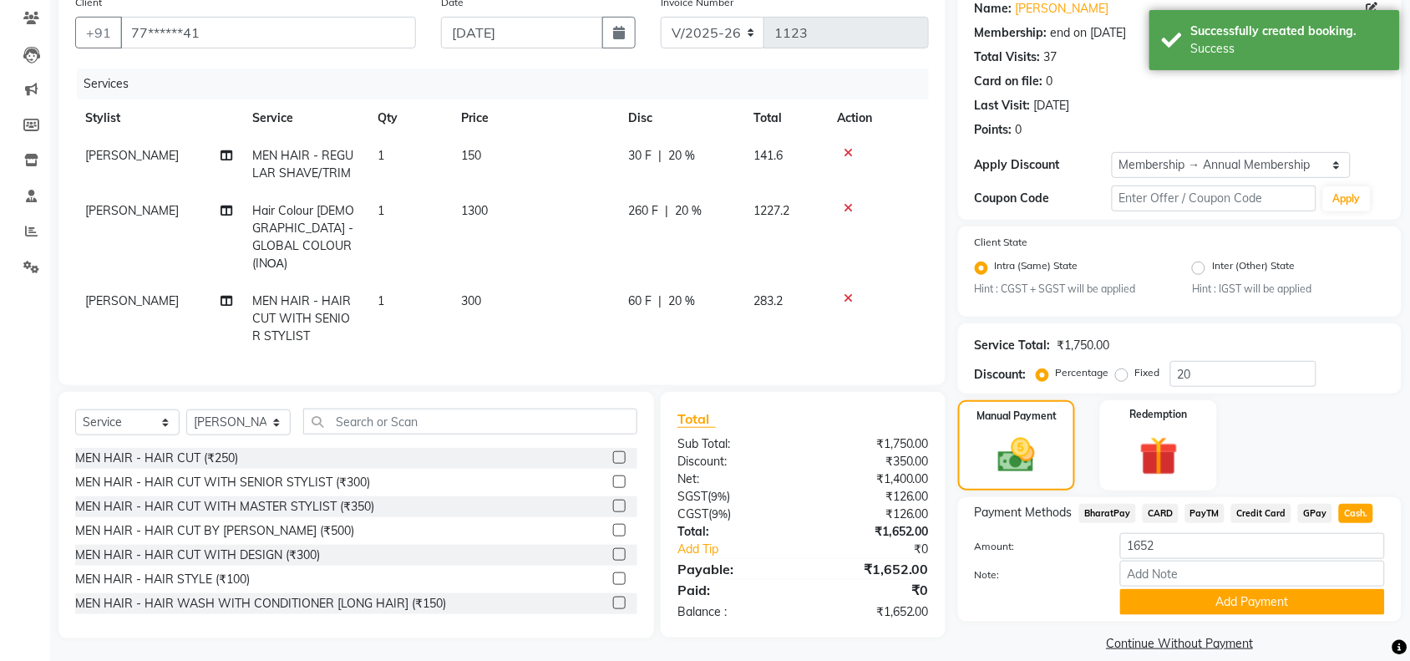
scroll to position [156, 0]
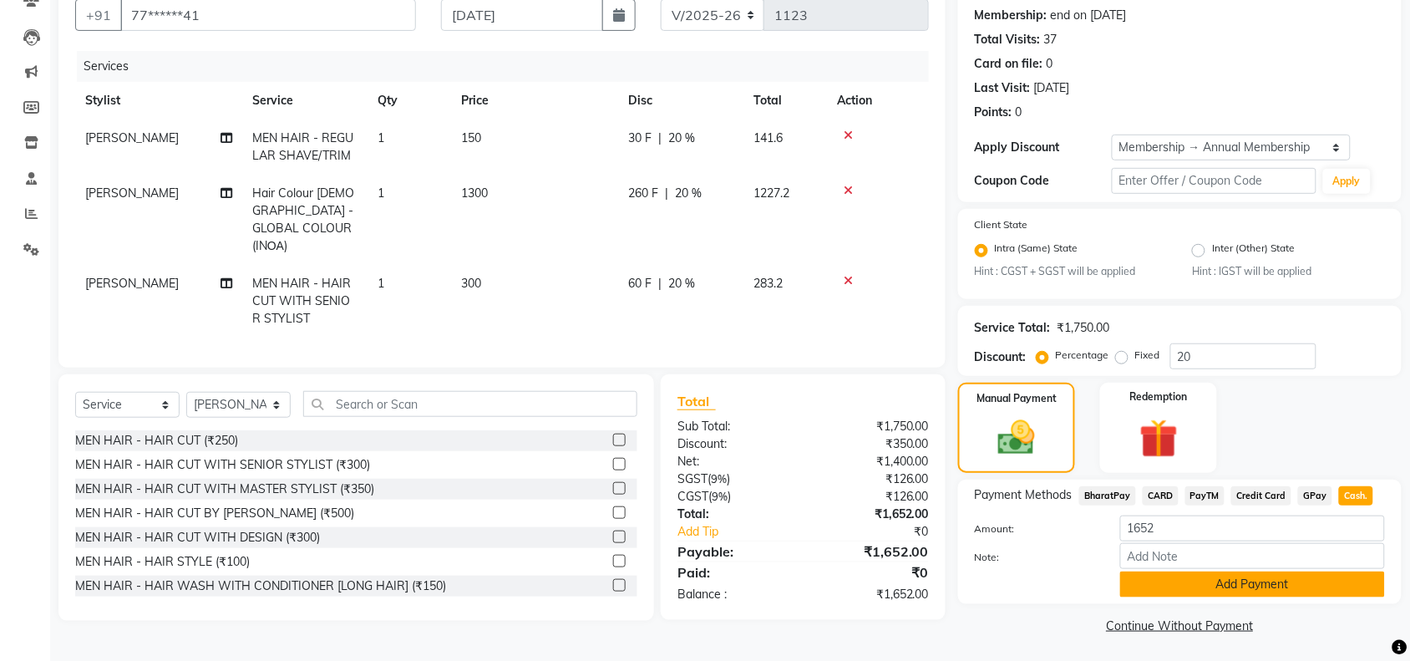
click at [1255, 582] on button "Add Payment" at bounding box center [1252, 584] width 265 height 26
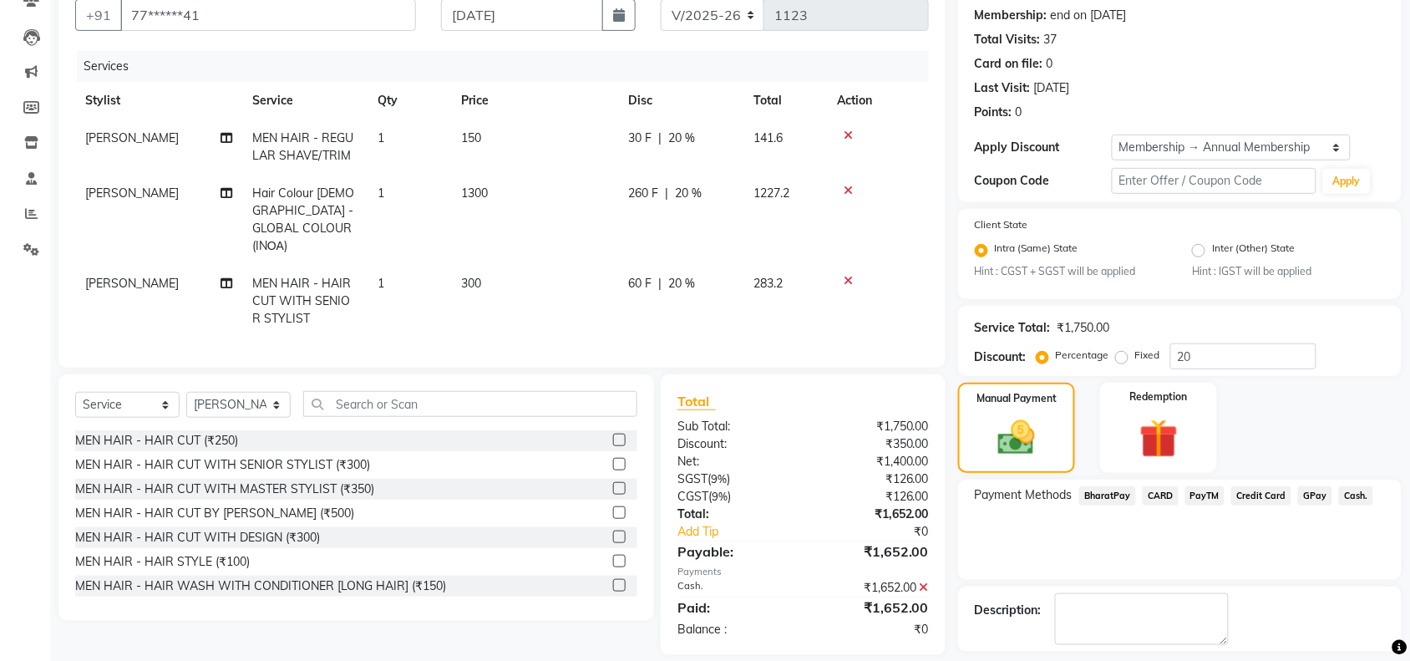
scroll to position [227, 0]
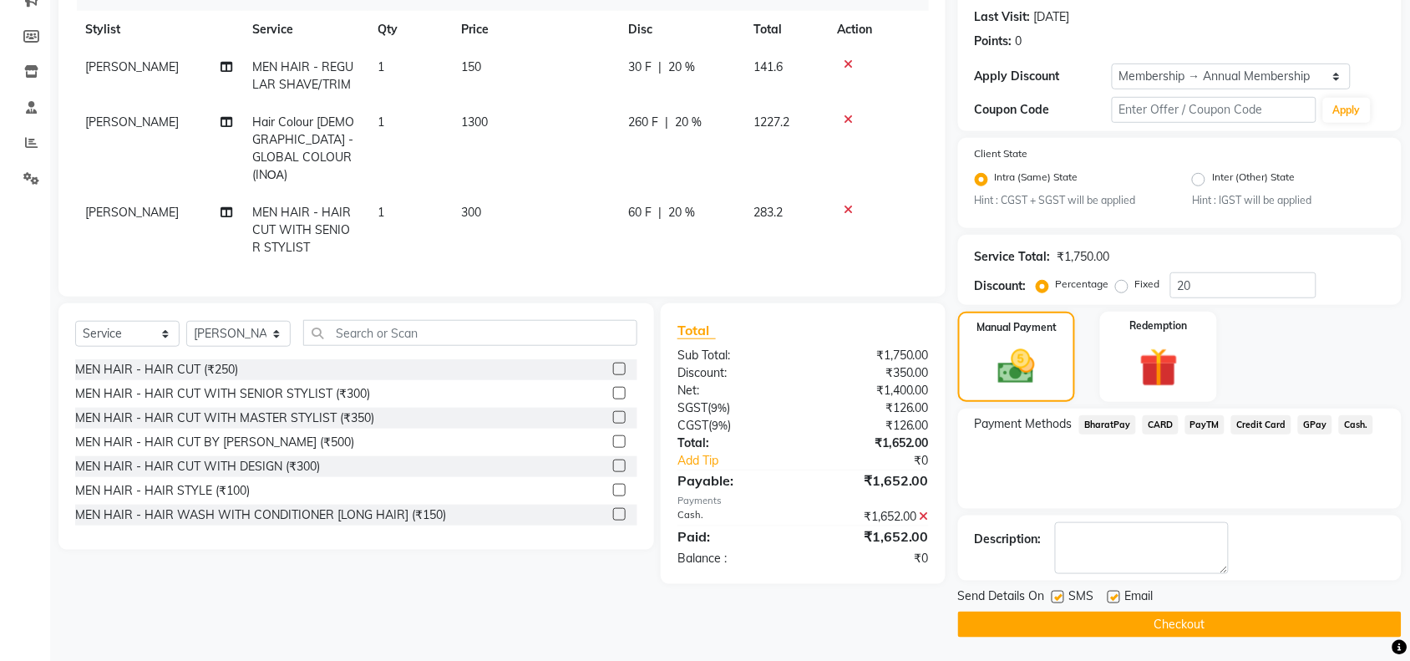
click at [1145, 623] on button "Checkout" at bounding box center [1179, 624] width 443 height 26
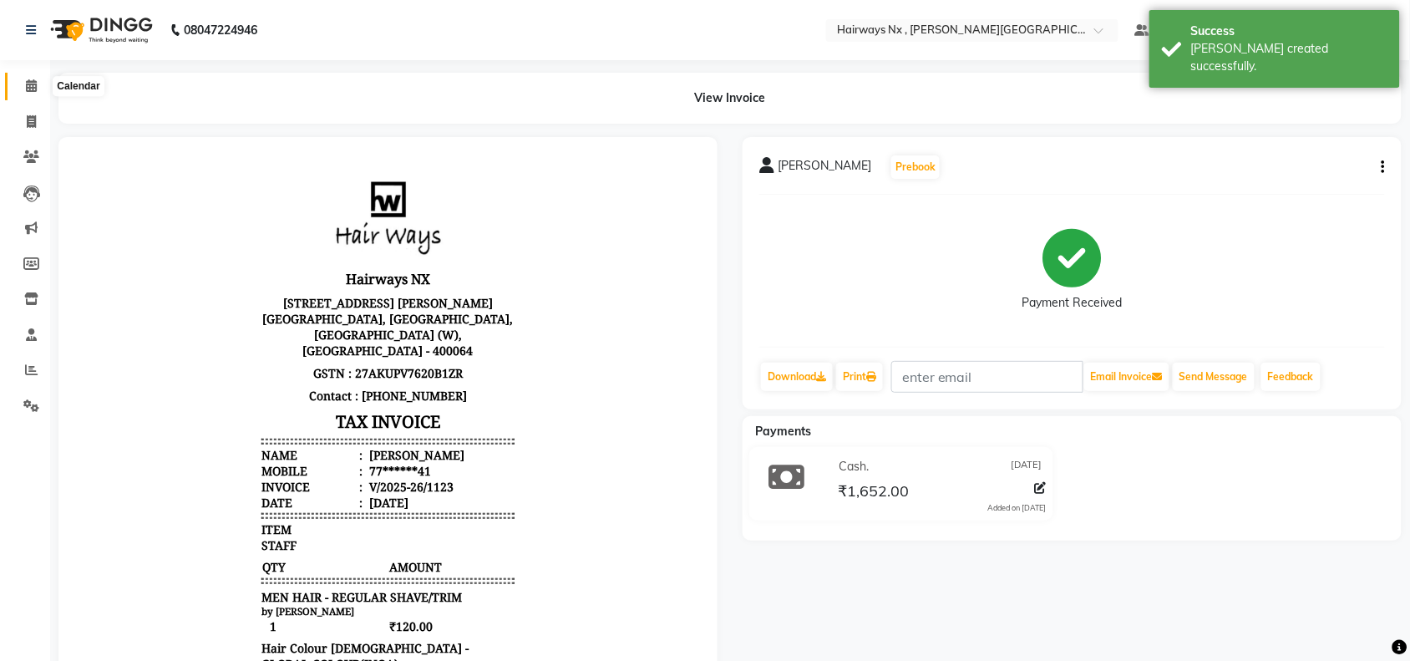
click at [26, 86] on icon at bounding box center [31, 85] width 11 height 13
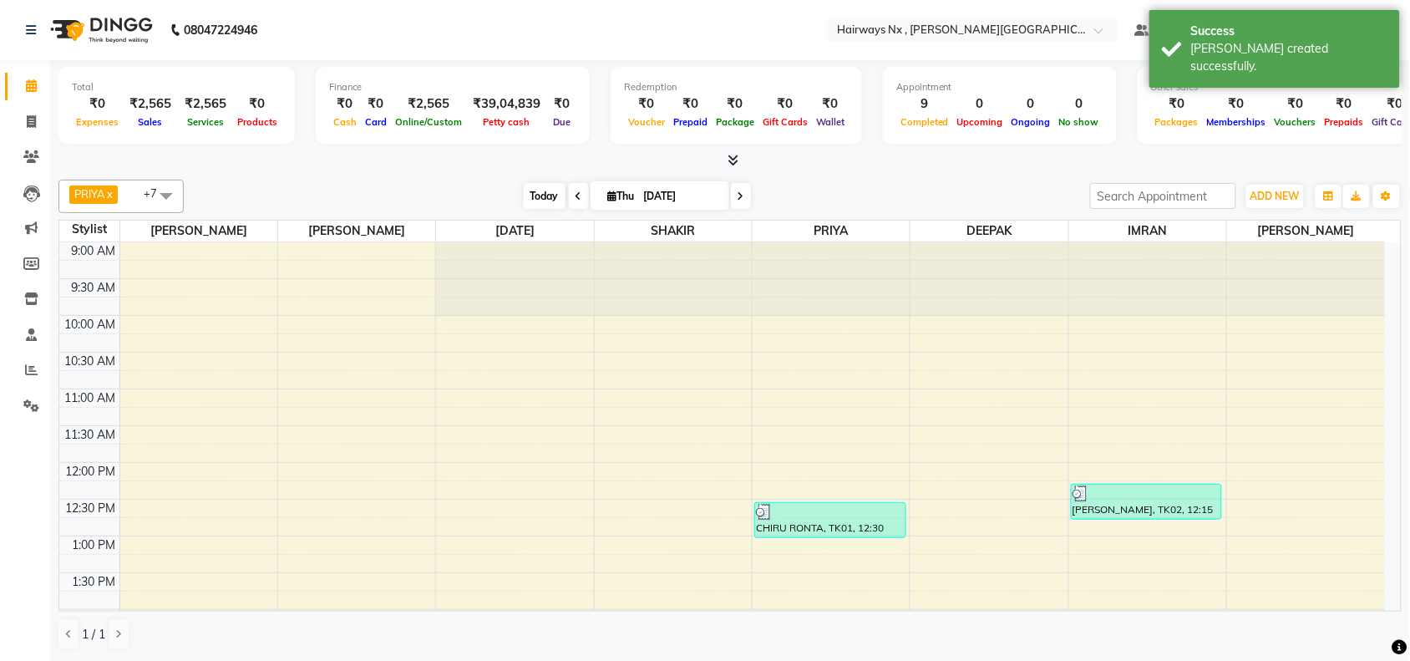
click at [537, 194] on span "Today" at bounding box center [545, 196] width 42 height 26
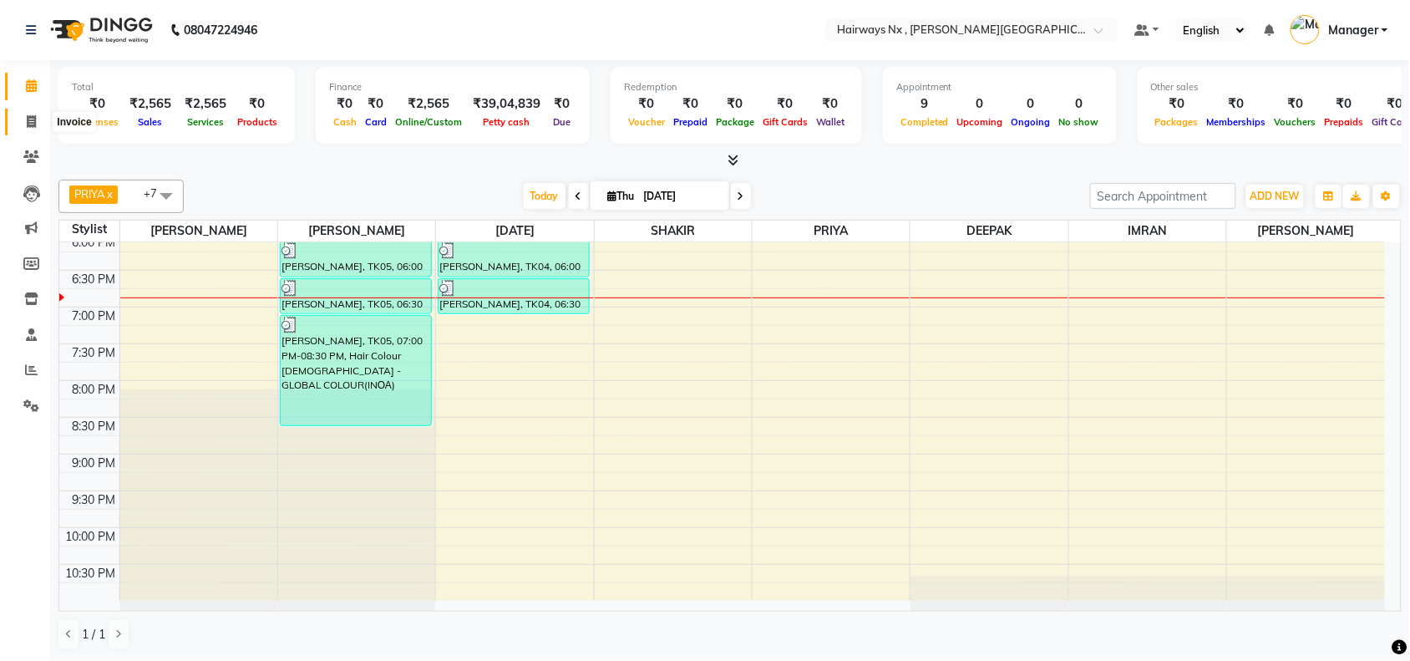
click at [30, 122] on icon at bounding box center [31, 121] width 9 height 13
select select "service"
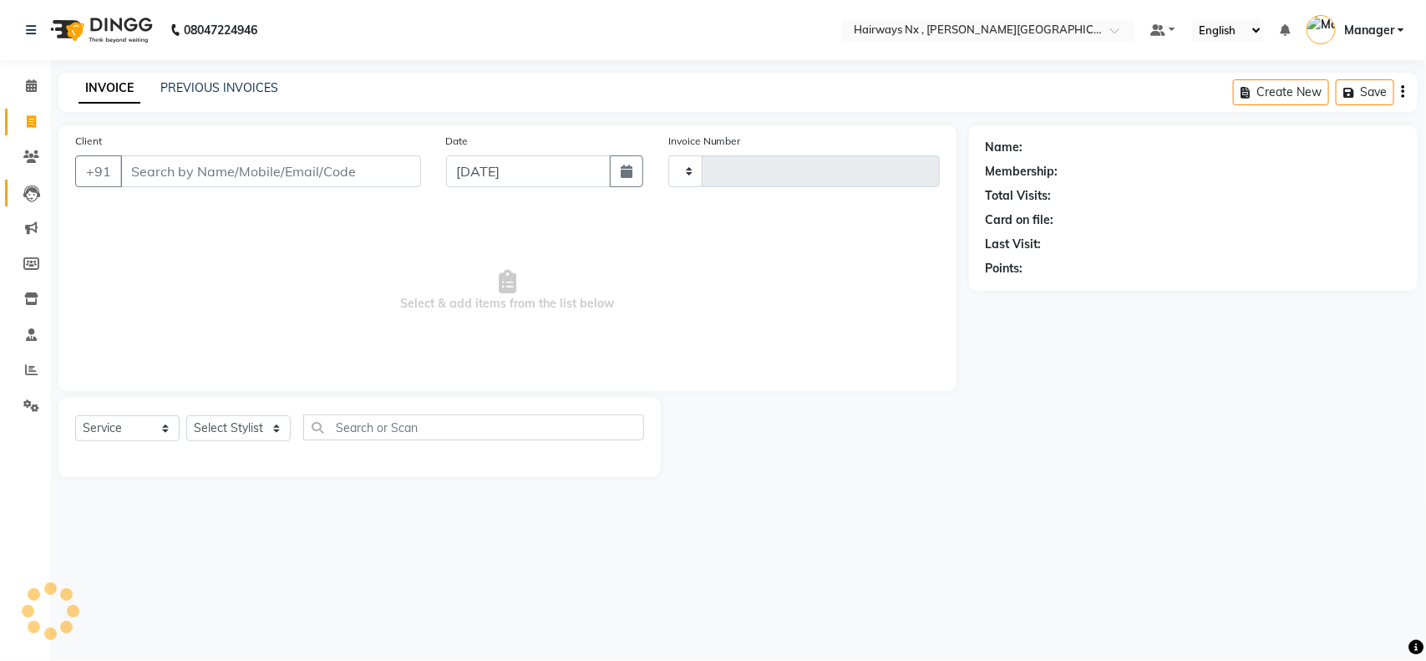
type input "1124"
select select "778"
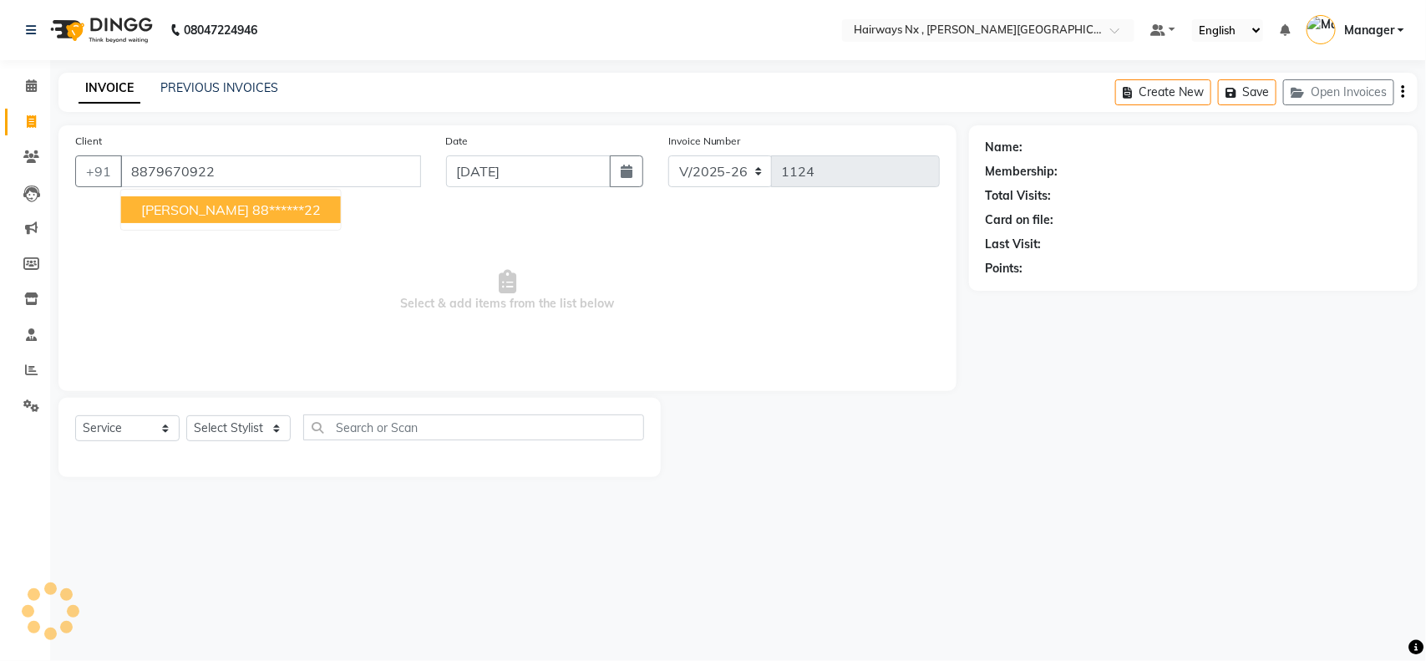
type input "8879670922"
select select "1: Object"
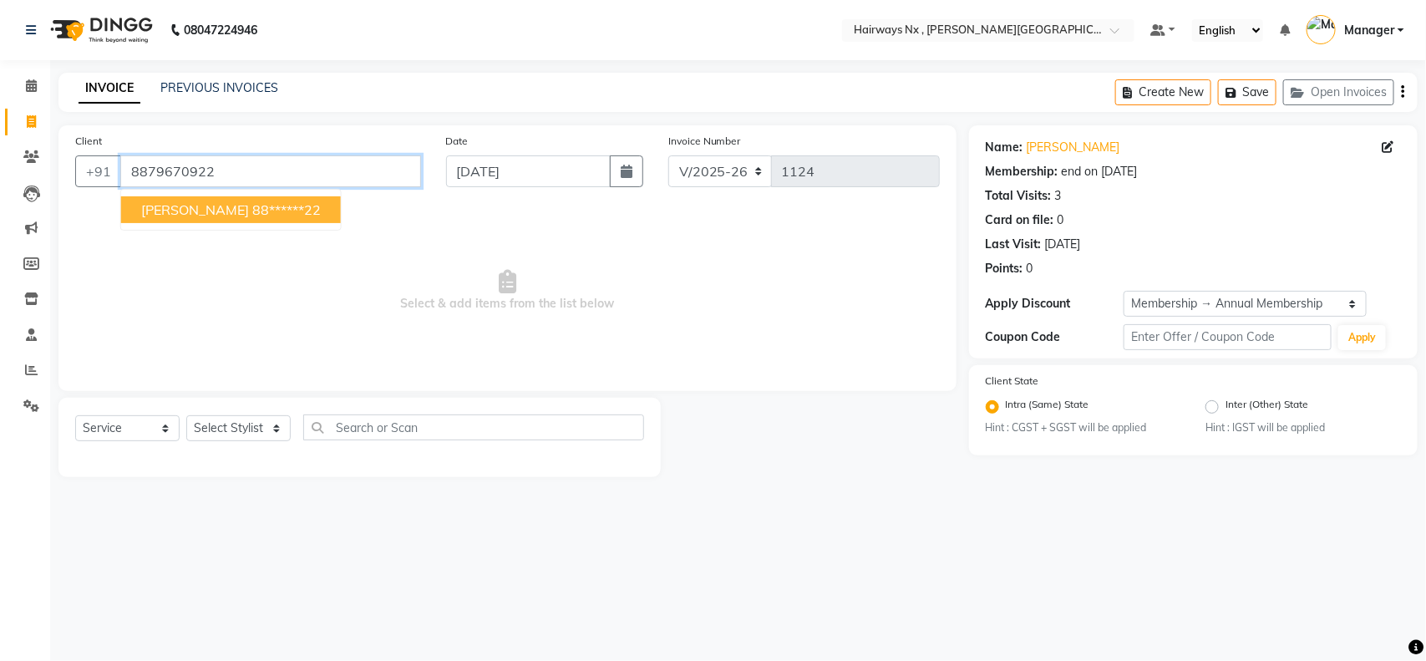
click at [205, 169] on input "8879670922" at bounding box center [270, 171] width 301 height 32
click at [30, 80] on icon at bounding box center [31, 85] width 11 height 13
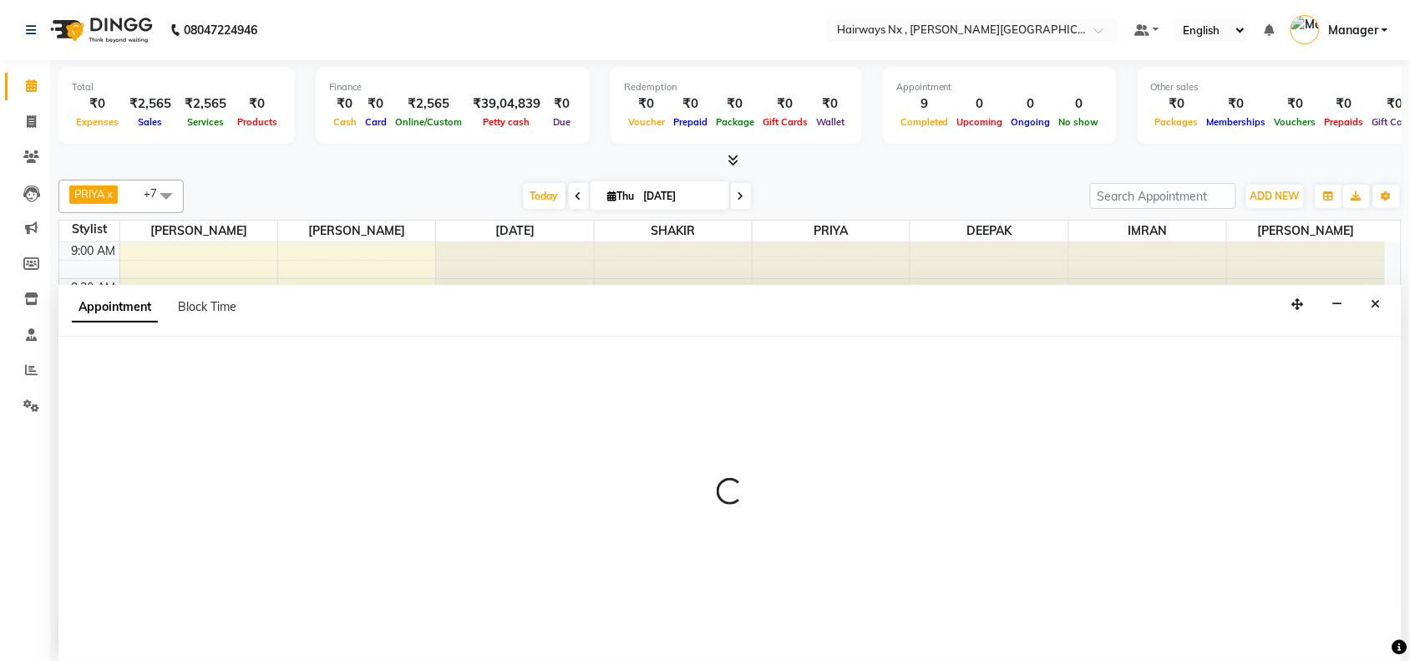
scroll to position [1, 0]
select select "12973"
select select "600"
select select "tentative"
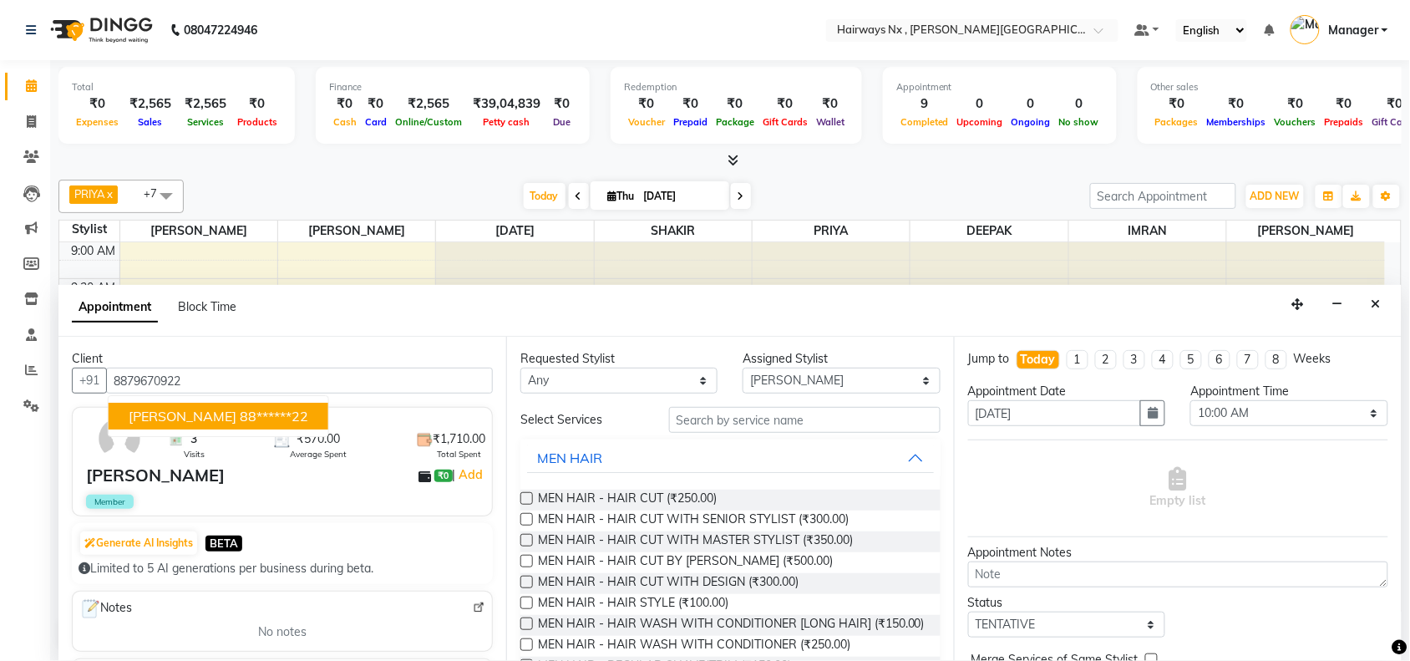
type input "8879670922"
click at [686, 410] on input "text" at bounding box center [804, 420] width 271 height 26
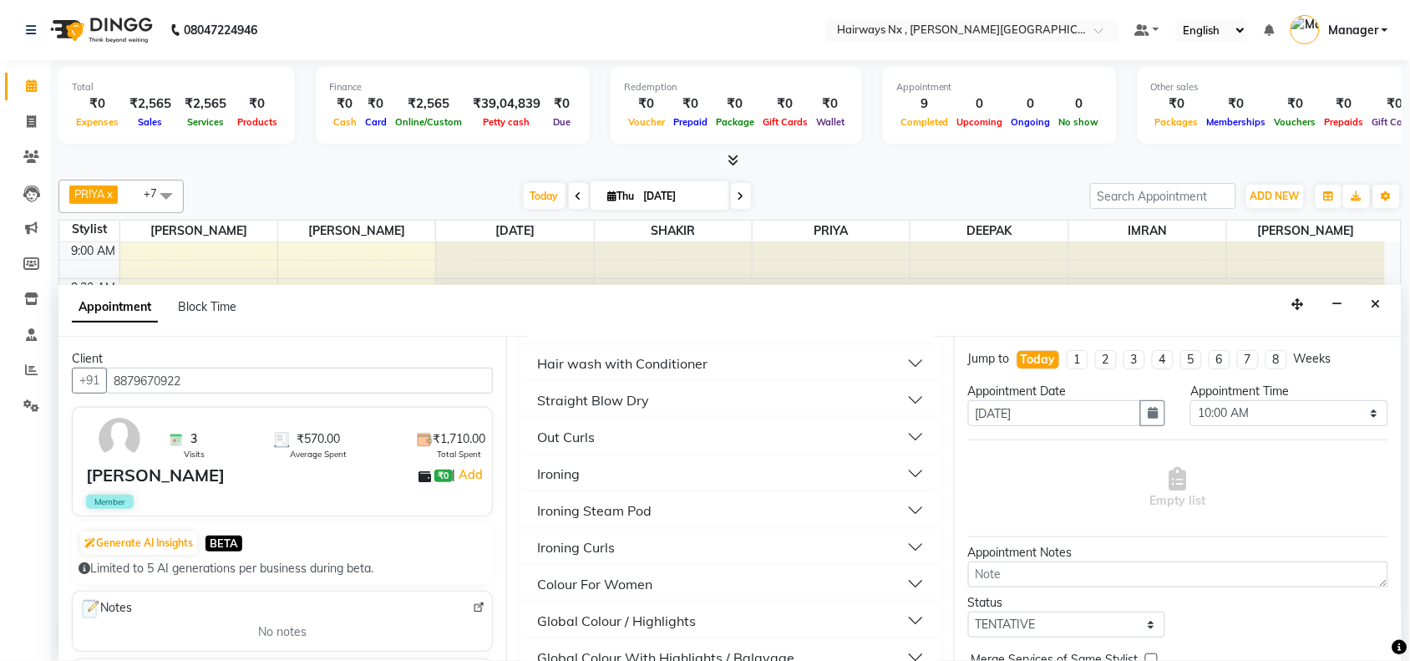
scroll to position [626, 0]
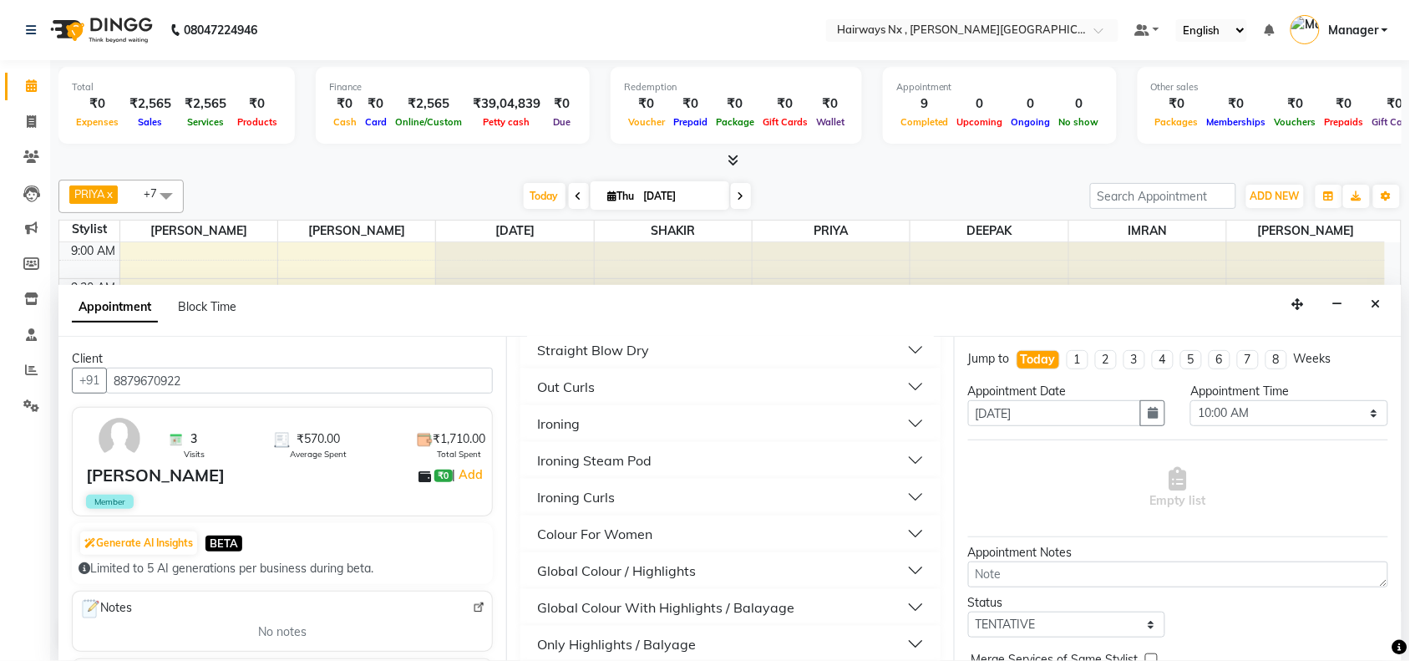
type input "I"
click at [604, 438] on button "Ironing" at bounding box center [730, 423] width 407 height 30
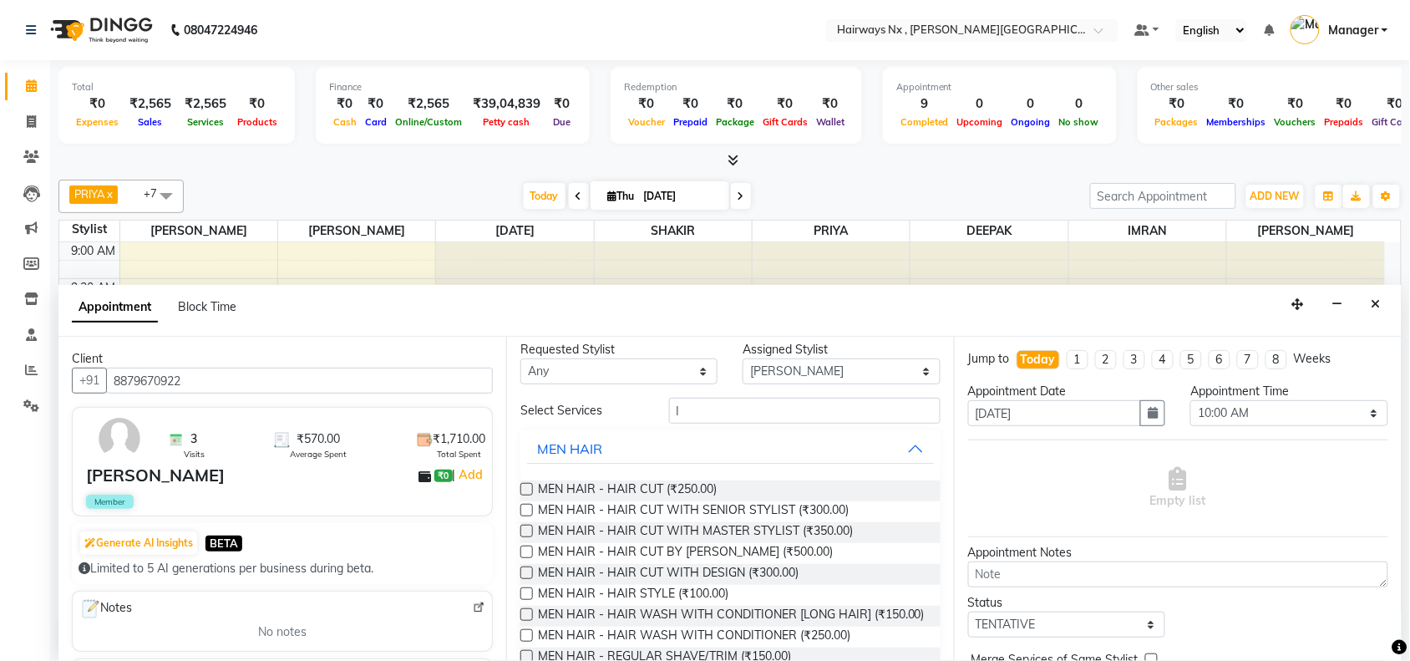
scroll to position [0, 0]
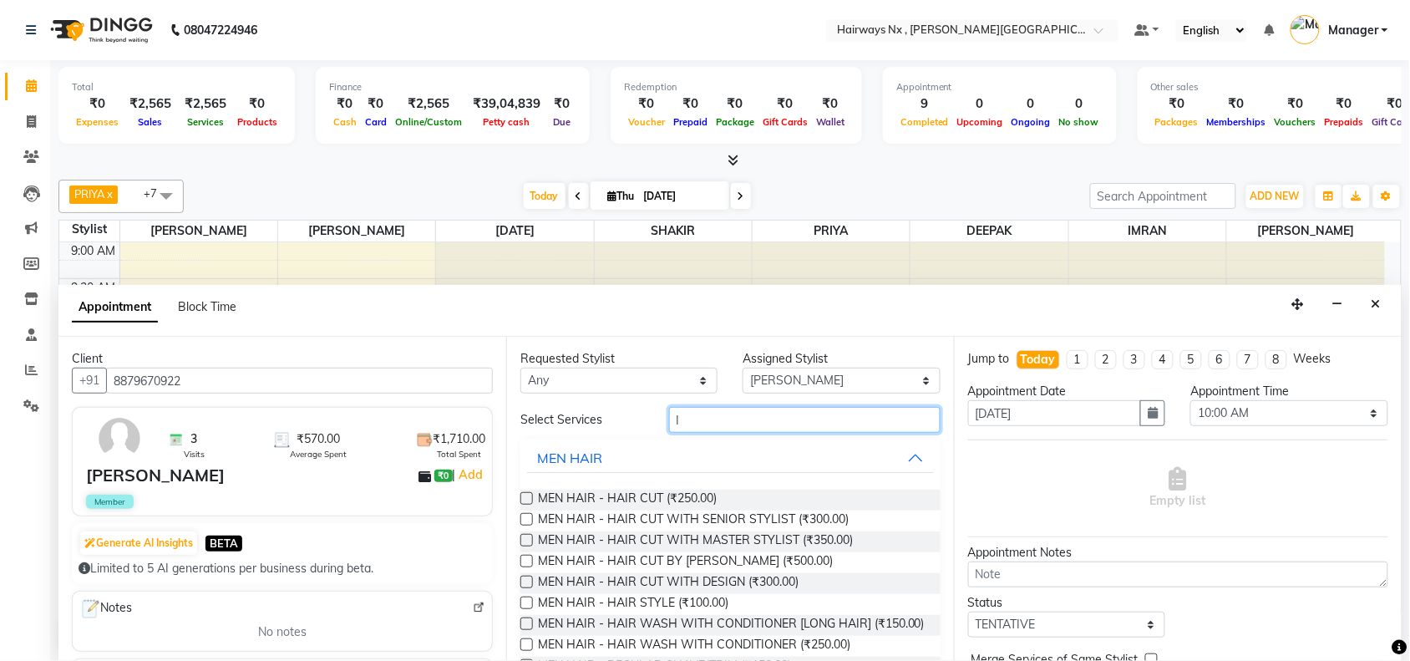
click at [698, 423] on input "I" at bounding box center [804, 420] width 271 height 26
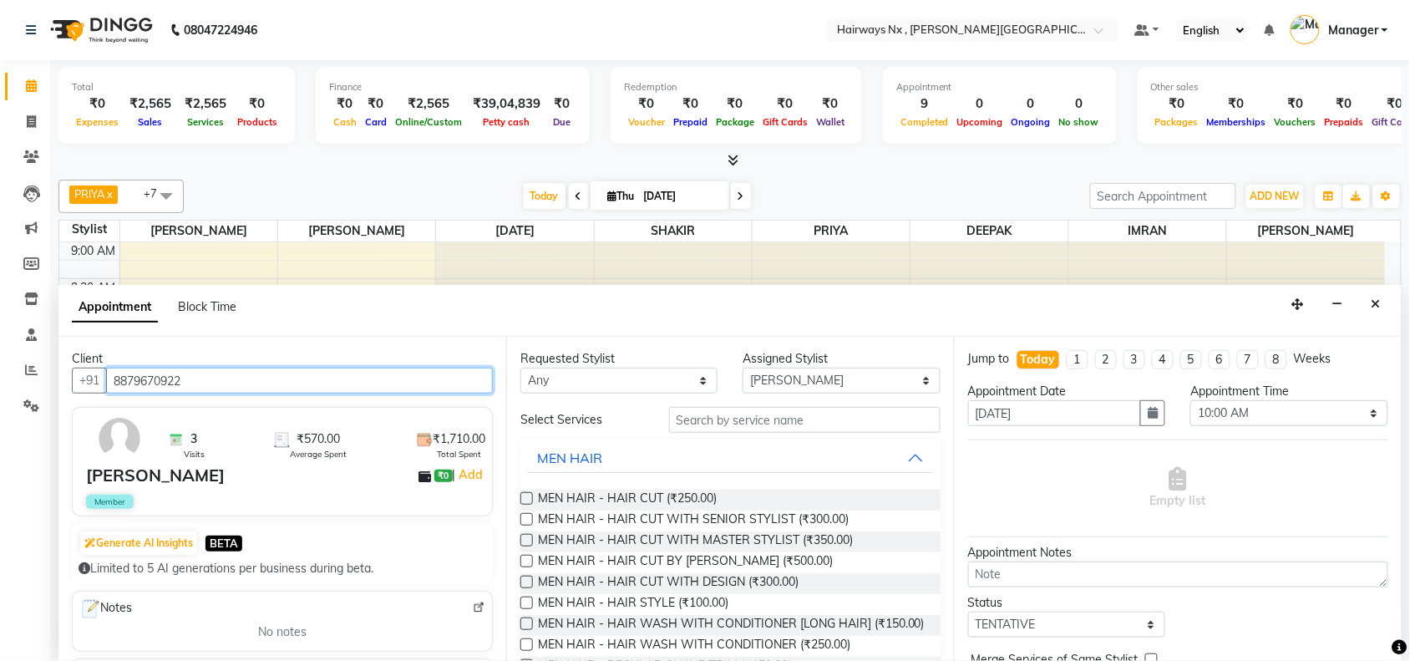
click at [201, 389] on input "8879670922" at bounding box center [299, 380] width 387 height 26
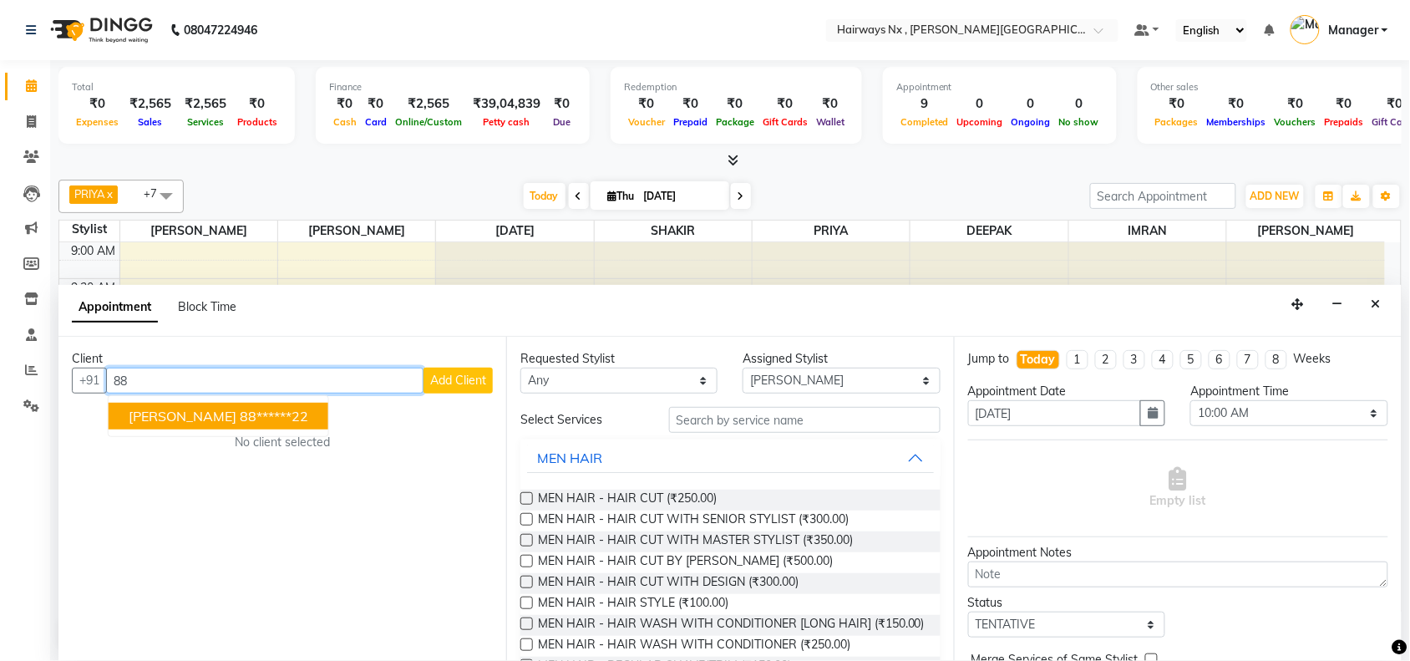
type input "8"
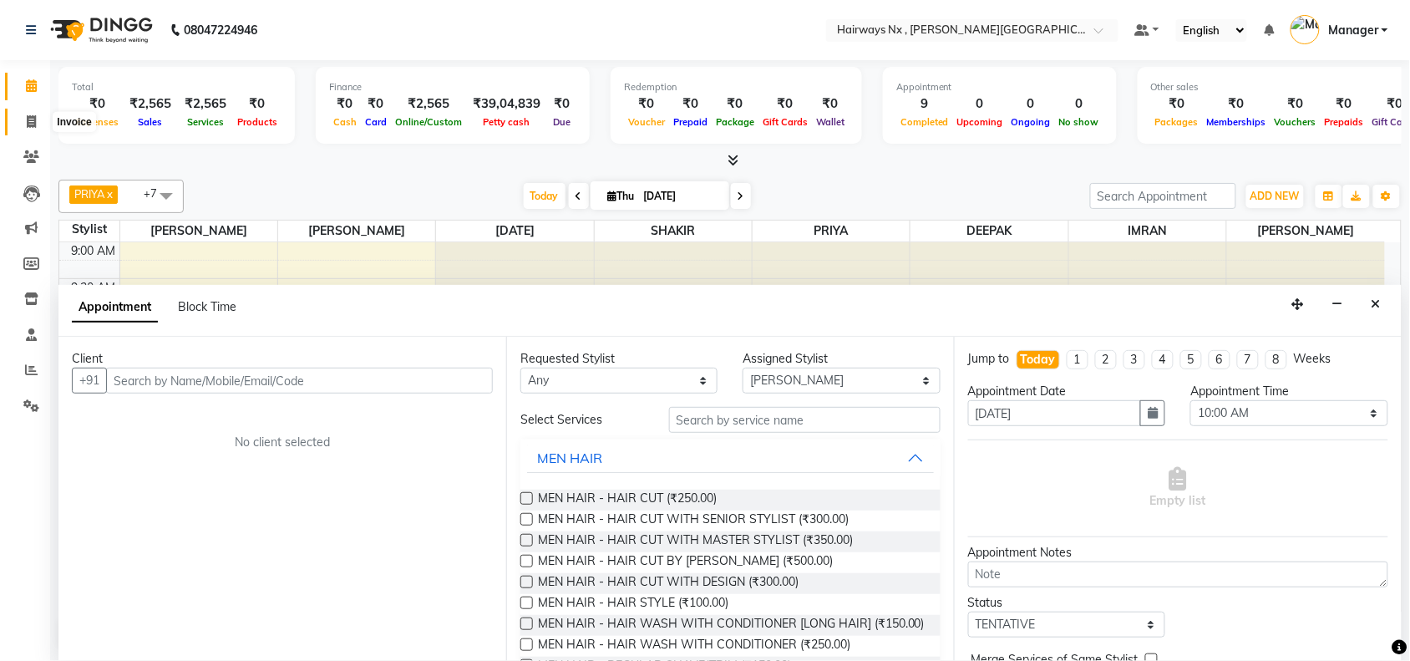
click at [34, 122] on icon at bounding box center [31, 121] width 9 height 13
select select "778"
select select "service"
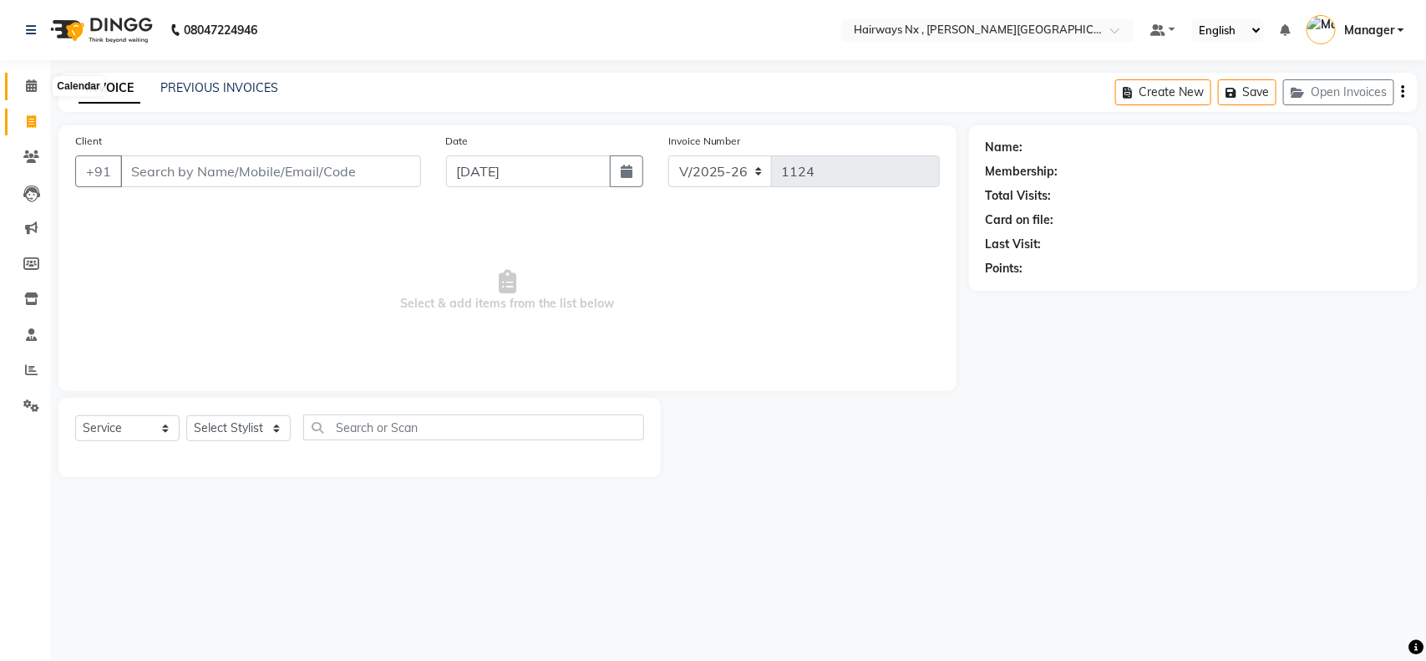
click at [28, 89] on icon at bounding box center [31, 85] width 11 height 13
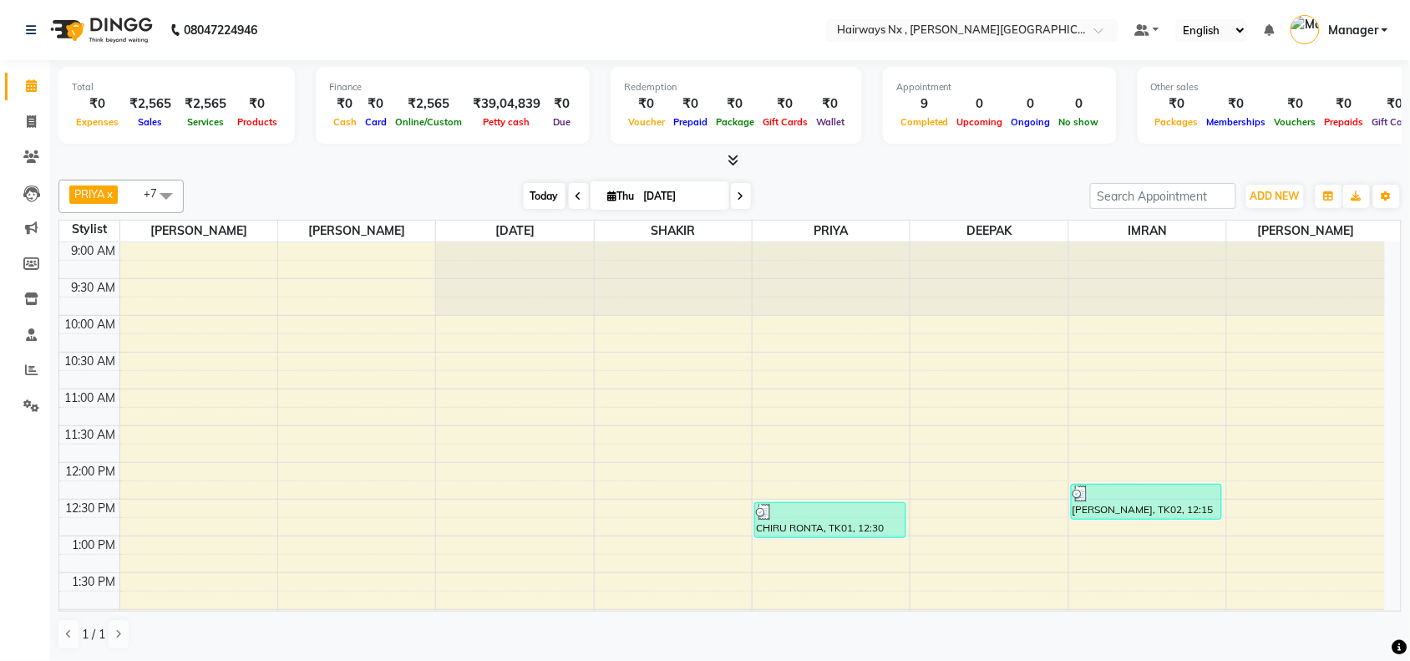
click at [539, 188] on span "Today" at bounding box center [545, 196] width 42 height 26
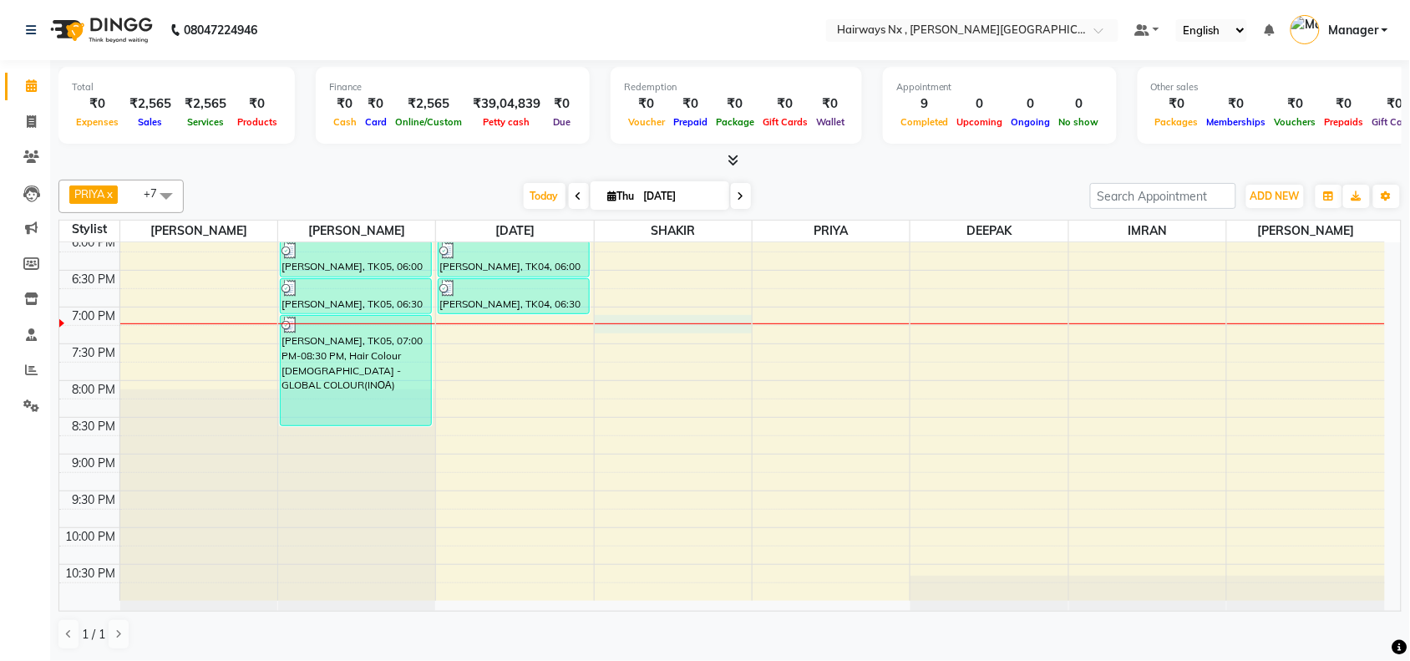
click at [631, 320] on div "9:00 AM 9:30 AM 10:00 AM 10:30 AM 11:00 AM 11:30 AM 12:00 PM 12:30 PM 1:00 PM 1…" at bounding box center [721, 86] width 1325 height 1028
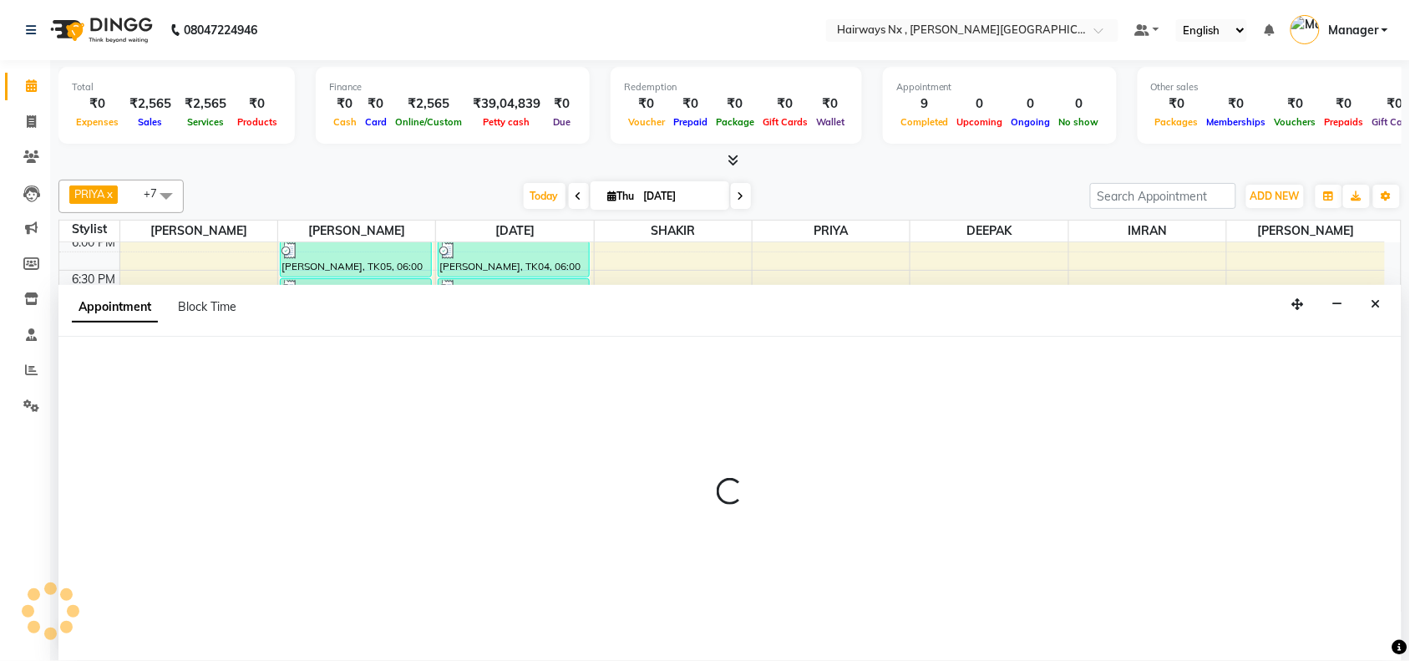
scroll to position [1, 0]
select select "67654"
select select "1140"
select select "tentative"
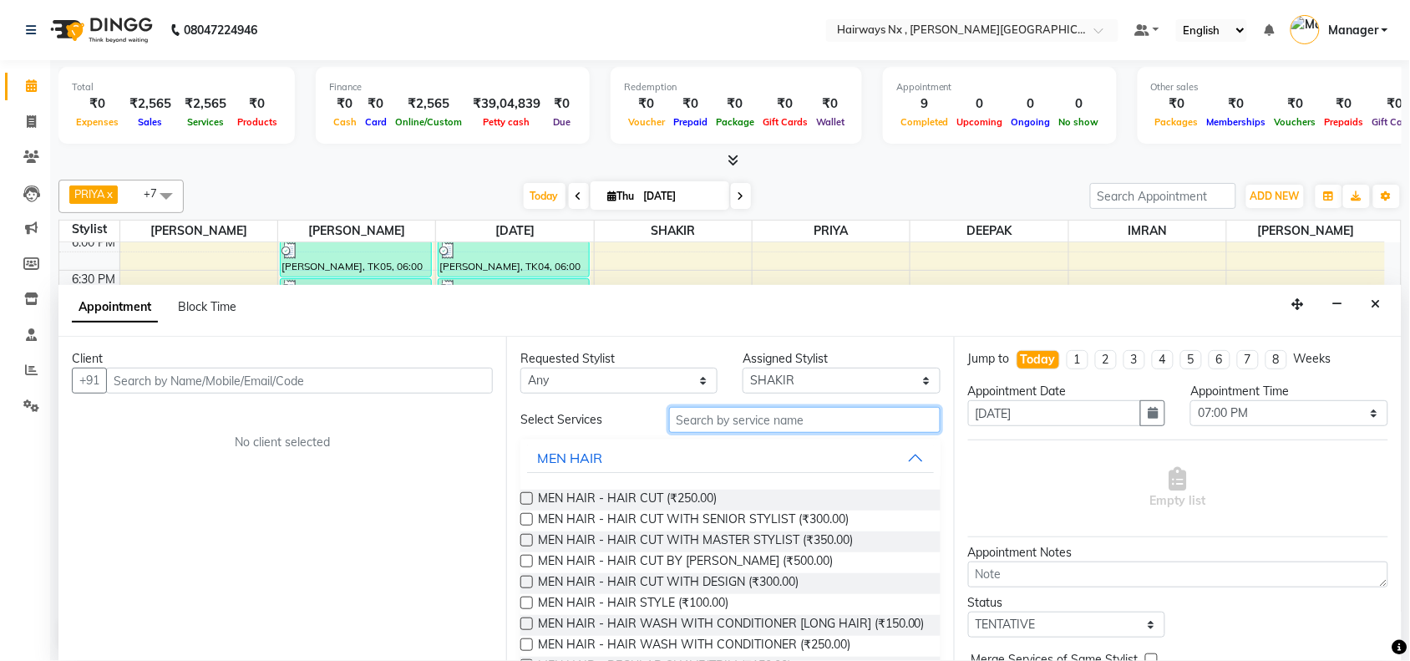
click at [707, 415] on input "text" at bounding box center [804, 420] width 271 height 26
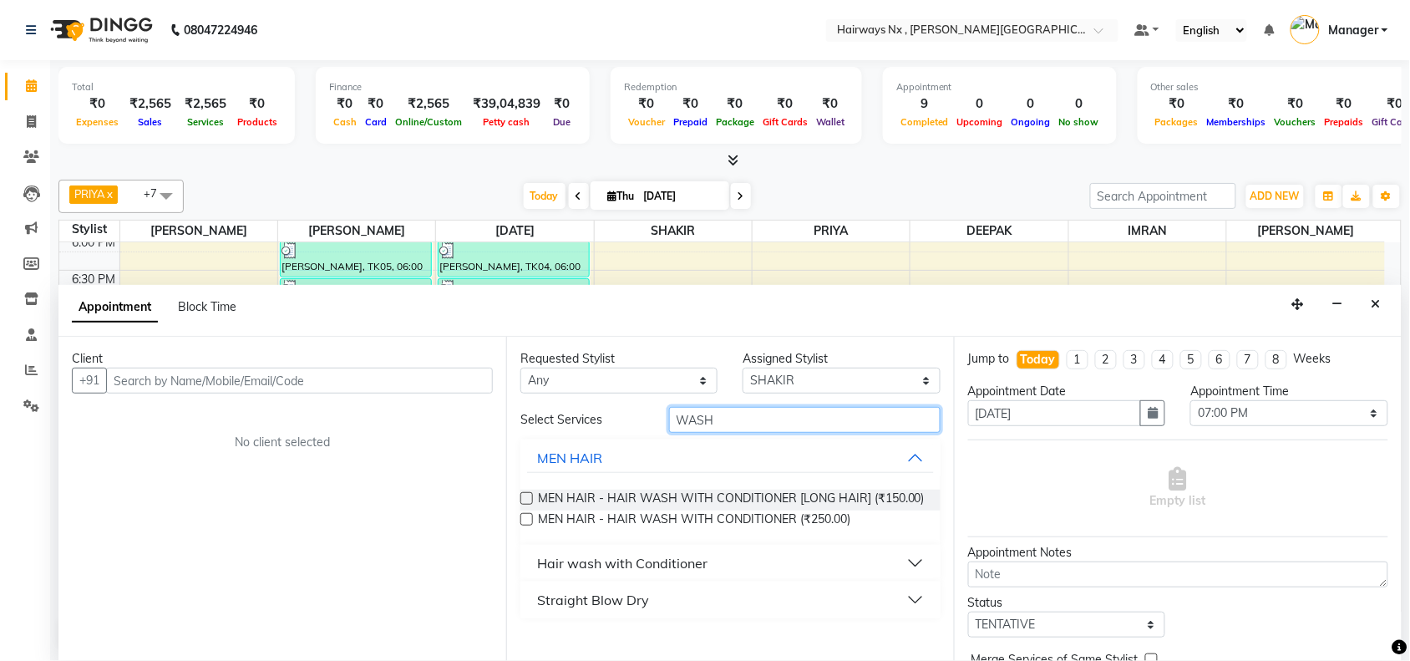
type input "WASH"
click at [702, 560] on div "Hair wash with Conditioner" at bounding box center [622, 563] width 170 height 20
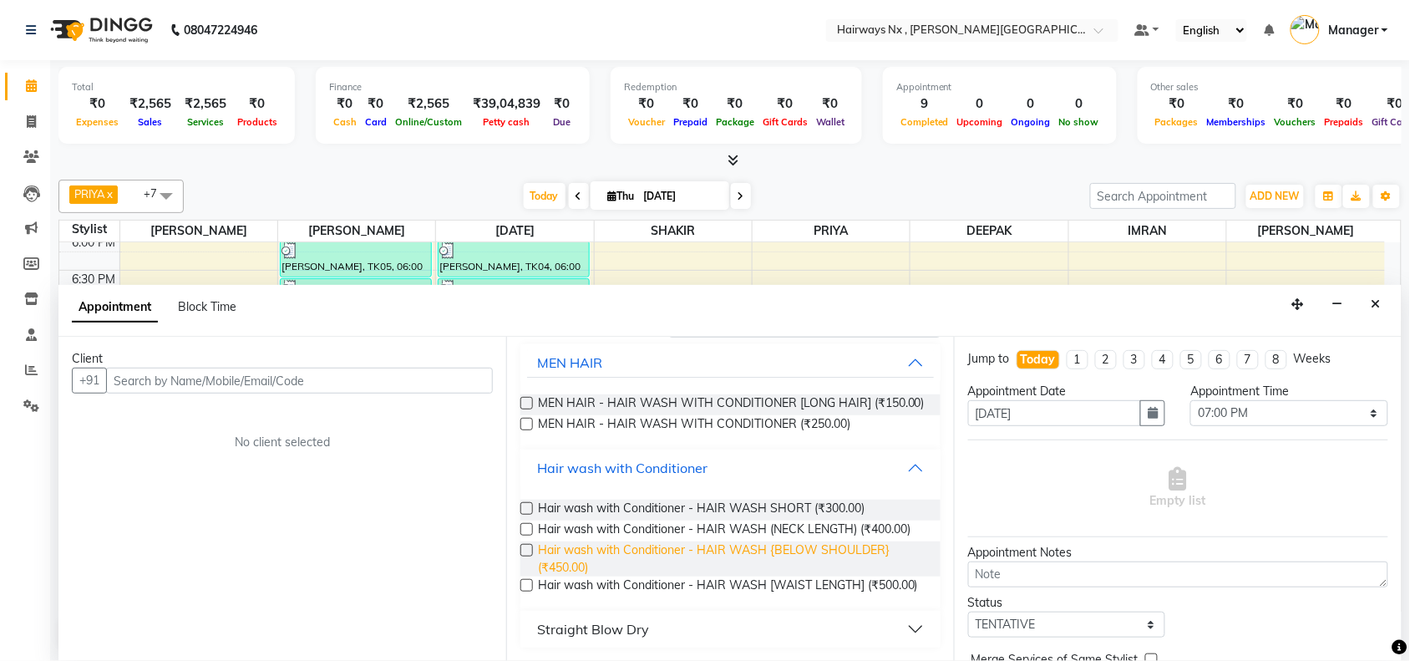
scroll to position [136, 0]
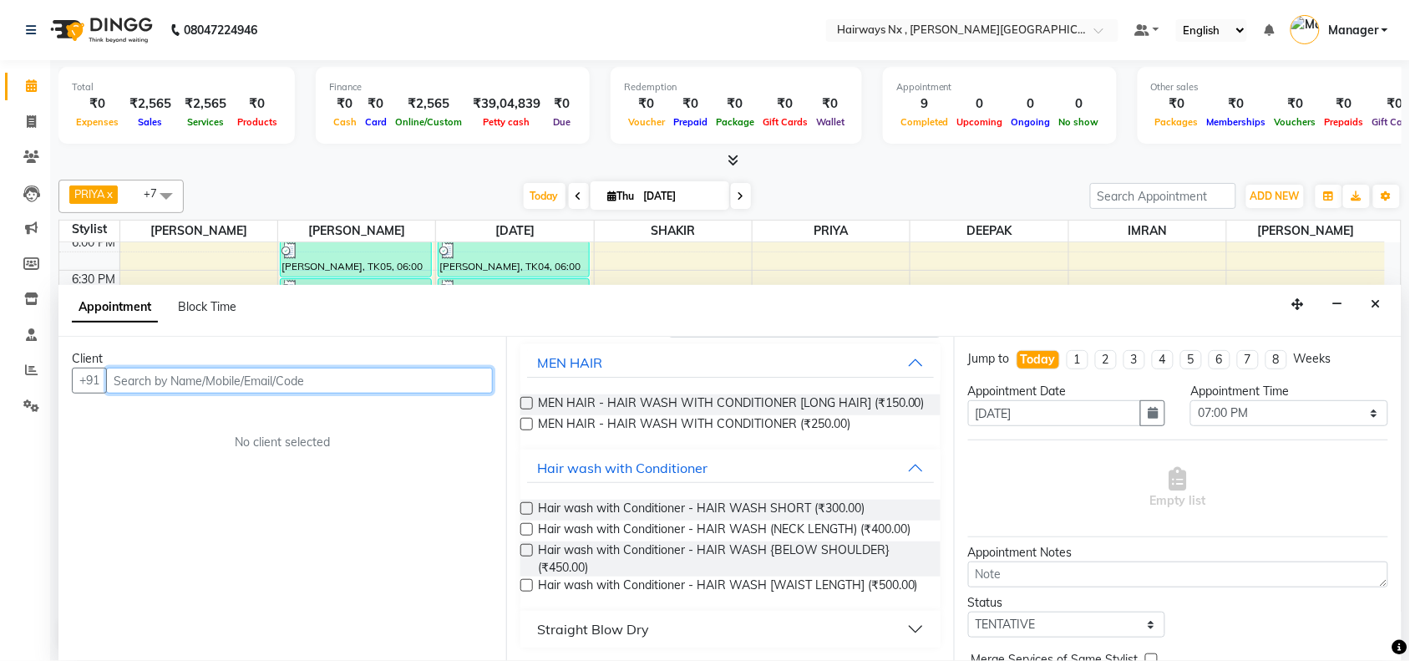
click at [193, 377] on input "text" at bounding box center [299, 380] width 387 height 26
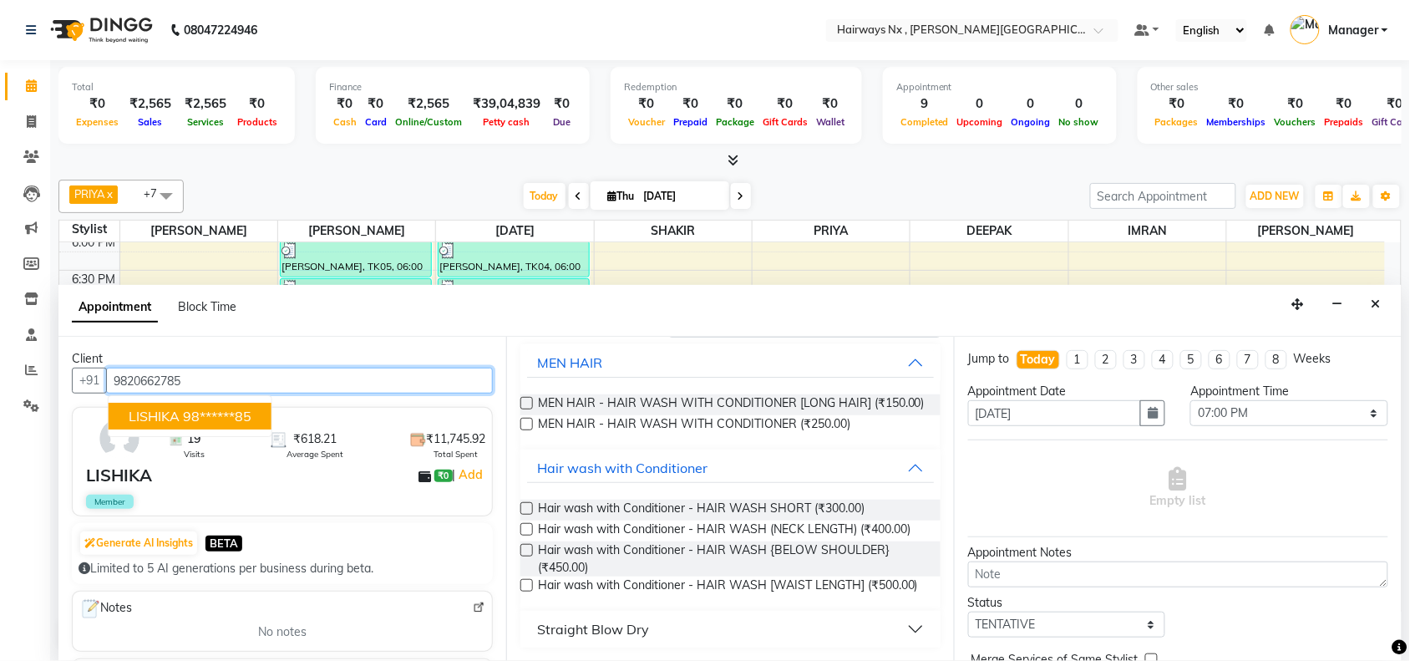
click at [234, 418] on ngb-highlight "98******85" at bounding box center [217, 416] width 68 height 17
type input "98******85"
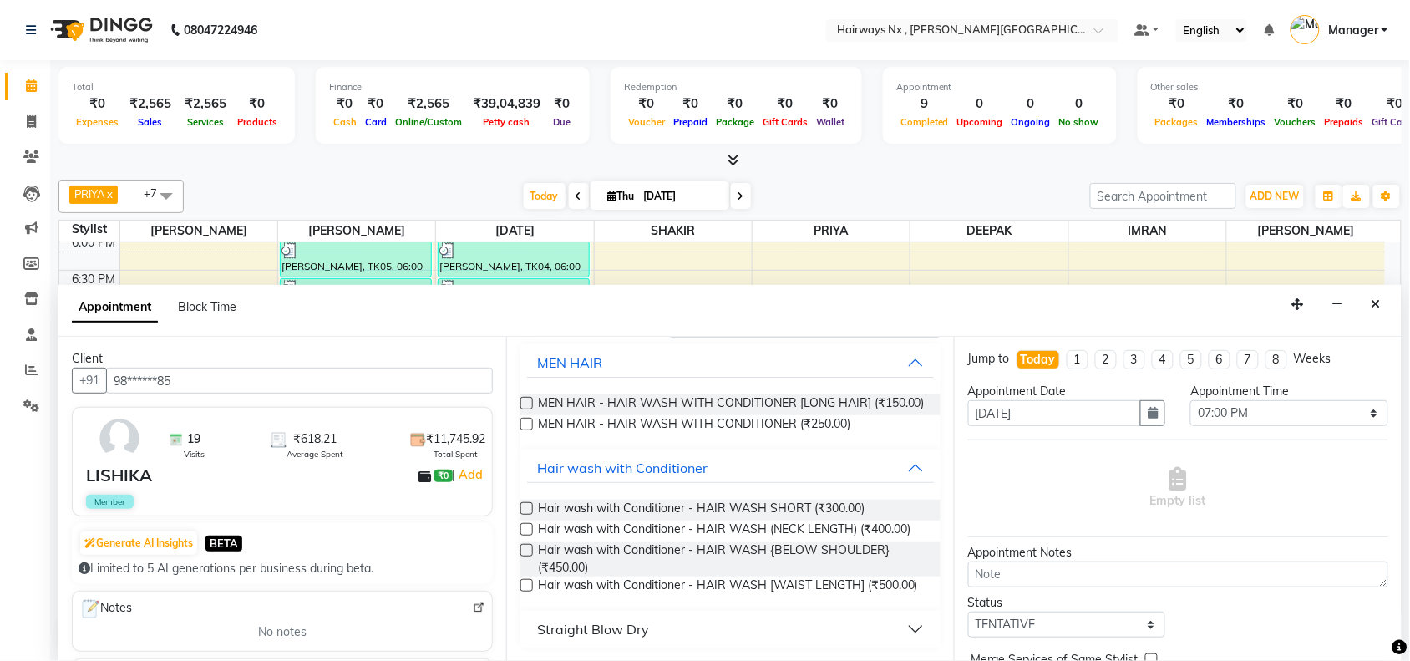
click at [527, 579] on label at bounding box center [526, 585] width 13 height 13
click at [527, 581] on input "checkbox" at bounding box center [525, 586] width 11 height 11
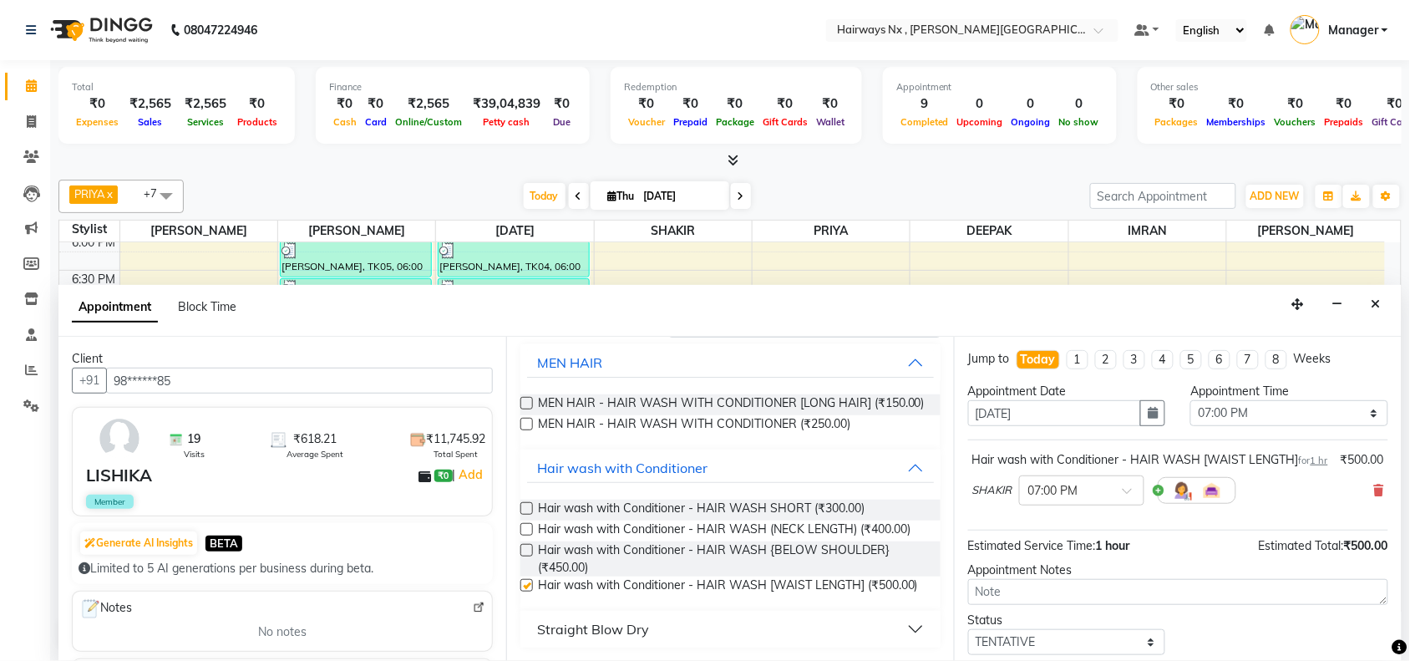
checkbox input "false"
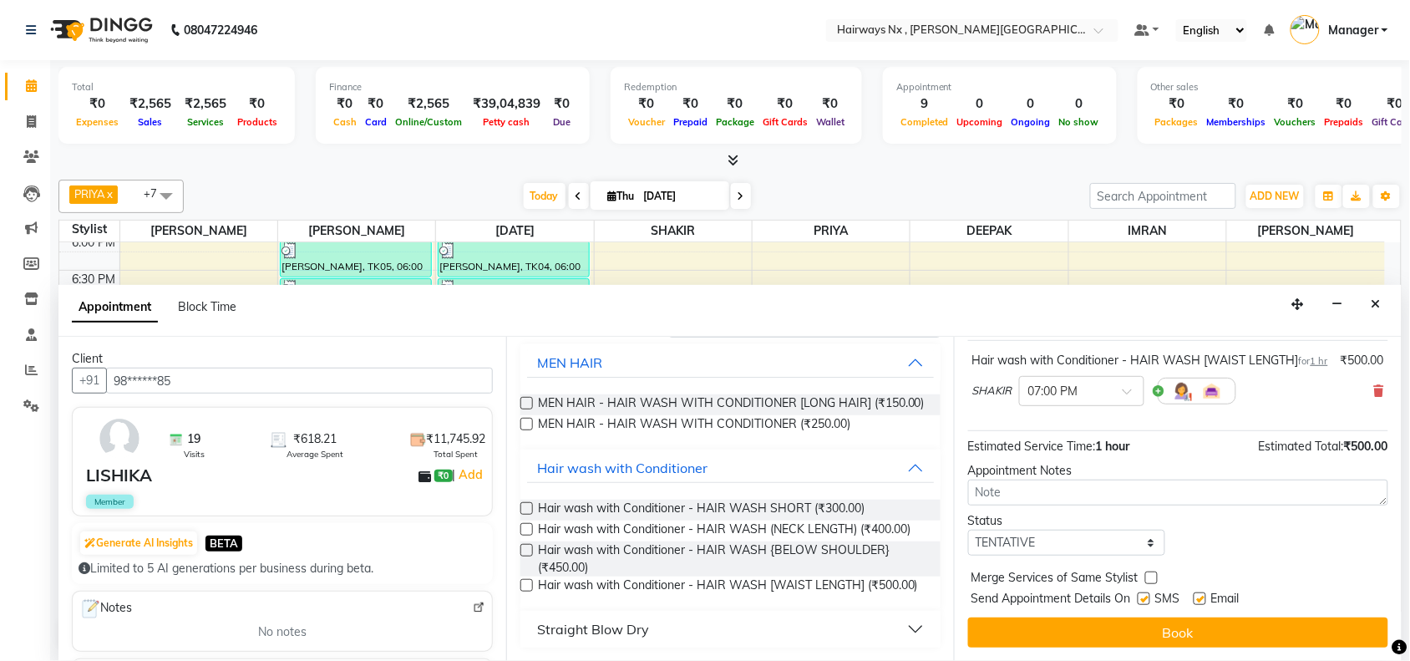
scroll to position [118, 0]
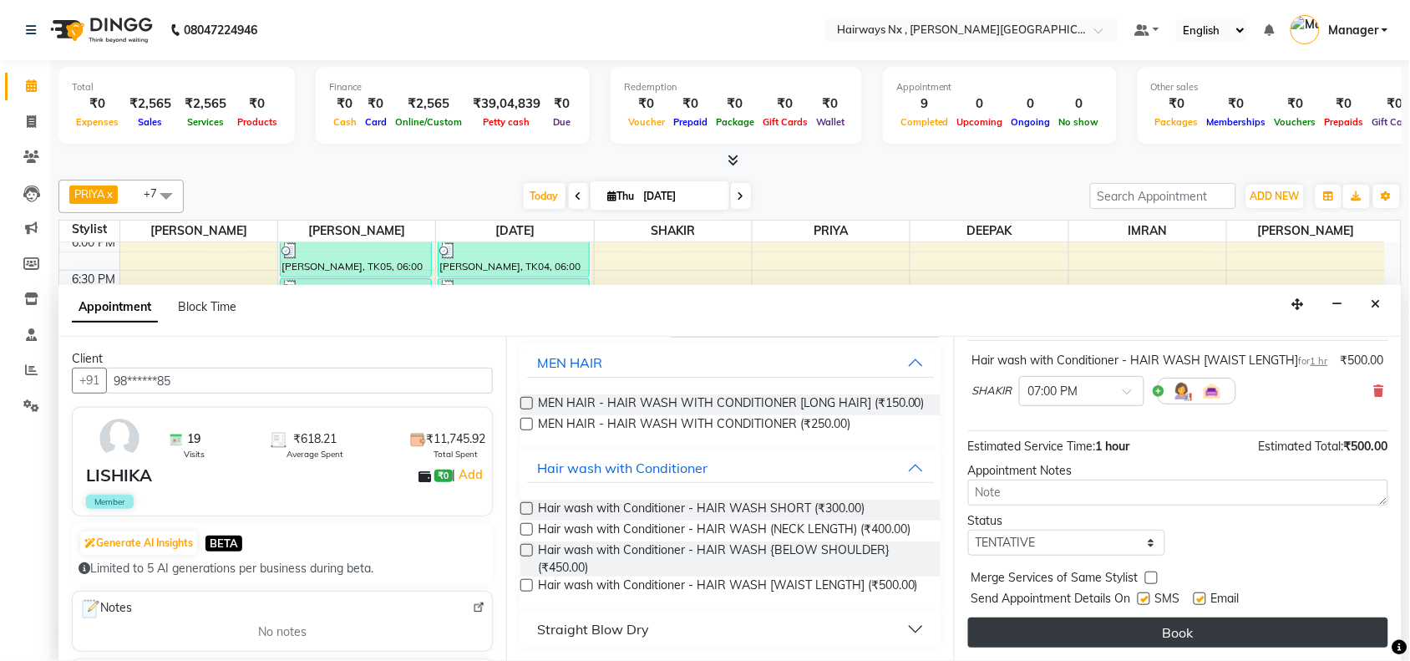
drag, startPoint x: 1142, startPoint y: 594, endPoint x: 1176, endPoint y: 620, distance: 42.9
click at [1145, 598] on label at bounding box center [1143, 598] width 13 height 13
click at [1145, 598] on input "checkbox" at bounding box center [1142, 600] width 11 height 11
checkbox input "false"
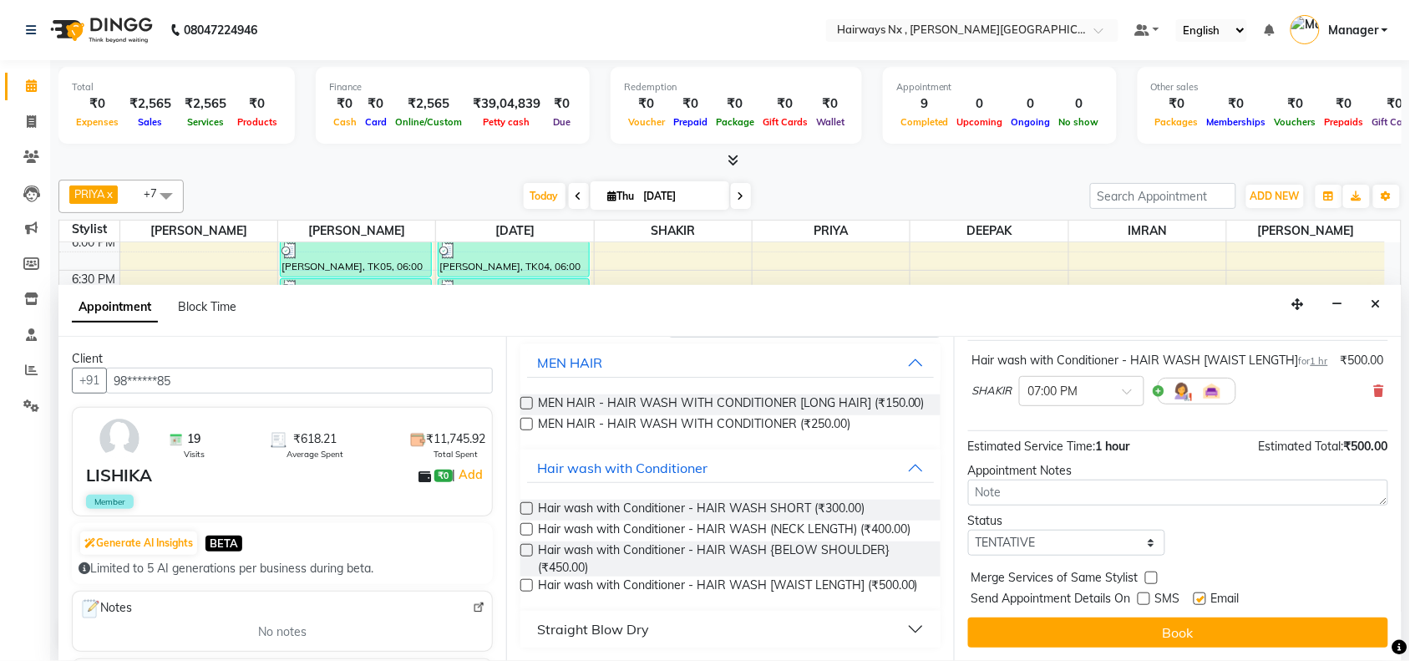
click at [1200, 599] on label at bounding box center [1199, 598] width 13 height 13
click at [1200, 599] on input "checkbox" at bounding box center [1198, 600] width 11 height 11
checkbox input "false"
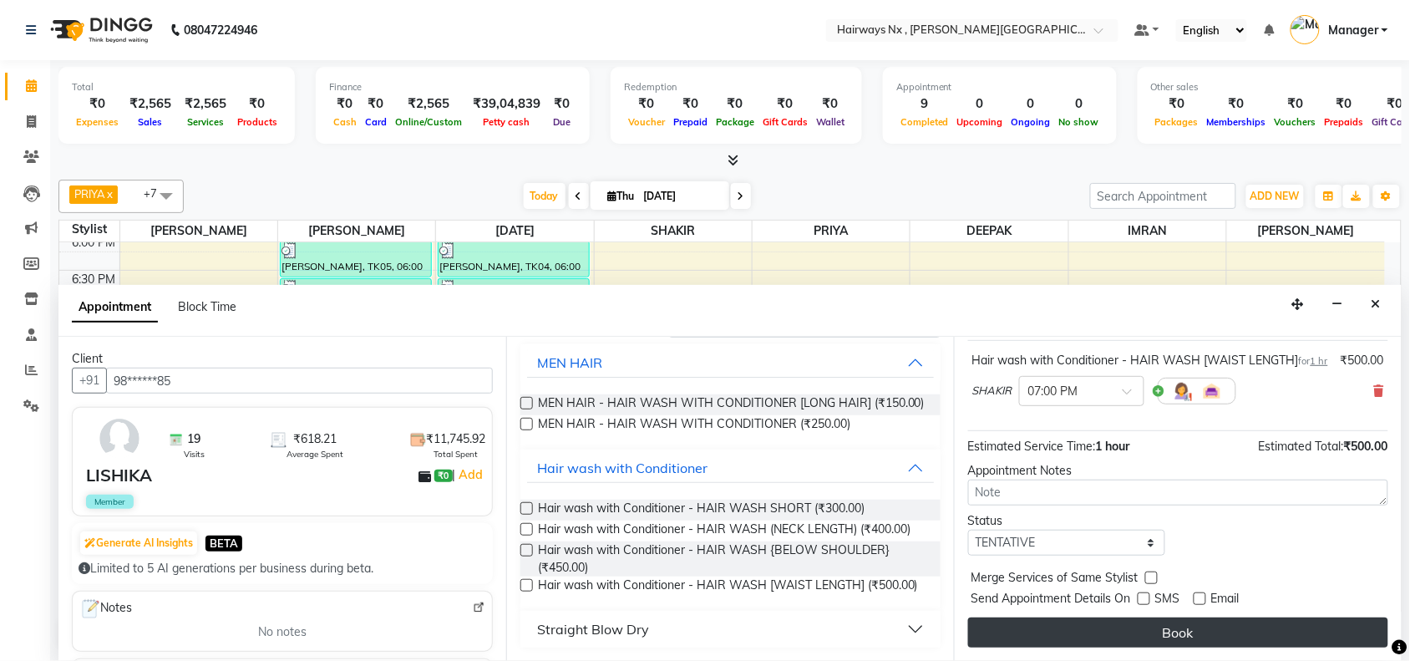
click at [1197, 626] on button "Book" at bounding box center [1178, 632] width 420 height 30
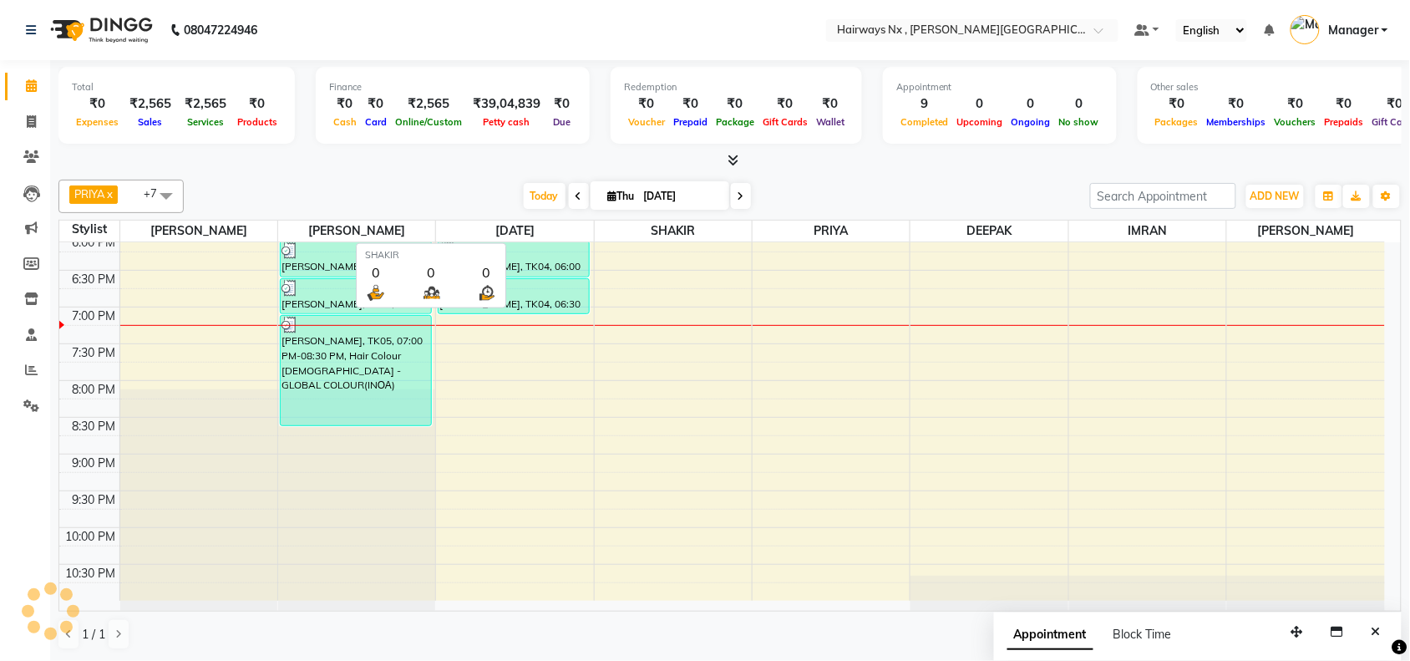
scroll to position [0, 0]
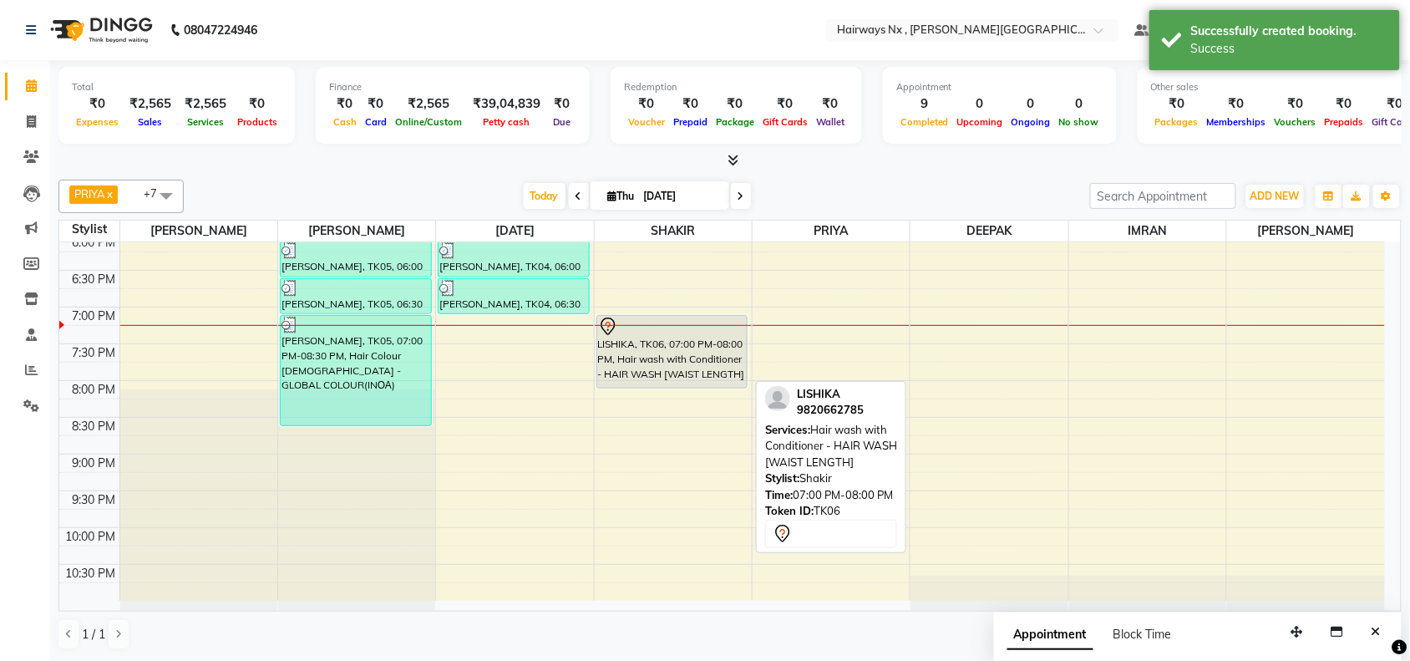
click at [685, 380] on div "LISHIKA, TK06, 07:00 PM-08:00 PM, Hair wash with Conditioner - HAIR WASH [WAIST…" at bounding box center [672, 352] width 150 height 72
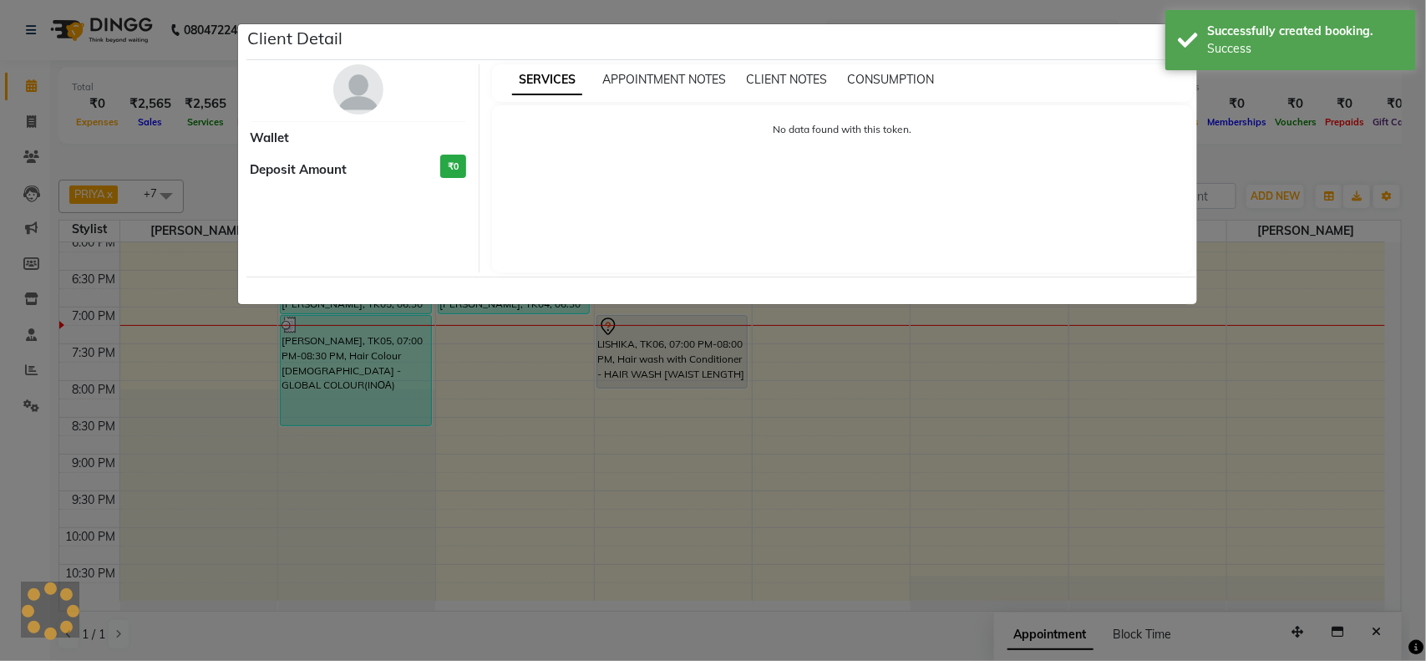
select select "7"
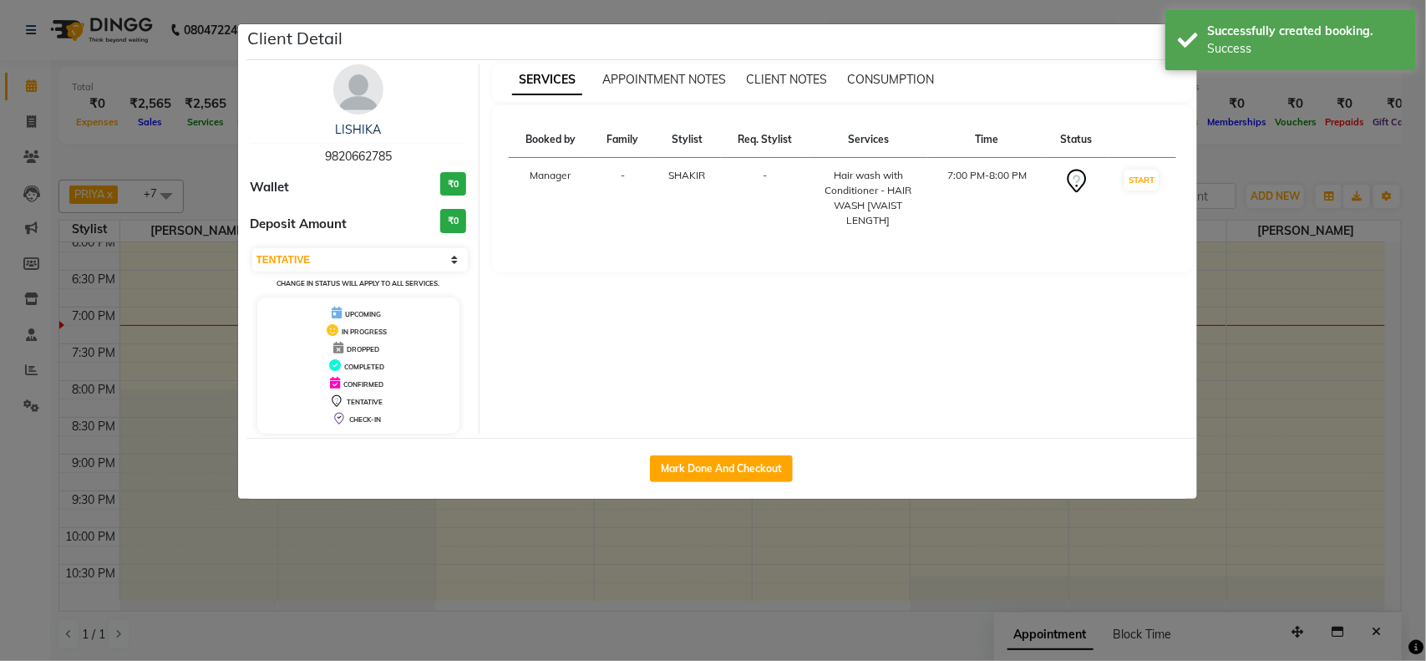
click at [708, 451] on div "Mark Done And Checkout" at bounding box center [721, 468] width 950 height 61
click at [710, 451] on div "Mark Done And Checkout" at bounding box center [721, 468] width 950 height 61
click at [712, 461] on button "Mark Done And Checkout" at bounding box center [721, 468] width 143 height 27
select select "service"
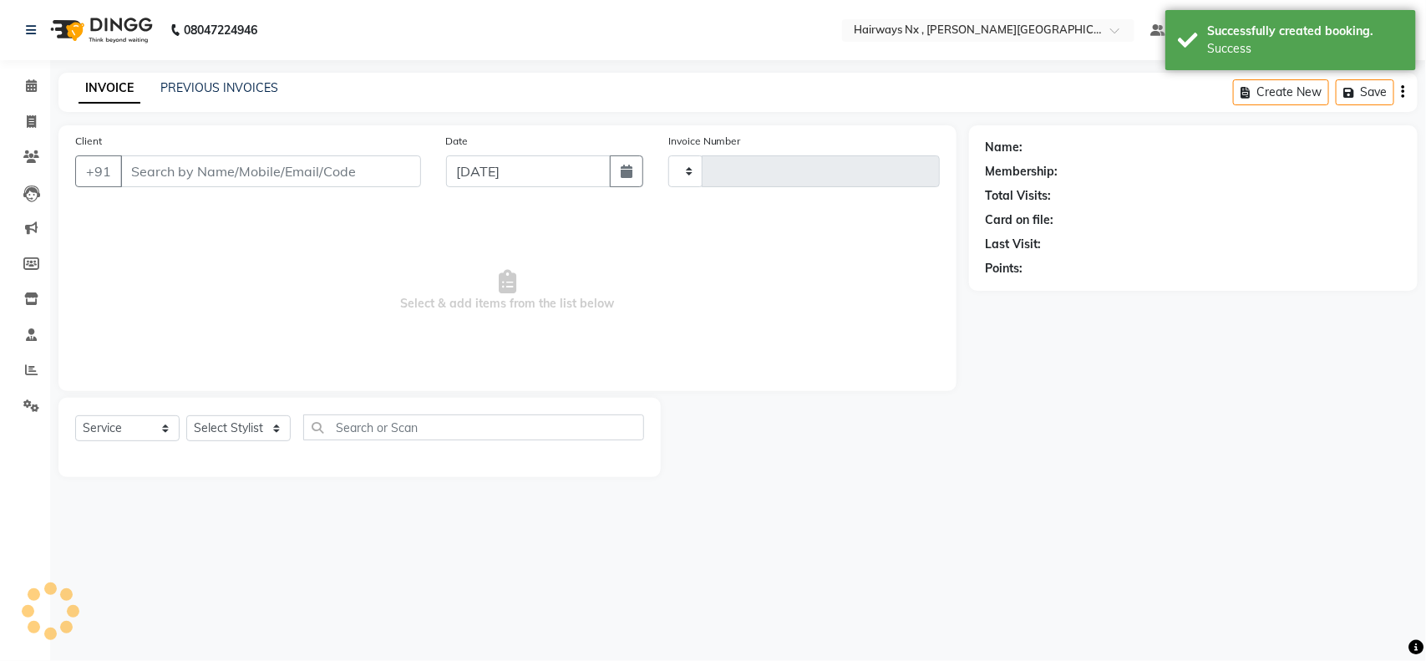
type input "1124"
select select "778"
type input "98******85"
select select "67654"
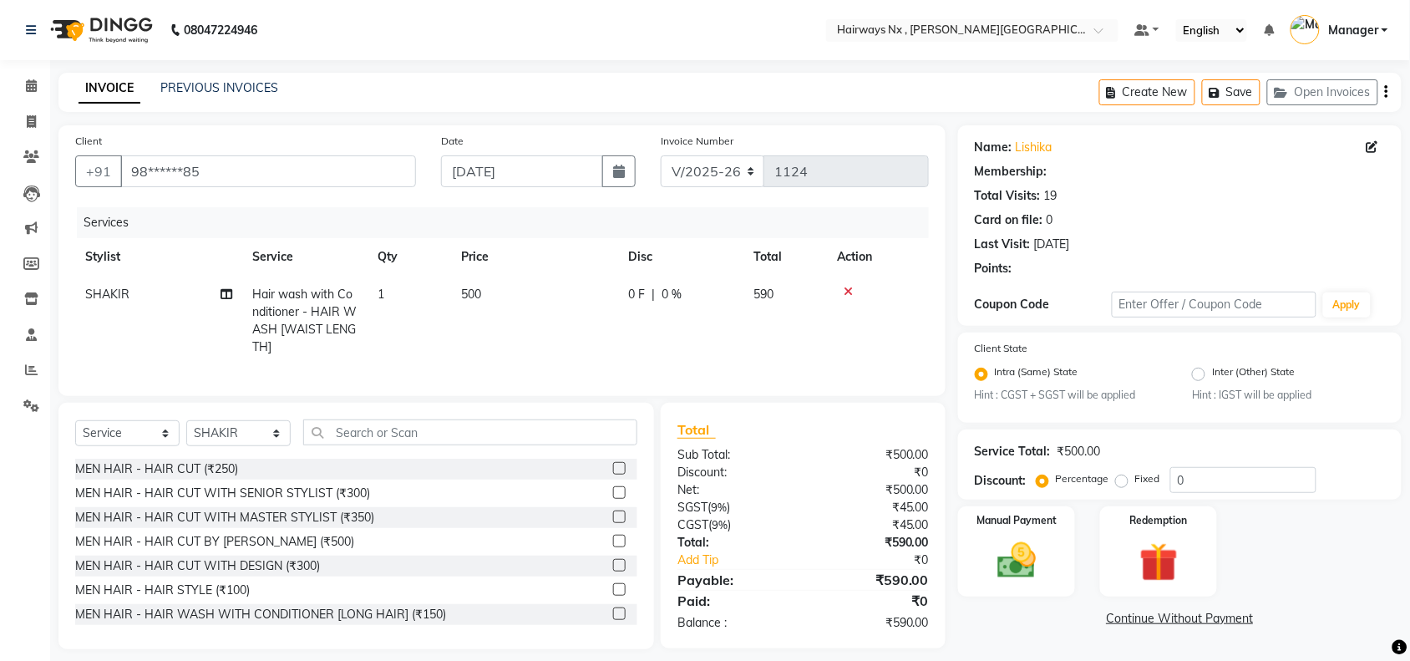
select select "1: Object"
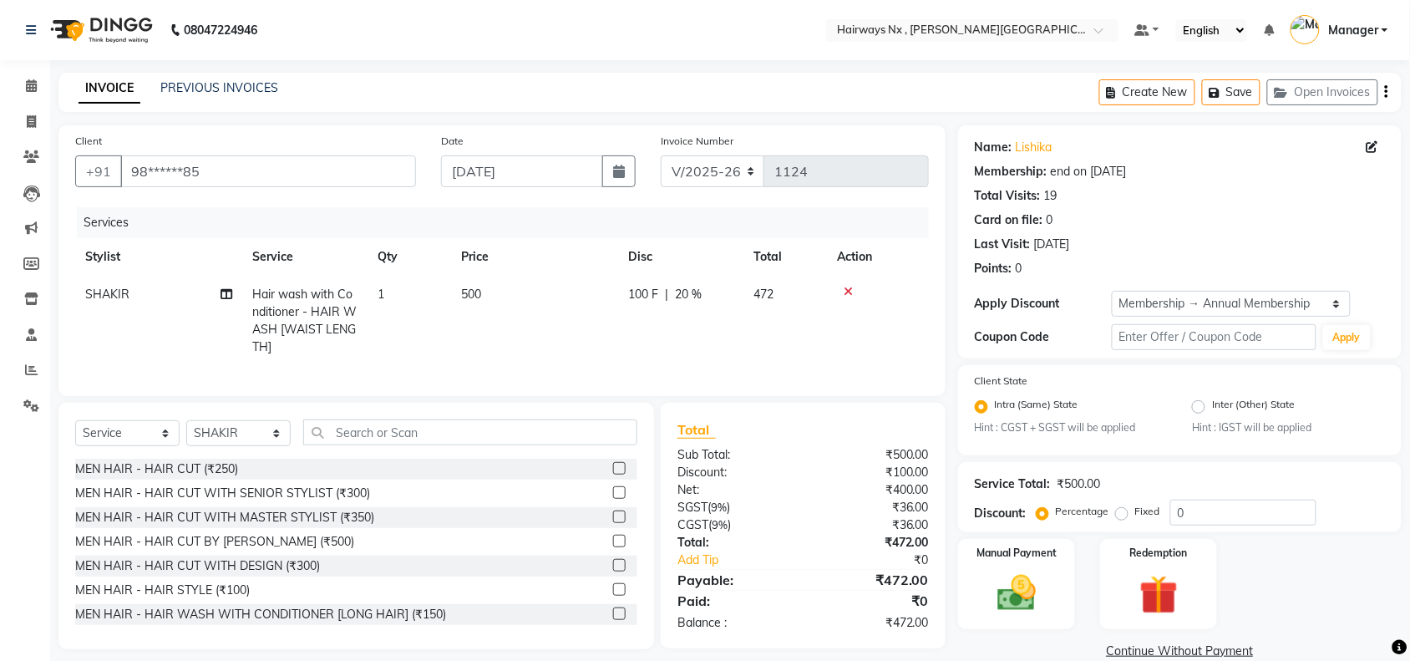
type input "20"
click at [718, 172] on select "INV/25-26 V/2025-26" at bounding box center [713, 171] width 104 height 32
select select "6959"
click at [661, 155] on select "INV/25-26 V/2025-26" at bounding box center [713, 171] width 104 height 32
type input "0972"
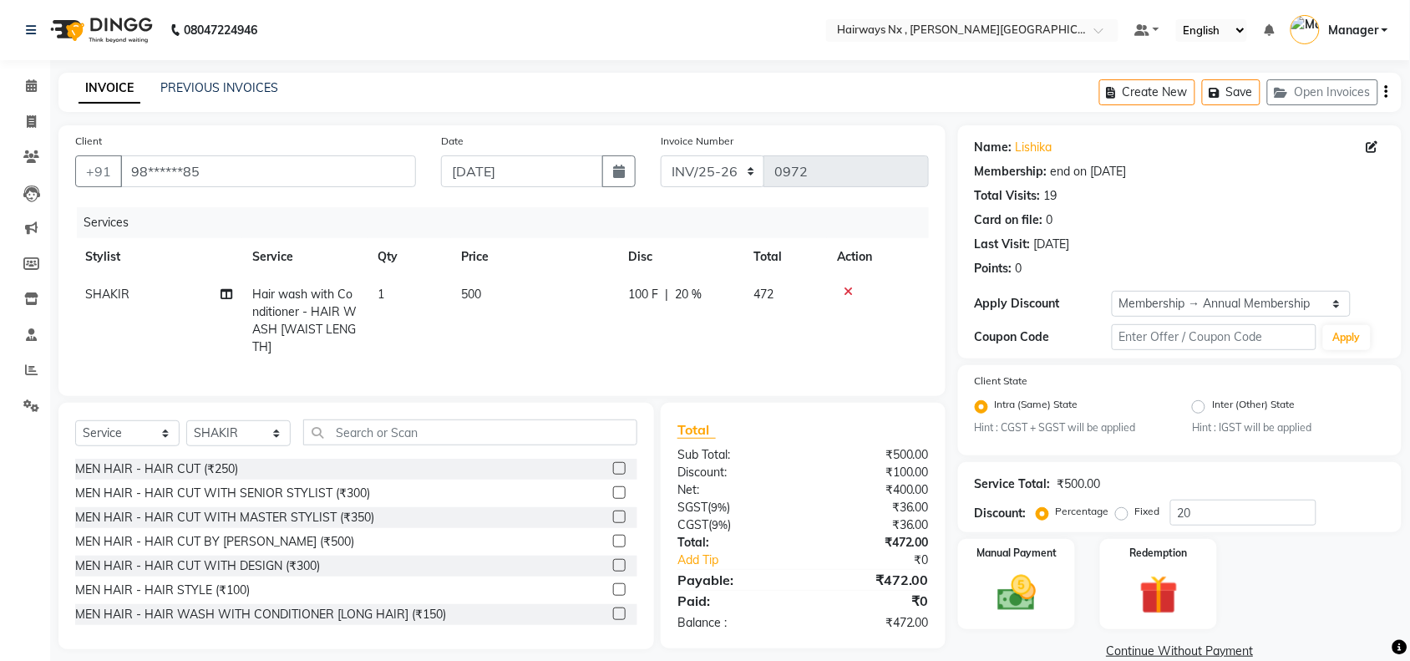
click at [1386, 92] on icon "button" at bounding box center [1386, 92] width 3 height 1
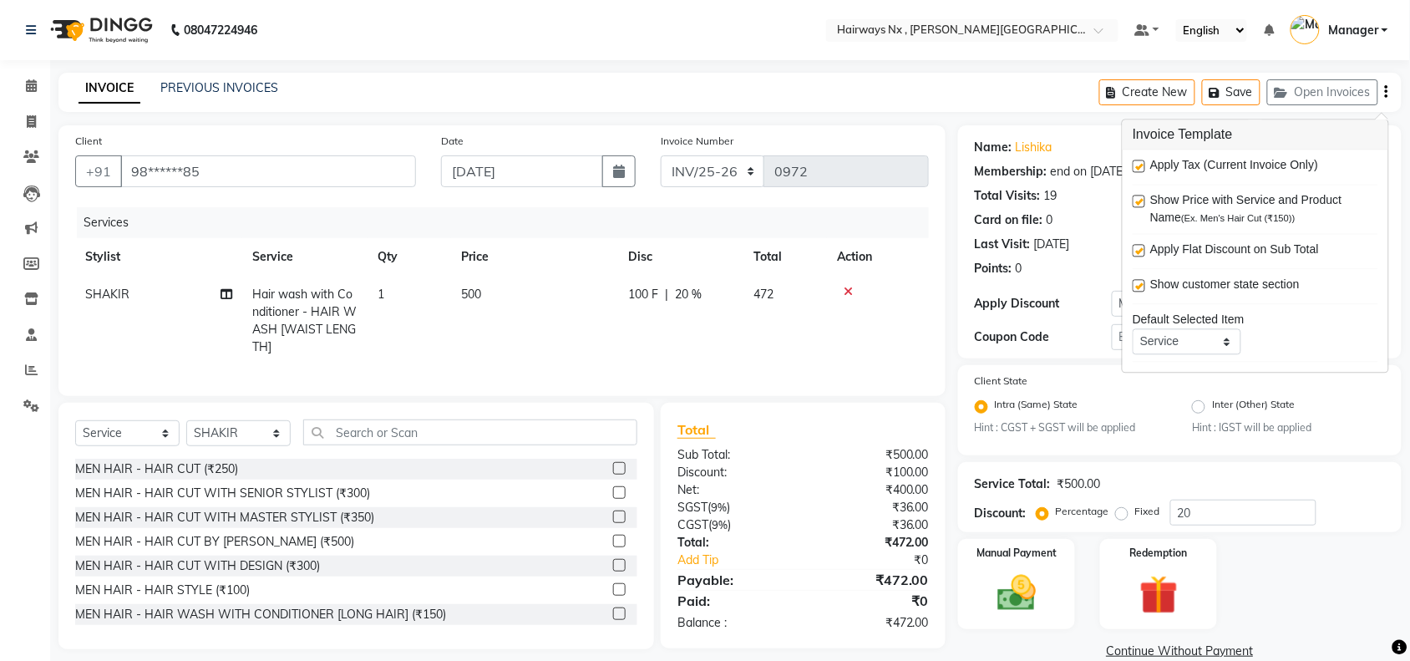
click at [1137, 169] on label at bounding box center [1138, 166] width 13 height 13
click at [1137, 169] on input "checkbox" at bounding box center [1137, 167] width 11 height 11
checkbox input "false"
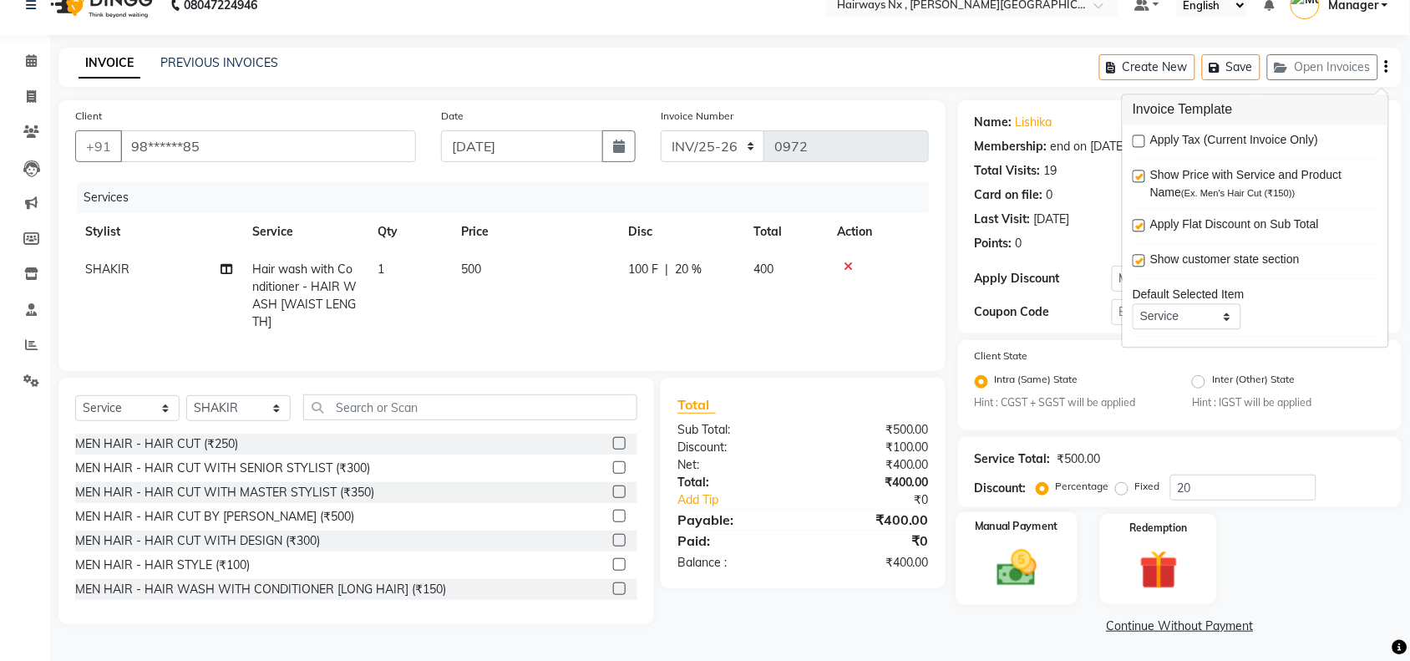
scroll to position [28, 0]
click at [1036, 553] on img at bounding box center [1016, 566] width 65 height 46
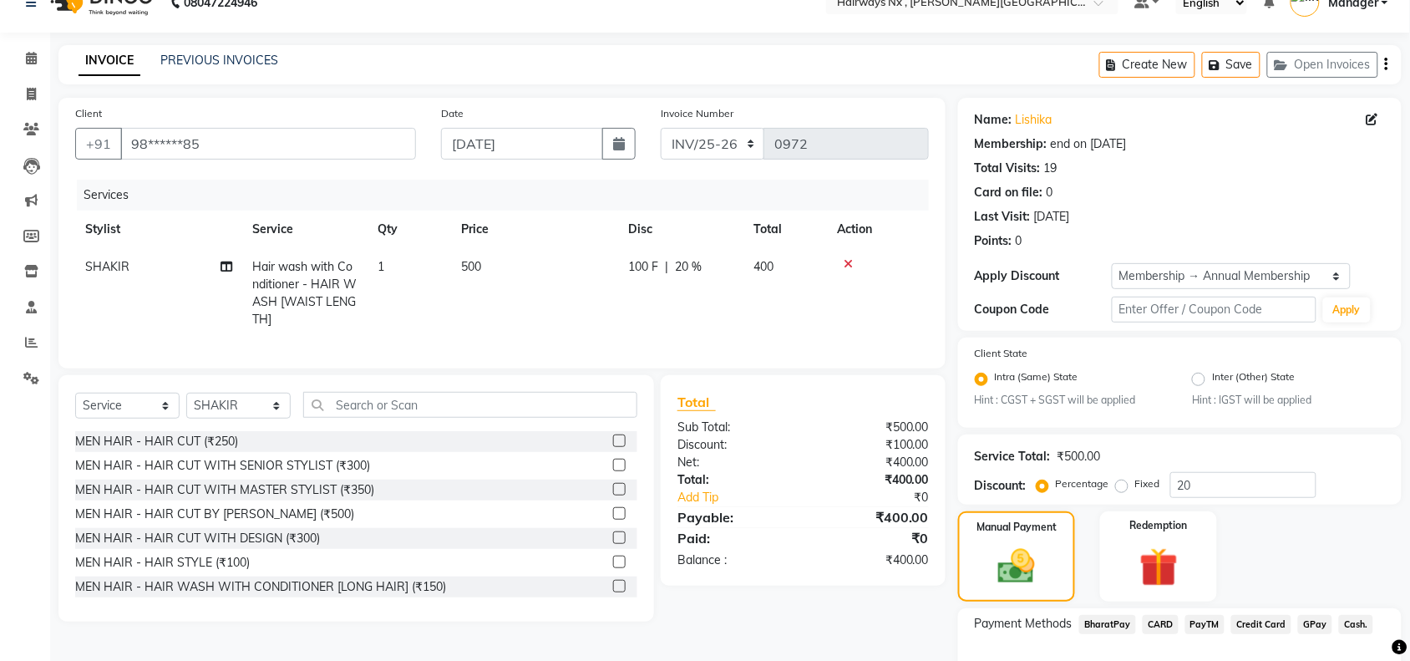
scroll to position [132, 0]
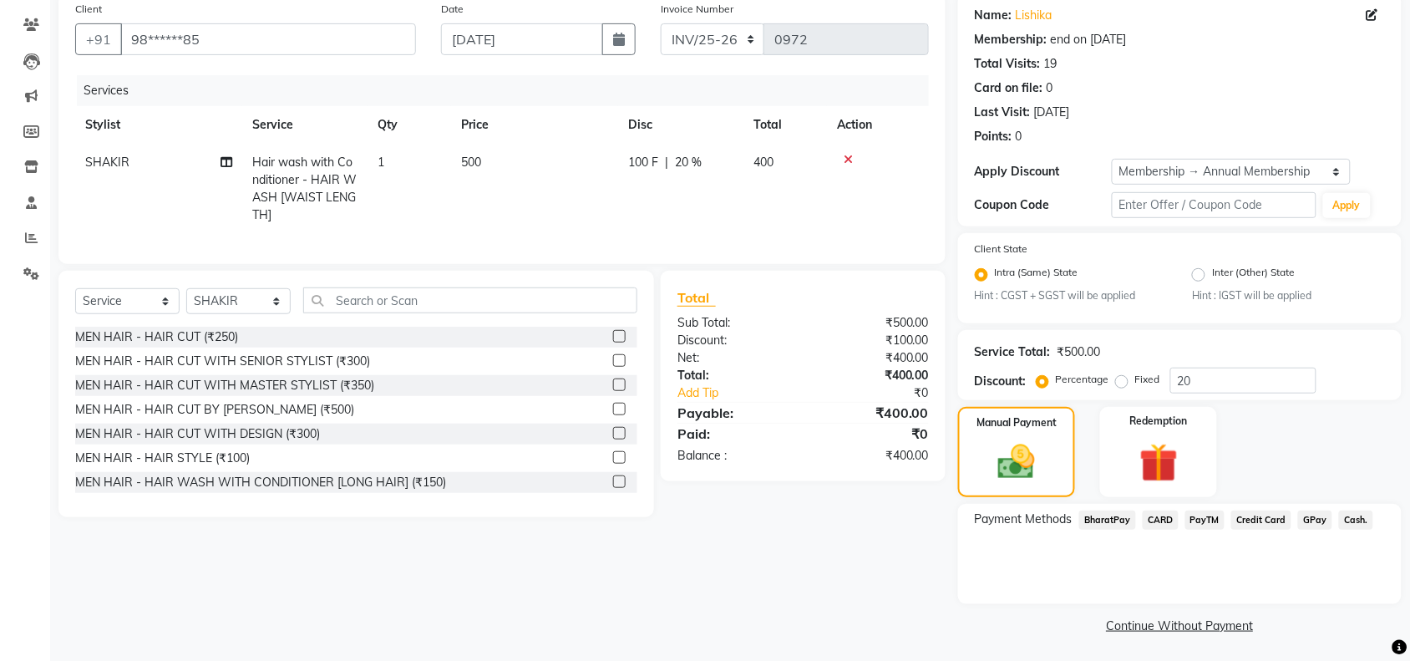
click at [1355, 519] on span "Cash." at bounding box center [1356, 519] width 34 height 19
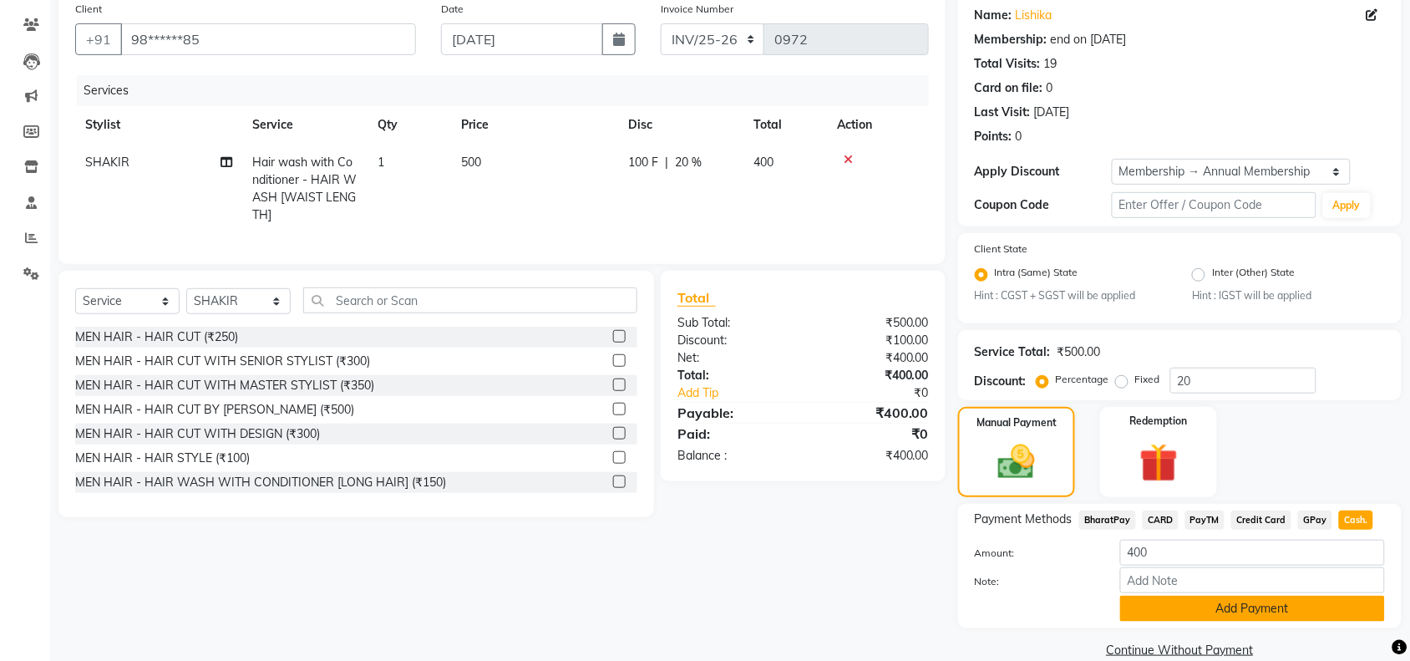
scroll to position [156, 0]
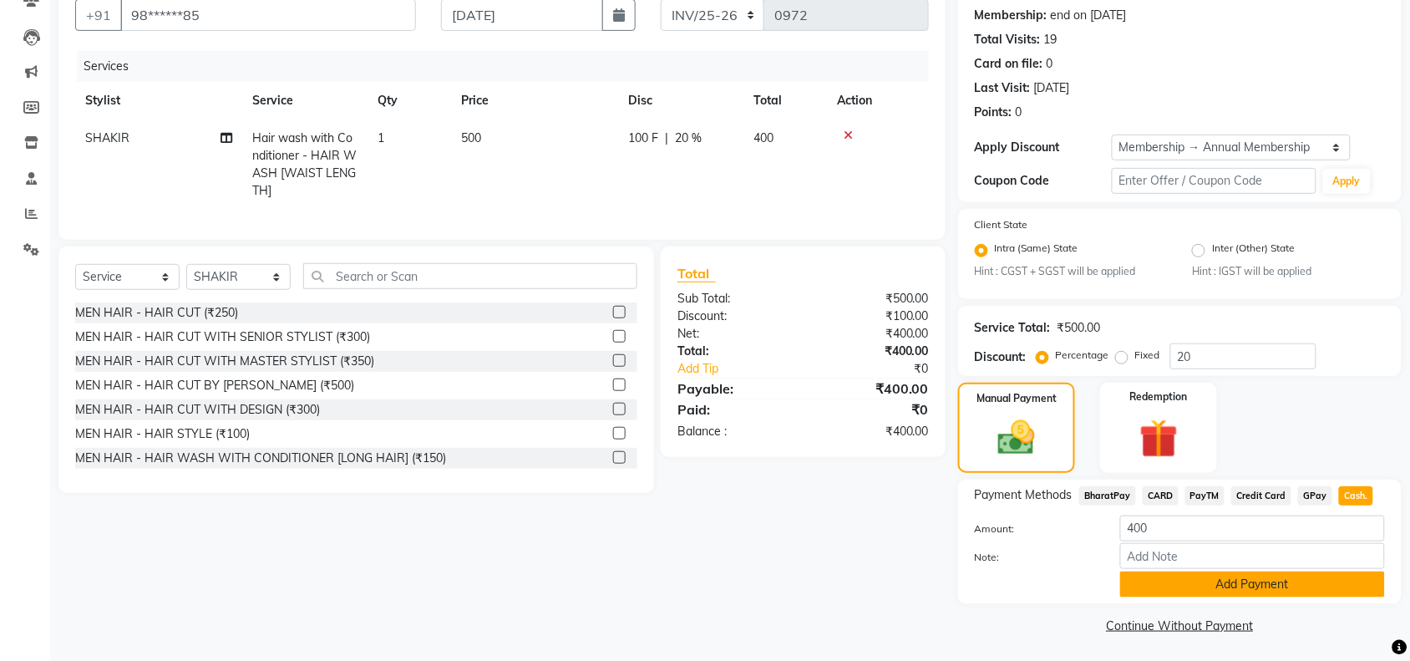
click at [1234, 582] on button "Add Payment" at bounding box center [1252, 584] width 265 height 26
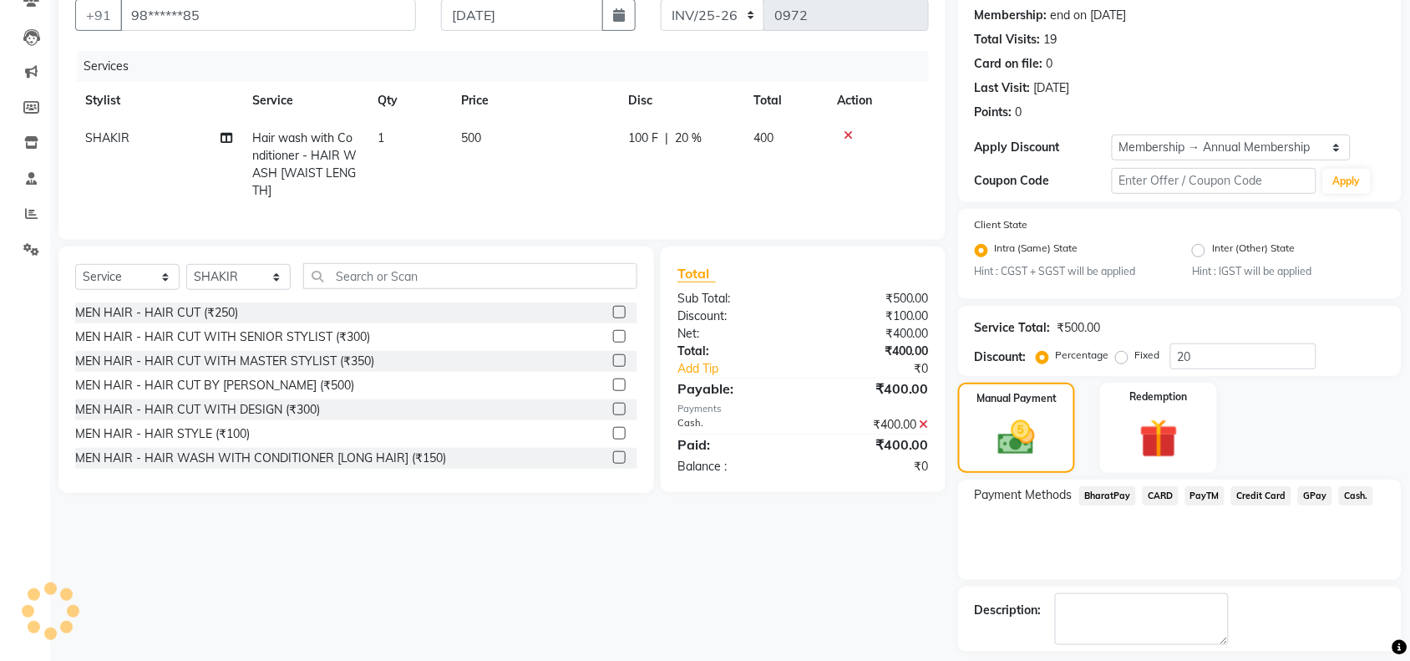
scroll to position [227, 0]
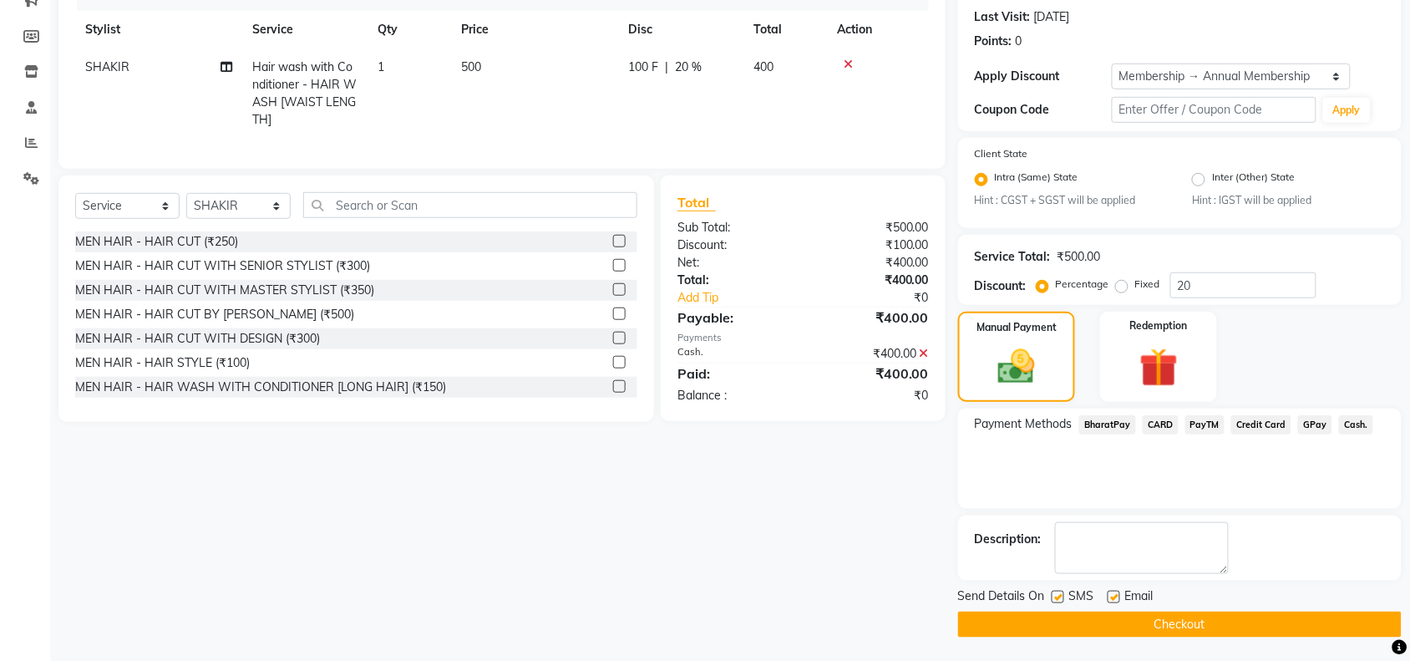
click at [1058, 597] on label at bounding box center [1057, 596] width 13 height 13
click at [1058, 597] on input "checkbox" at bounding box center [1056, 597] width 11 height 11
checkbox input "false"
click at [1109, 593] on label at bounding box center [1113, 596] width 13 height 13
click at [1109, 593] on input "checkbox" at bounding box center [1112, 597] width 11 height 11
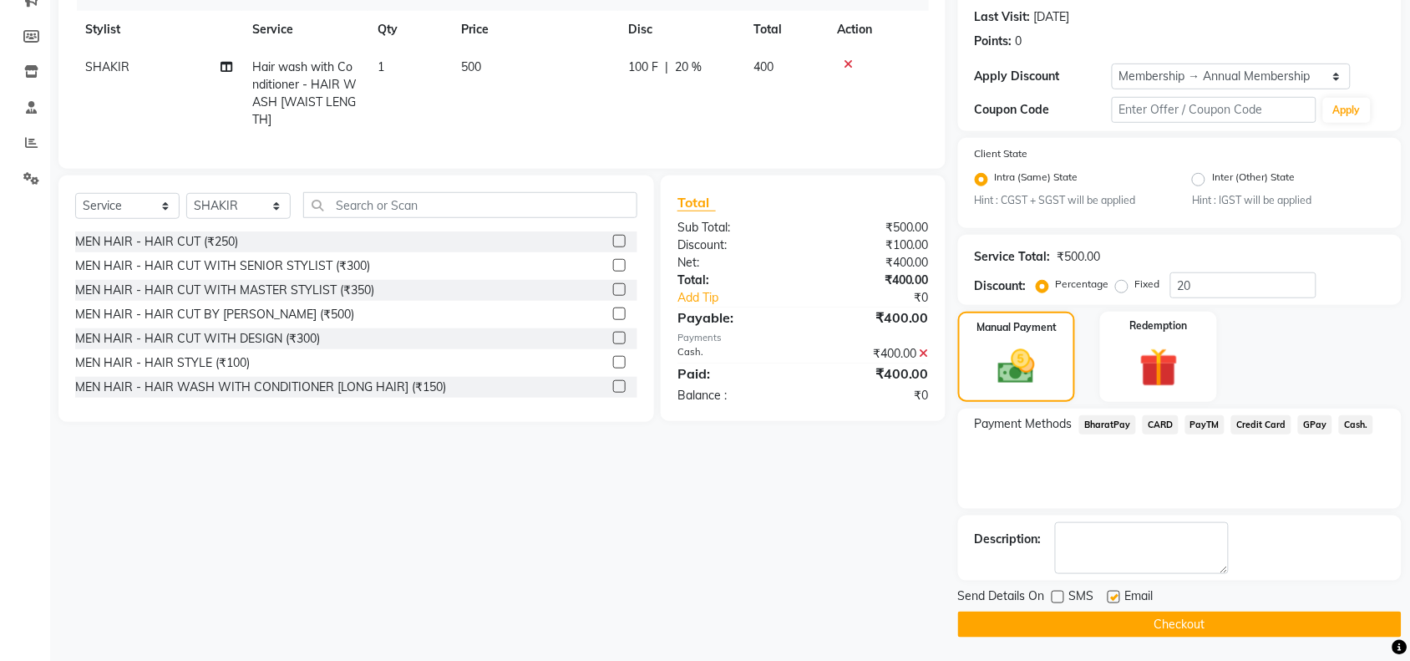
checkbox input "false"
click at [1096, 620] on button "Checkout" at bounding box center [1179, 624] width 443 height 26
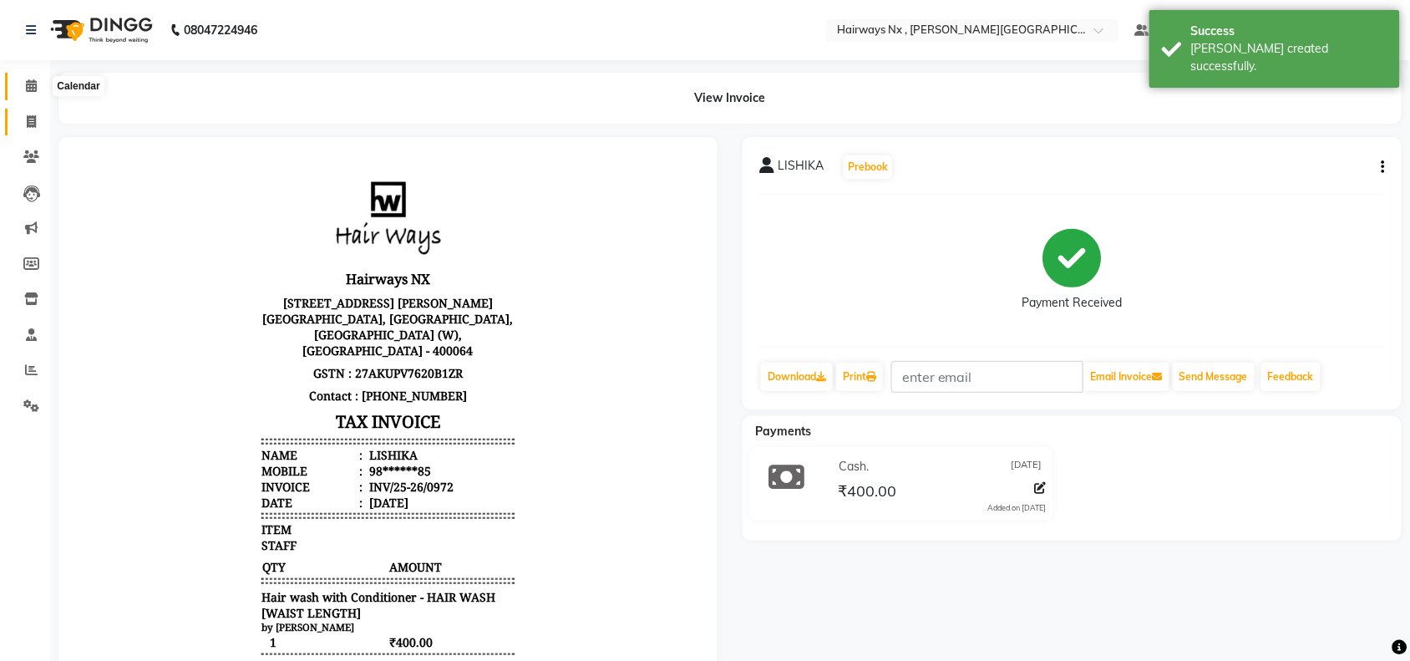
drag, startPoint x: 25, startPoint y: 89, endPoint x: 26, endPoint y: 115, distance: 26.7
click at [26, 89] on icon at bounding box center [31, 85] width 11 height 13
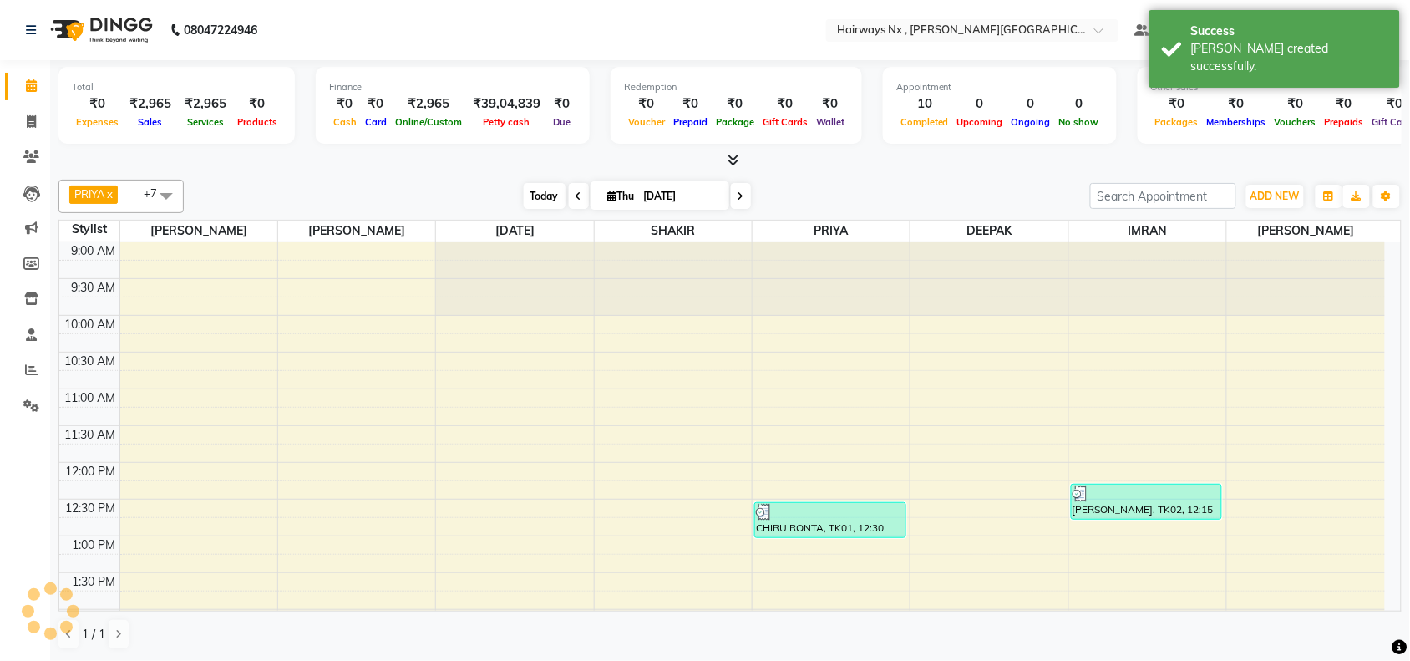
click at [541, 189] on span "Today" at bounding box center [545, 196] width 42 height 26
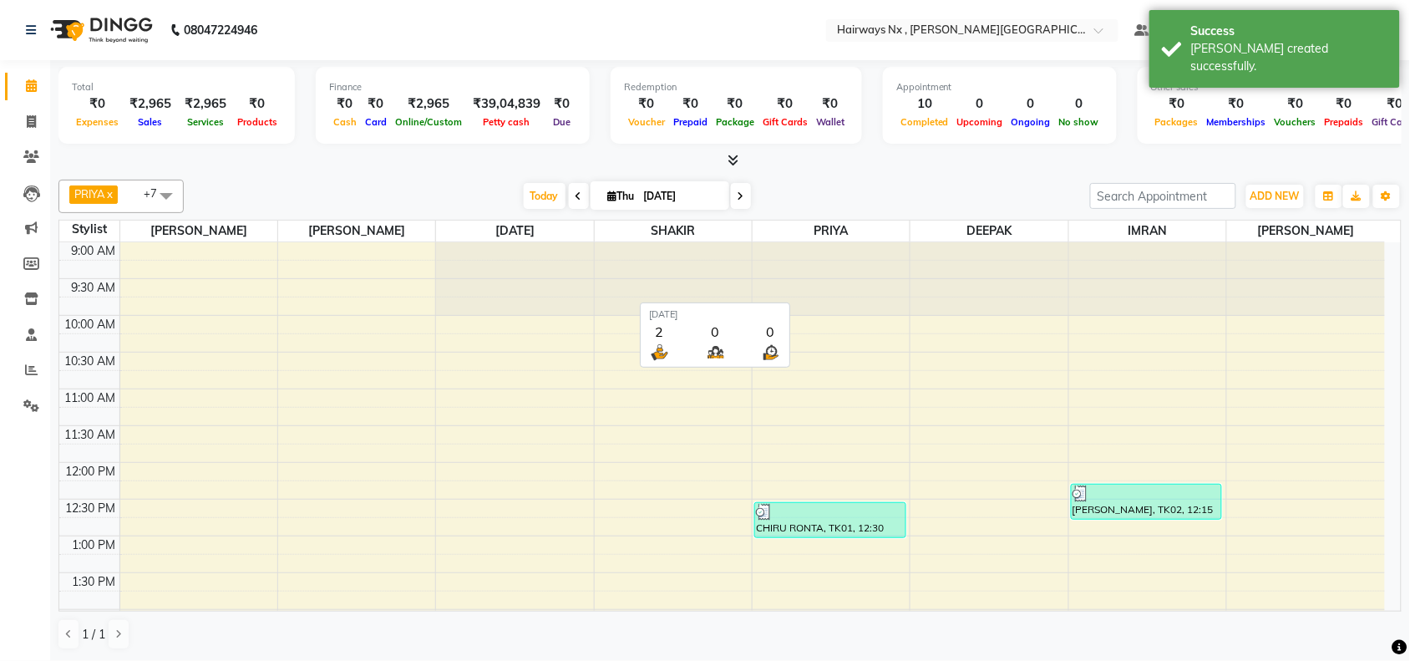
scroll to position [672, 0]
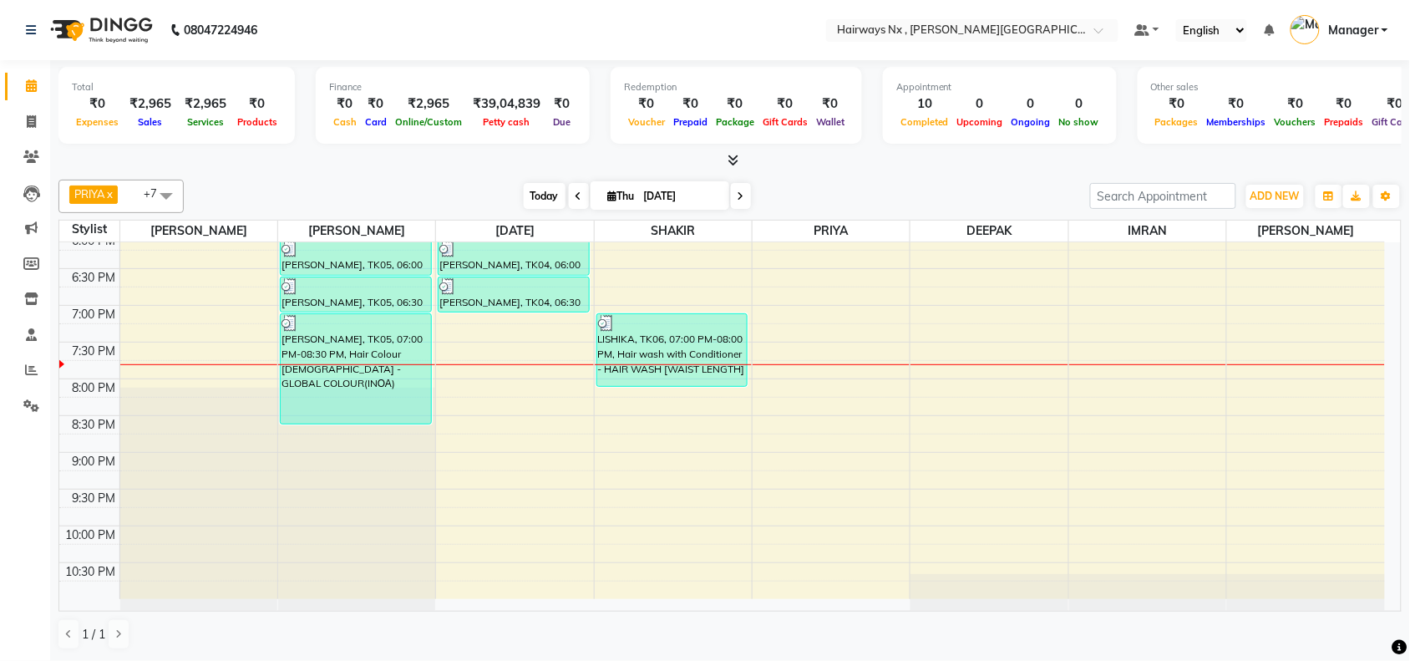
click at [530, 192] on span "Today" at bounding box center [545, 196] width 42 height 26
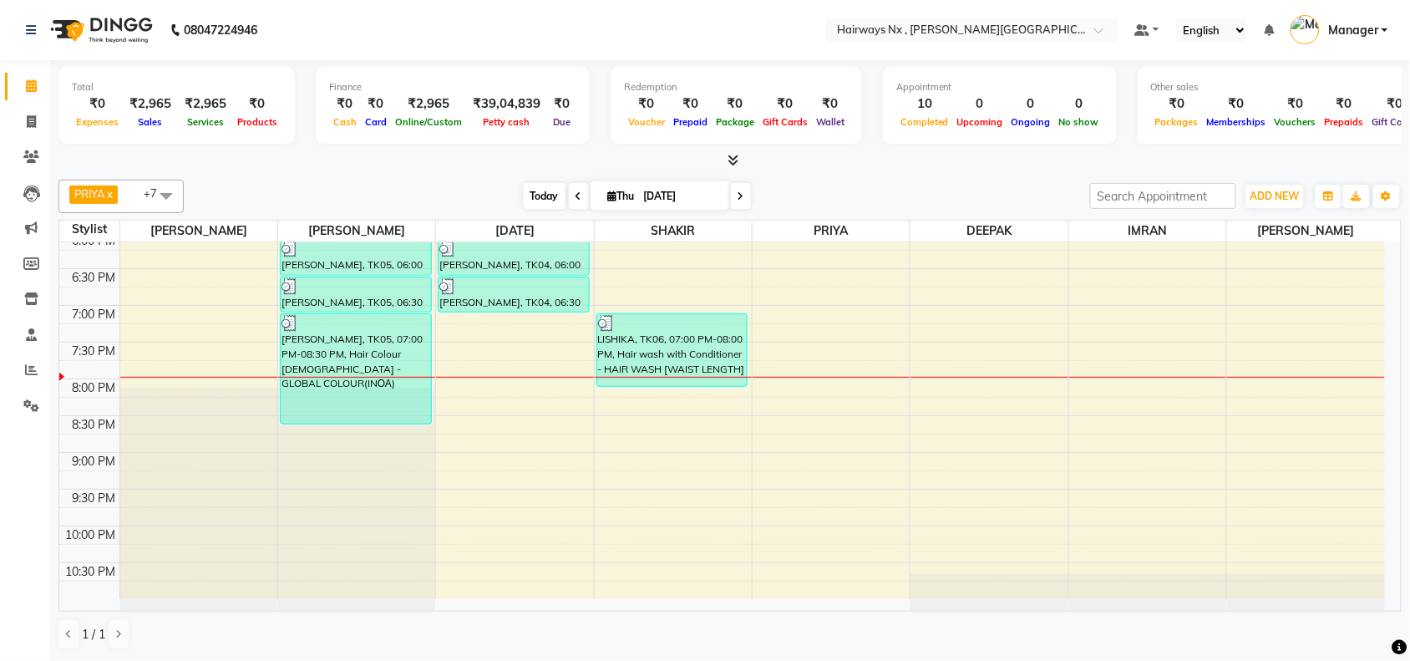
click at [539, 189] on span "Today" at bounding box center [545, 196] width 42 height 26
click at [533, 194] on span "Today" at bounding box center [545, 196] width 42 height 26
click at [458, 186] on div "[DATE] [DATE]" at bounding box center [636, 196] width 889 height 25
click at [443, 182] on div "PRIYA x [DATE][PERSON_NAME] x [PERSON_NAME] x DEEPAK x [PERSON_NAME] x +7 Selec…" at bounding box center [729, 196] width 1343 height 33
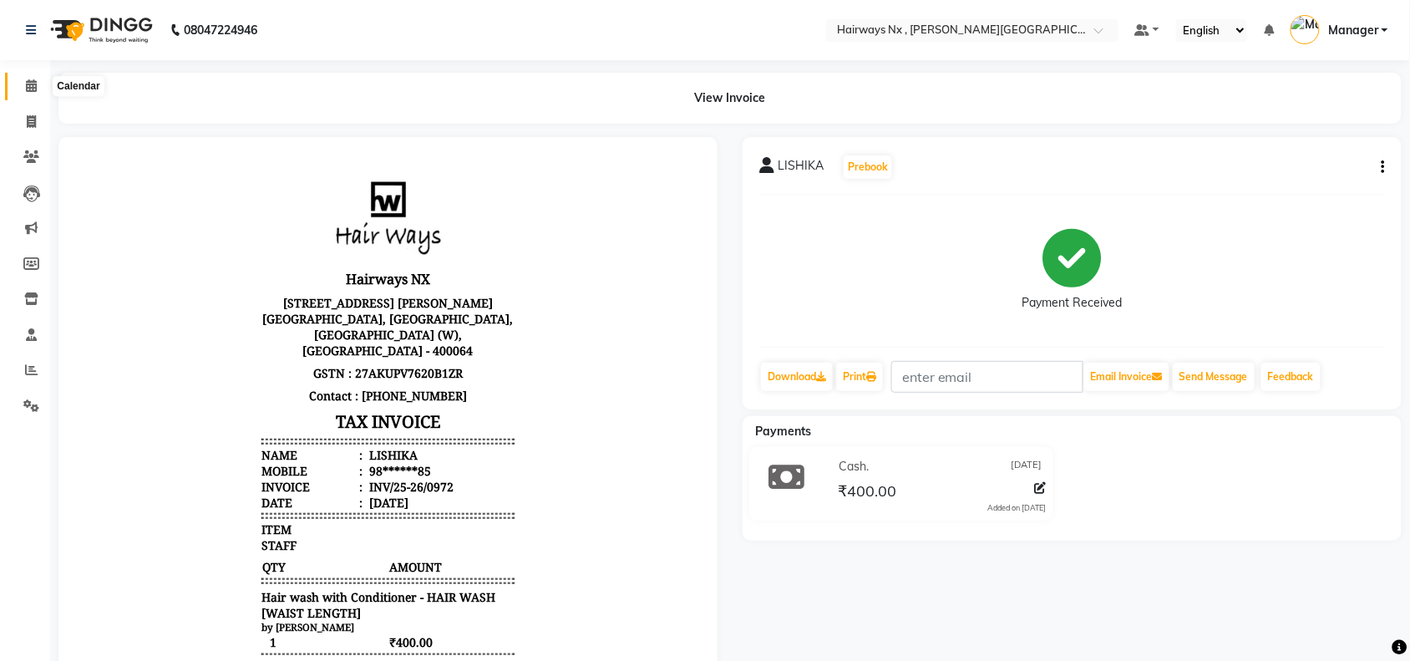
drag, startPoint x: 35, startPoint y: 84, endPoint x: 21, endPoint y: 98, distance: 20.1
click at [35, 84] on icon at bounding box center [31, 85] width 11 height 13
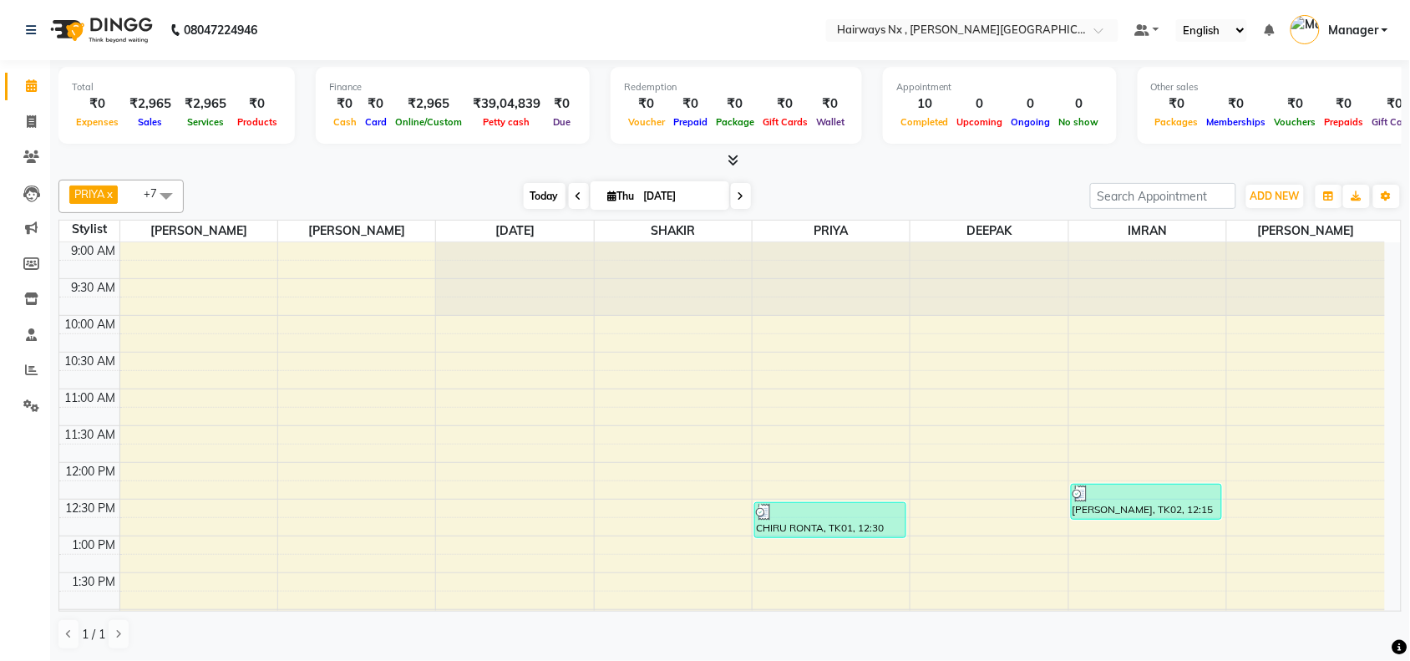
click at [524, 192] on span "Today" at bounding box center [545, 196] width 42 height 26
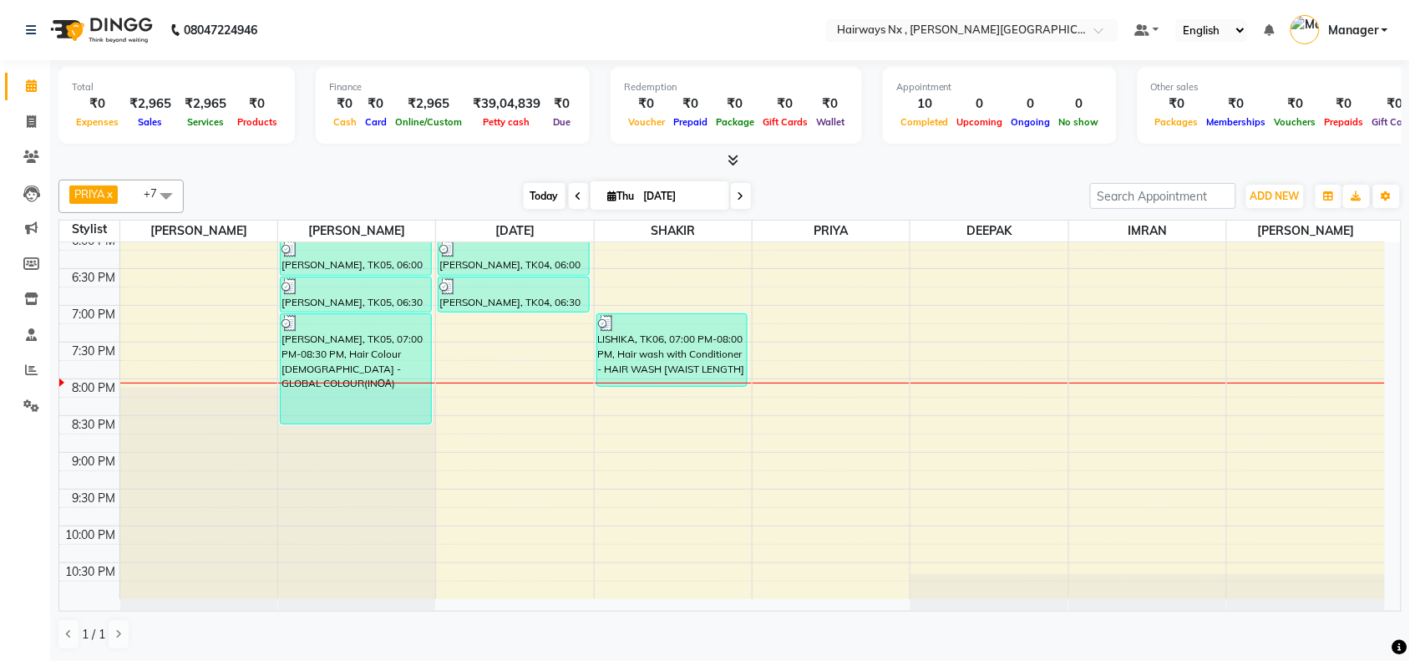
click at [536, 197] on span "Today" at bounding box center [545, 196] width 42 height 26
click at [372, 155] on div at bounding box center [729, 161] width 1343 height 18
click at [523, 175] on div "PRIYA x [DATE][PERSON_NAME] x [PERSON_NAME] x DEEPAK x [PERSON_NAME] x +7 Selec…" at bounding box center [729, 415] width 1343 height 484
click at [544, 200] on span "Today" at bounding box center [545, 196] width 42 height 26
click at [474, 599] on td at bounding box center [751, 589] width 1265 height 18
